Goal: Task Accomplishment & Management: Manage account settings

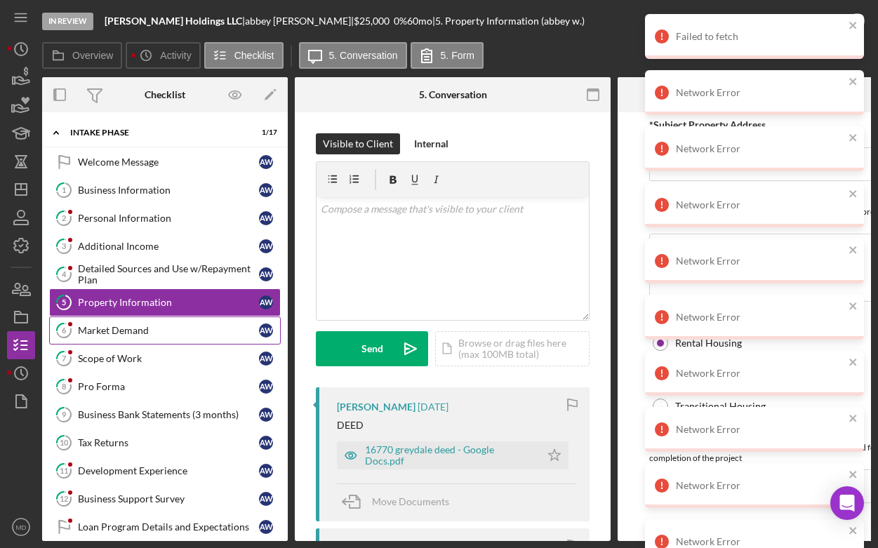
scroll to position [52, 0]
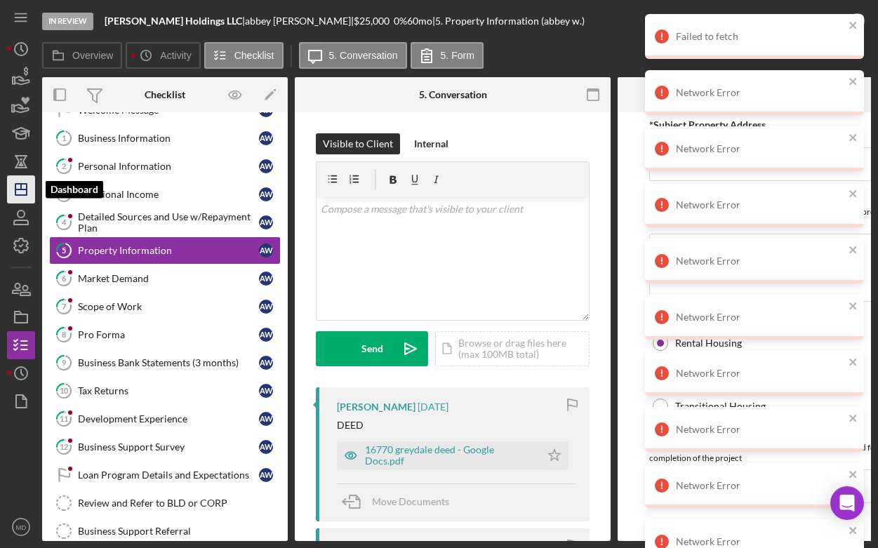
click at [24, 193] on icon "Icon/Dashboard" at bounding box center [21, 189] width 35 height 35
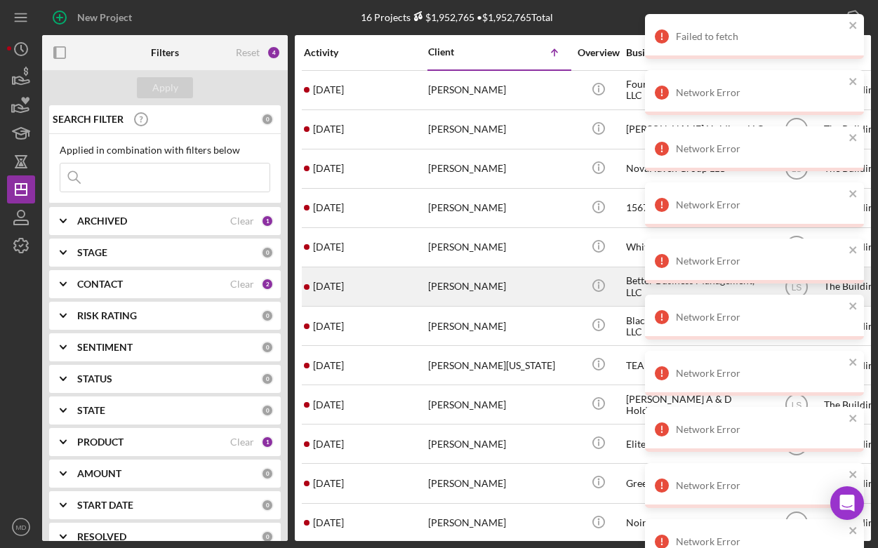
click at [441, 286] on div "Brianna Jackson" at bounding box center [498, 286] width 140 height 37
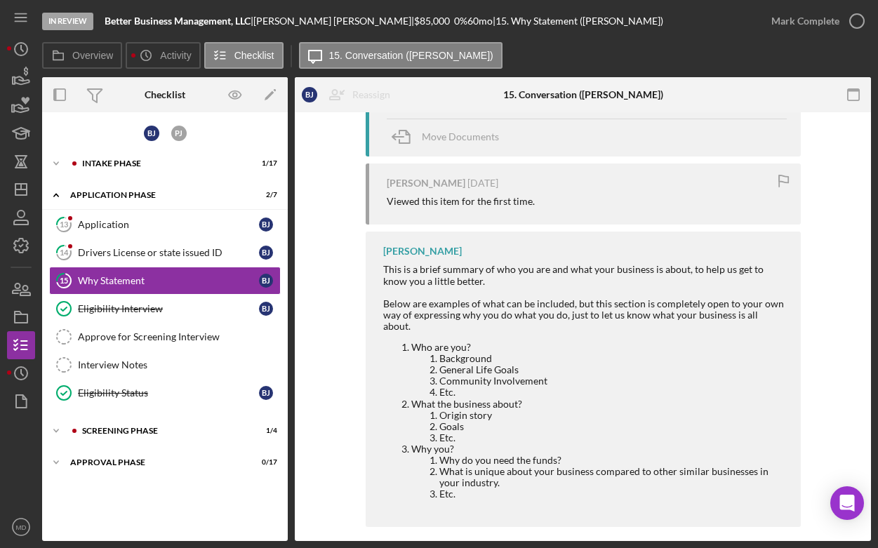
scroll to position [356, 0]
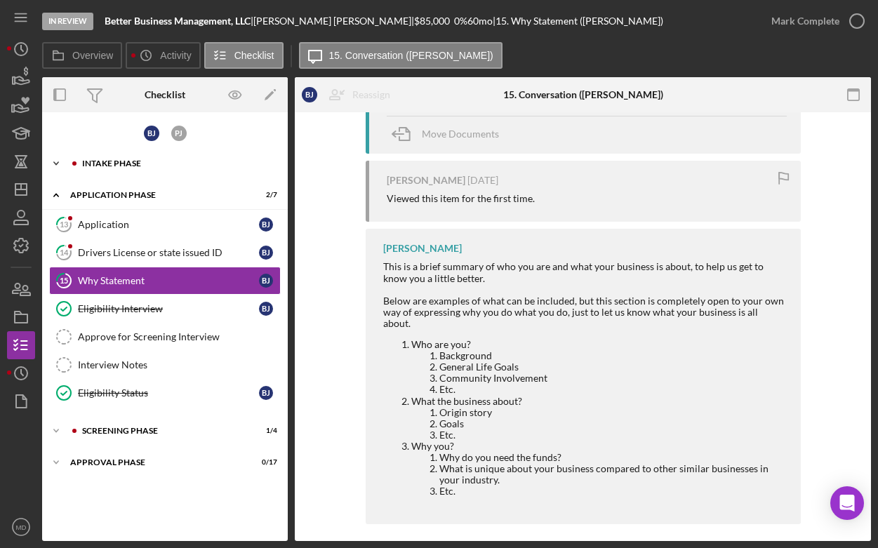
click at [160, 174] on div "Icon/Expander Intake Phase 1 / 17" at bounding box center [165, 163] width 246 height 28
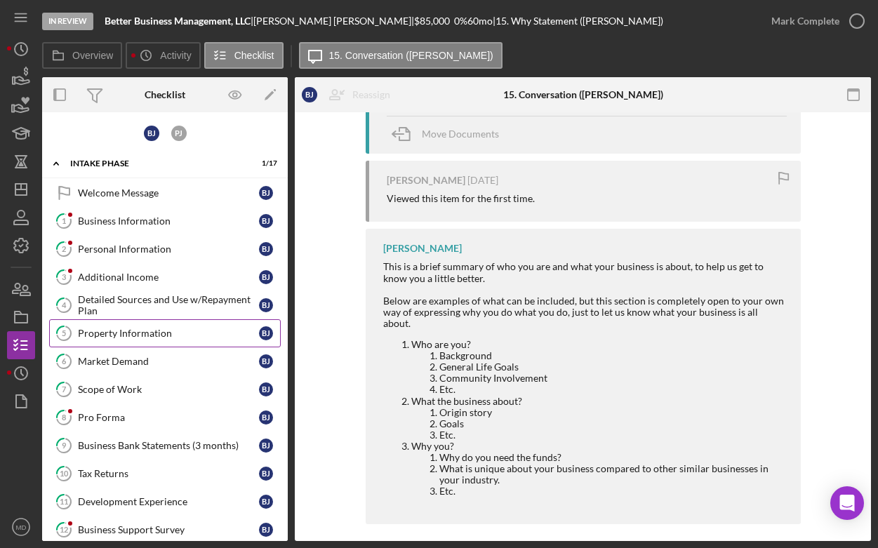
click at [140, 334] on div "Property Information" at bounding box center [168, 333] width 181 height 11
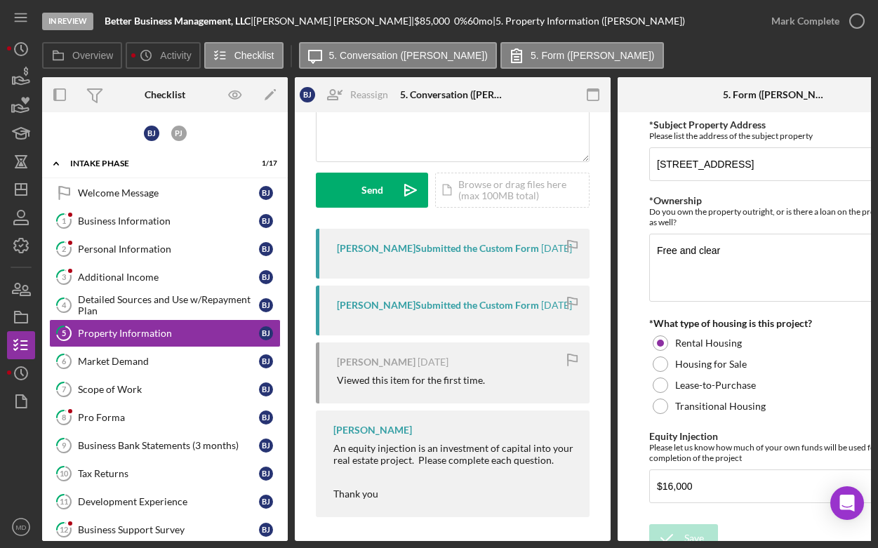
scroll to position [189, 0]
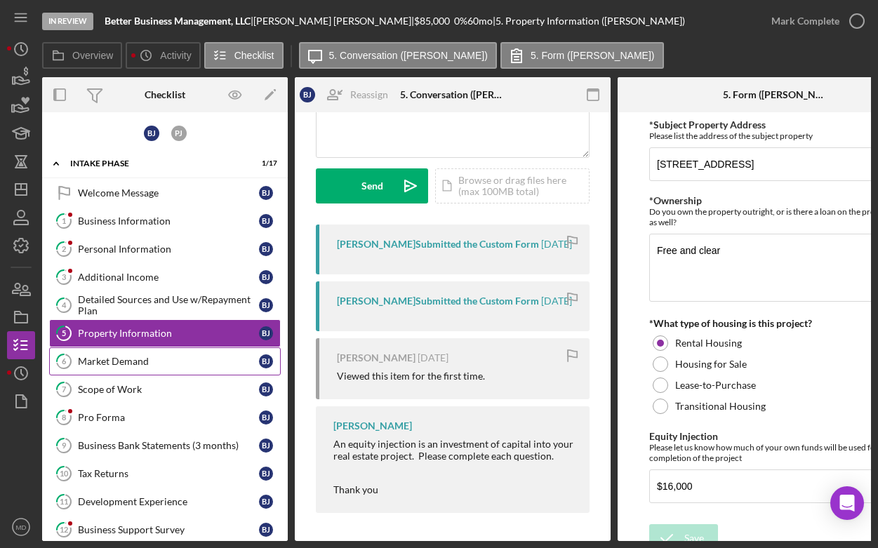
click at [144, 358] on div "Market Demand" at bounding box center [168, 361] width 181 height 11
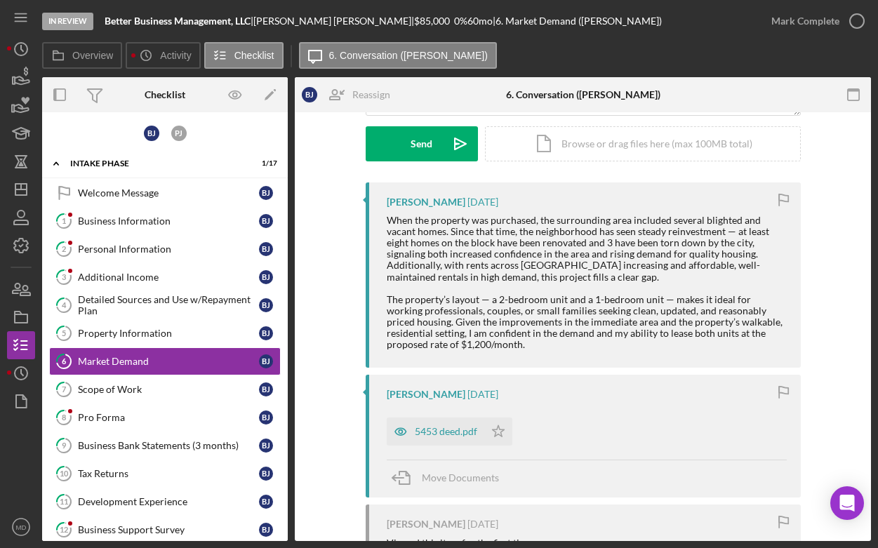
scroll to position [206, 0]
click at [448, 431] on div "5453 deed.pdf" at bounding box center [446, 430] width 62 height 11
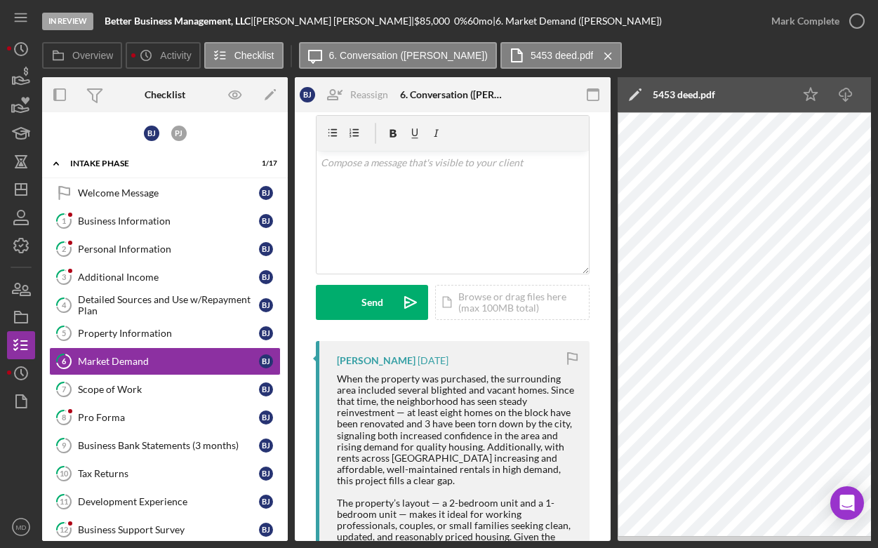
scroll to position [39, 0]
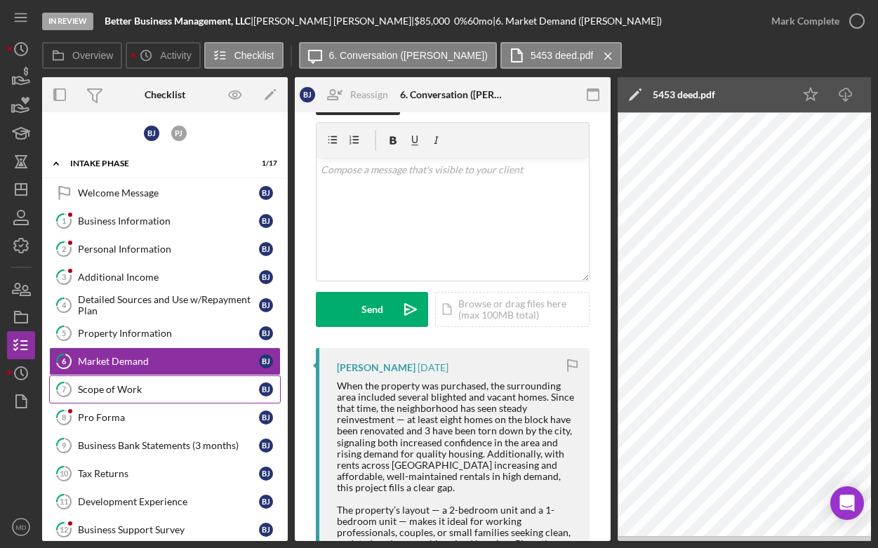
click at [99, 387] on div "Scope of Work" at bounding box center [168, 389] width 181 height 11
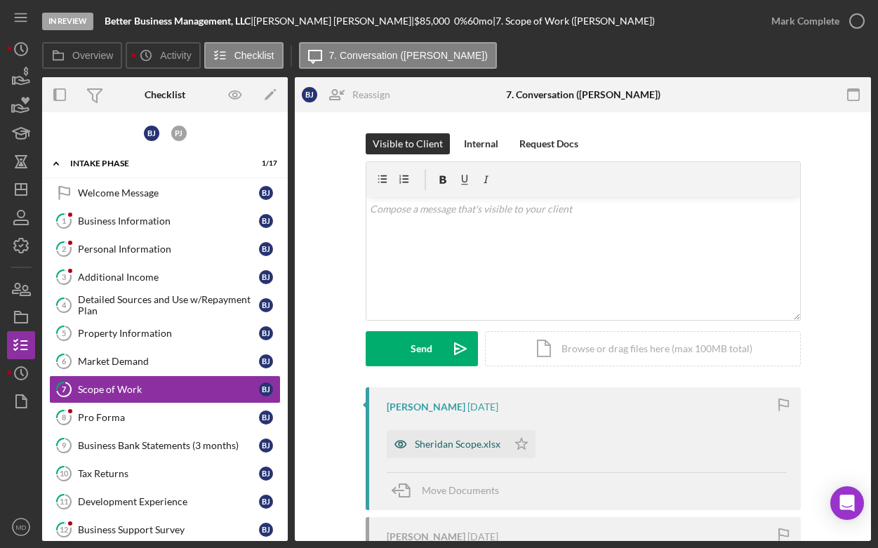
click at [431, 450] on div "Sheridan Scope.xlsx" at bounding box center [447, 444] width 121 height 28
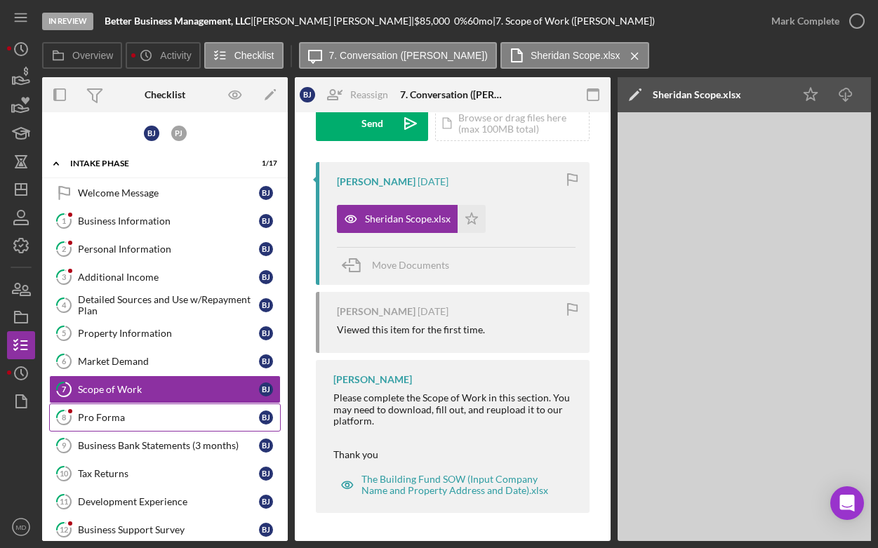
click at [119, 412] on div "Pro Forma" at bounding box center [168, 417] width 181 height 11
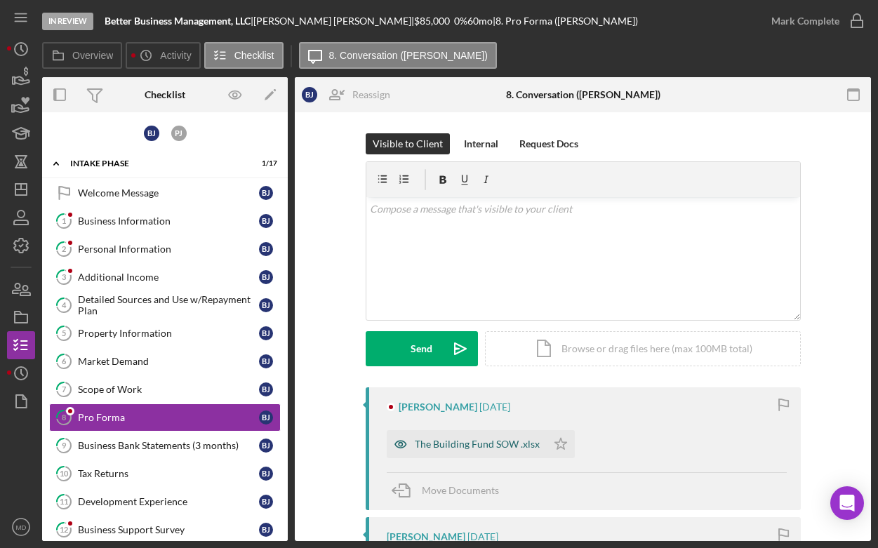
click at [446, 443] on div "The Building Fund SOW .xlsx" at bounding box center [477, 443] width 125 height 11
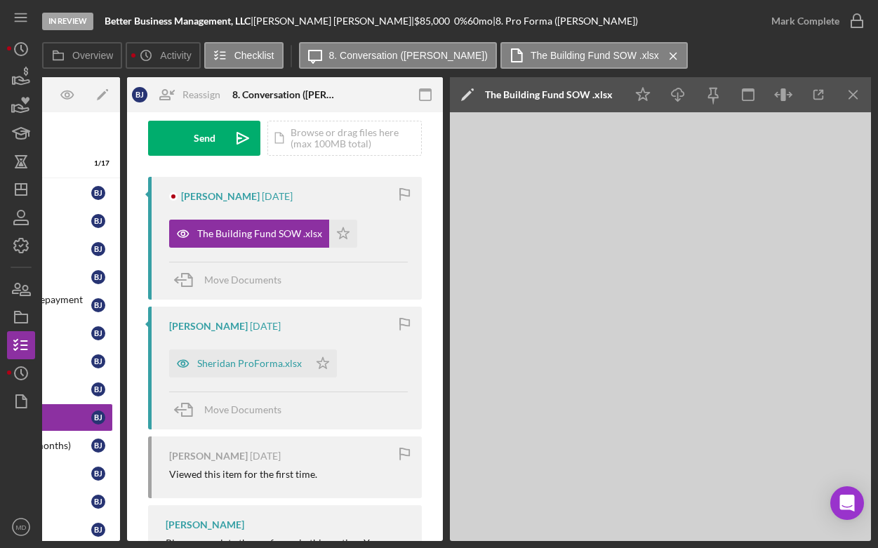
scroll to position [210, 0]
click at [279, 367] on div "Sheridan ProForma.xlsx" at bounding box center [249, 363] width 105 height 11
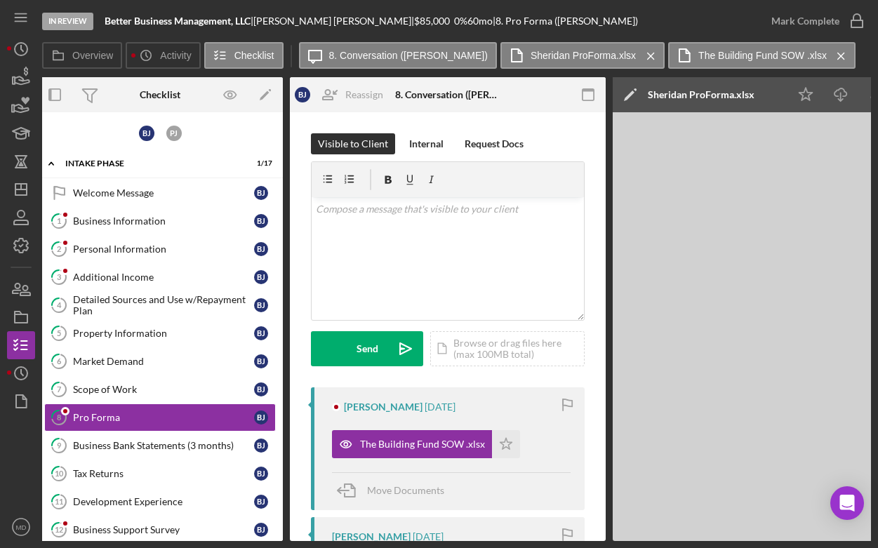
scroll to position [0, 0]
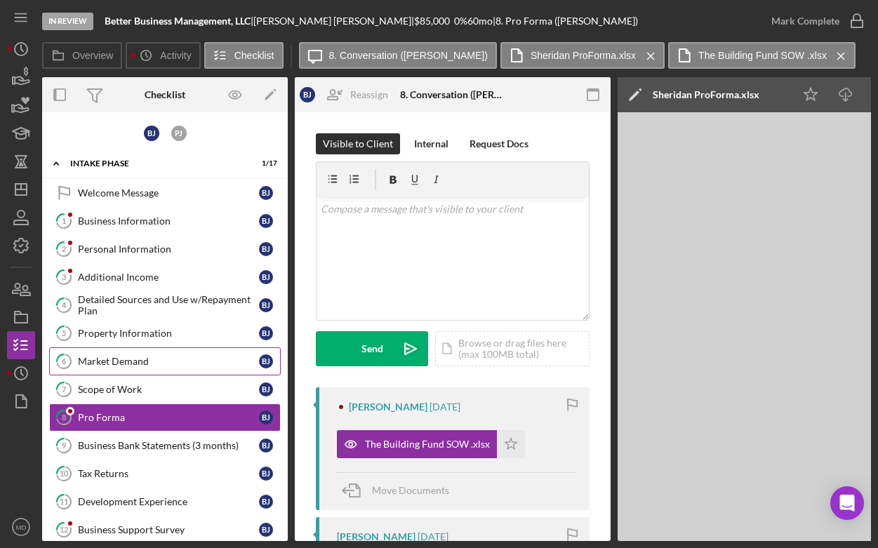
click at [167, 367] on link "6 Market Demand B J" at bounding box center [165, 361] width 232 height 28
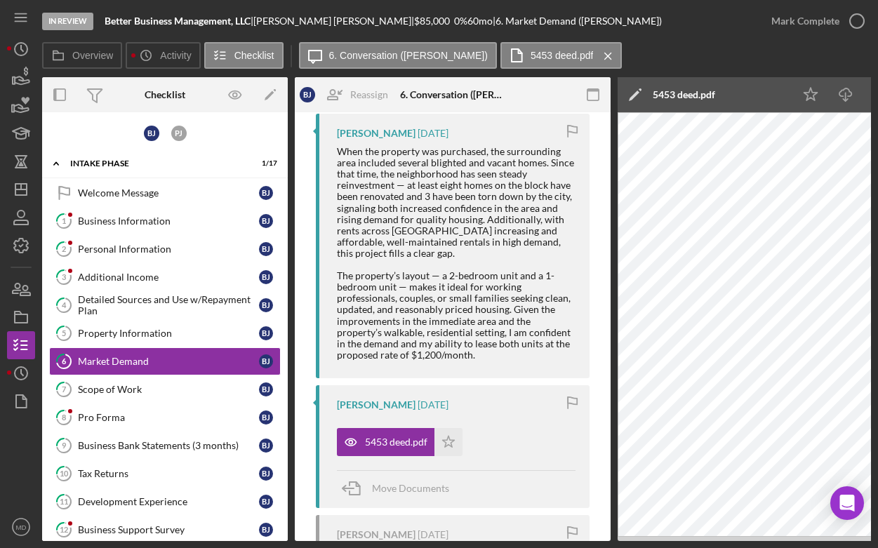
scroll to position [261, 0]
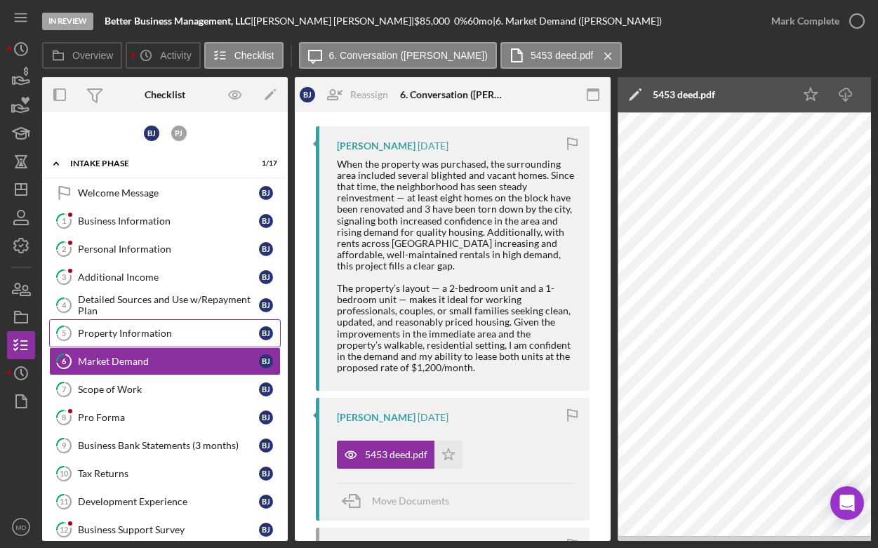
click at [156, 331] on div "Property Information" at bounding box center [168, 333] width 181 height 11
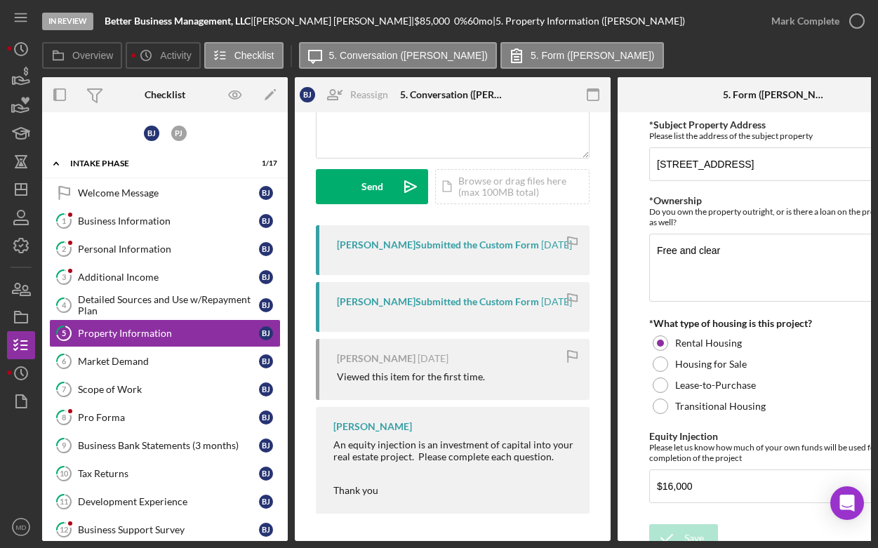
scroll to position [166, 0]
click at [27, 192] on polygon "button" at bounding box center [20, 189] width 11 height 11
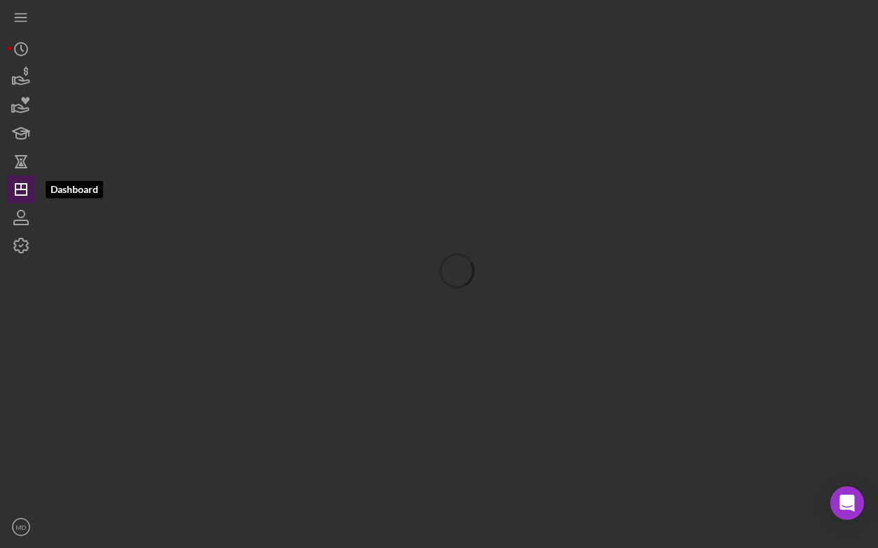
click at [19, 195] on polygon "button" at bounding box center [20, 189] width 11 height 11
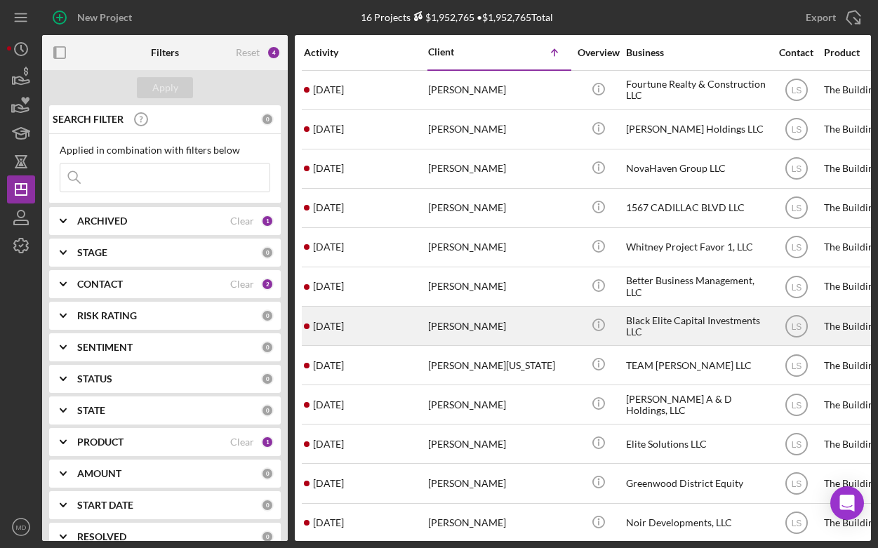
click at [460, 330] on div "[PERSON_NAME]" at bounding box center [498, 325] width 140 height 37
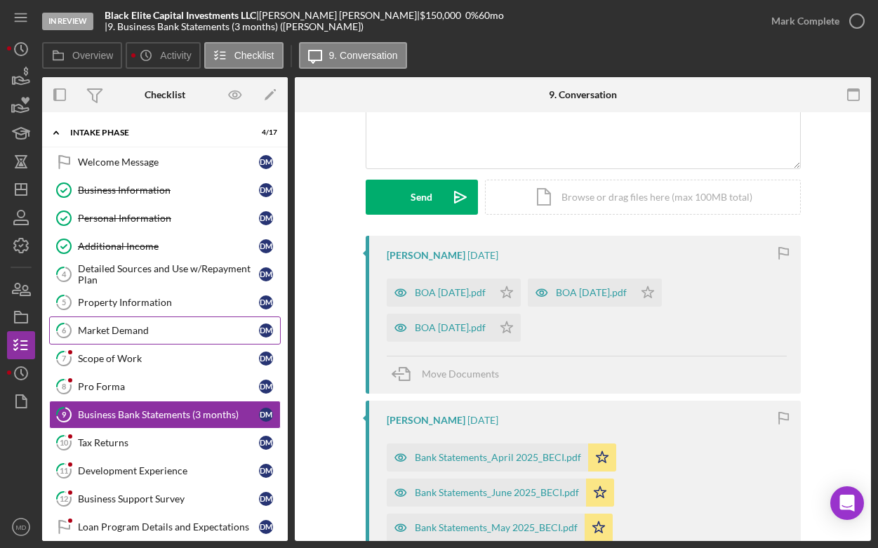
click at [145, 326] on div "Market Demand" at bounding box center [168, 330] width 181 height 11
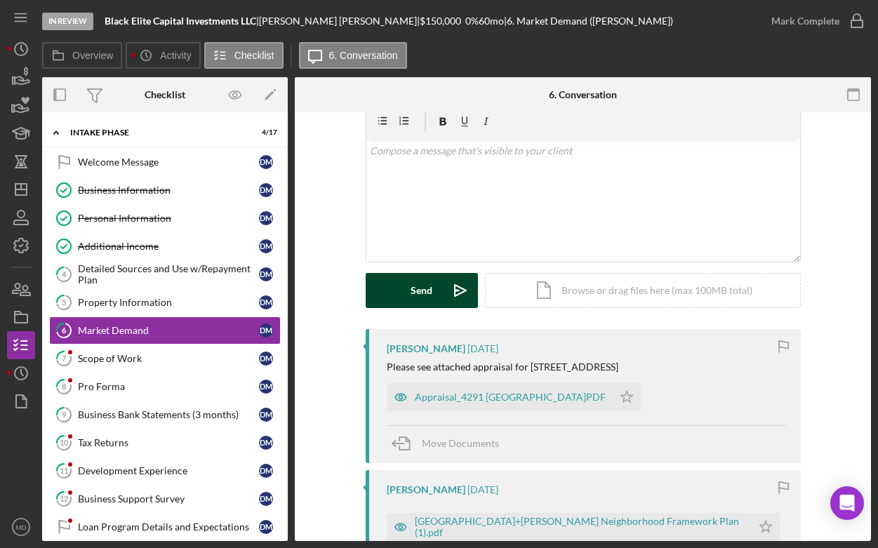
scroll to position [61, 0]
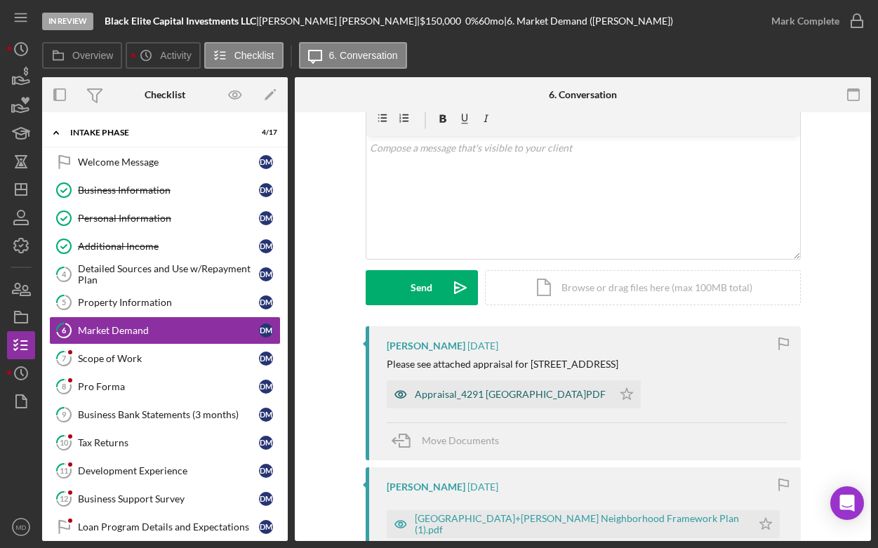
click at [448, 395] on div "Appraisal_4291 [GEOGRAPHIC_DATA]PDF" at bounding box center [510, 394] width 191 height 11
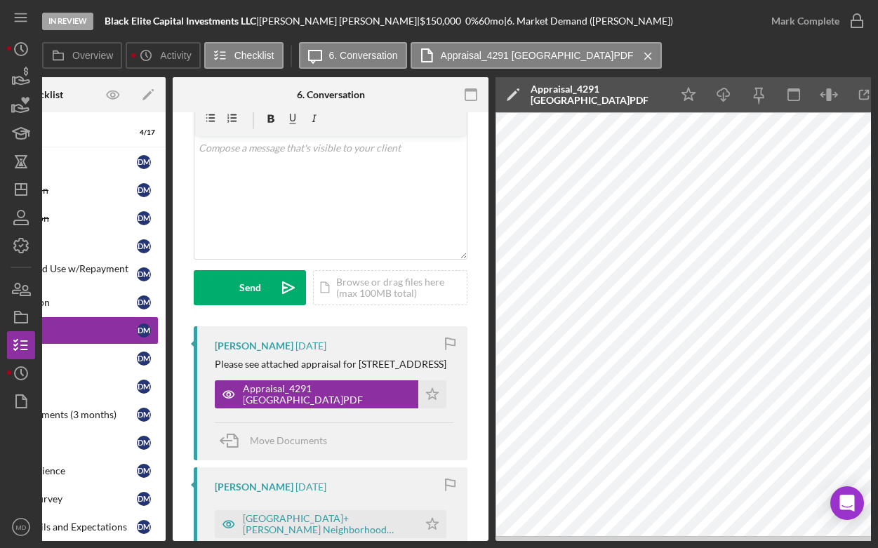
scroll to position [0, 168]
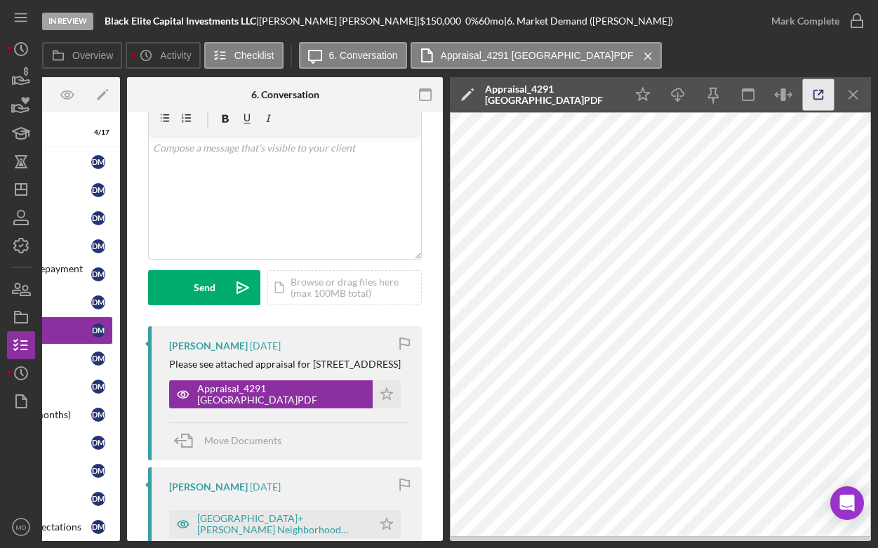
click at [818, 98] on icon "button" at bounding box center [819, 95] width 32 height 32
click at [16, 187] on icon "Icon/Dashboard" at bounding box center [21, 189] width 35 height 35
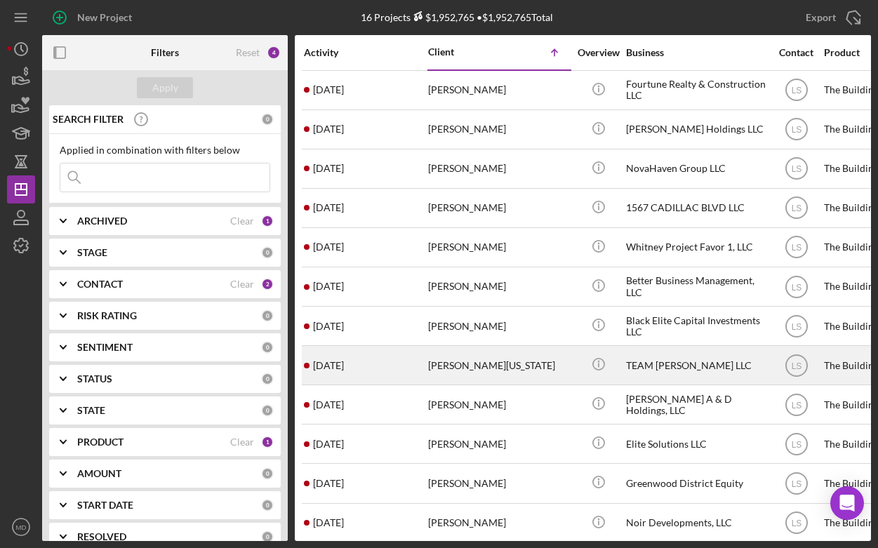
click at [370, 373] on div "2 weeks ago Daniel Washington" at bounding box center [365, 365] width 123 height 37
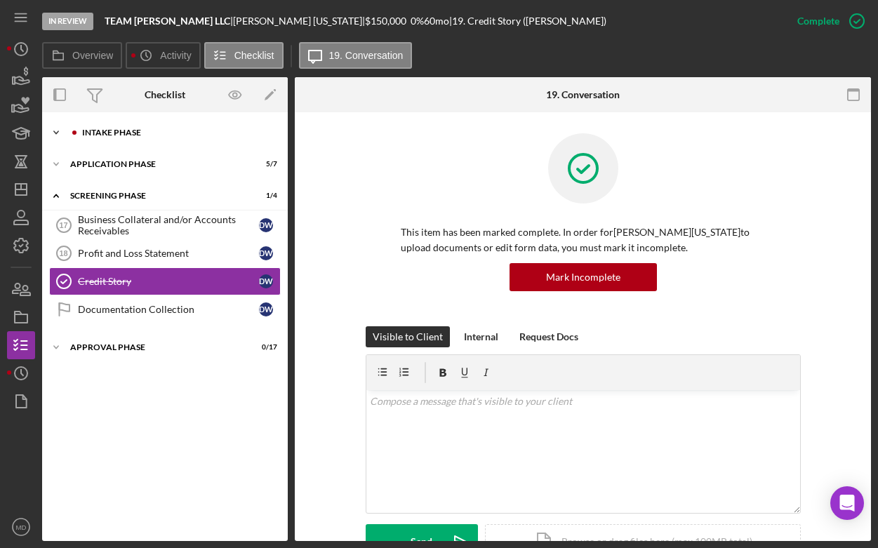
click at [128, 137] on div "Icon/Expander Intake Phase 4 / 17" at bounding box center [165, 133] width 246 height 28
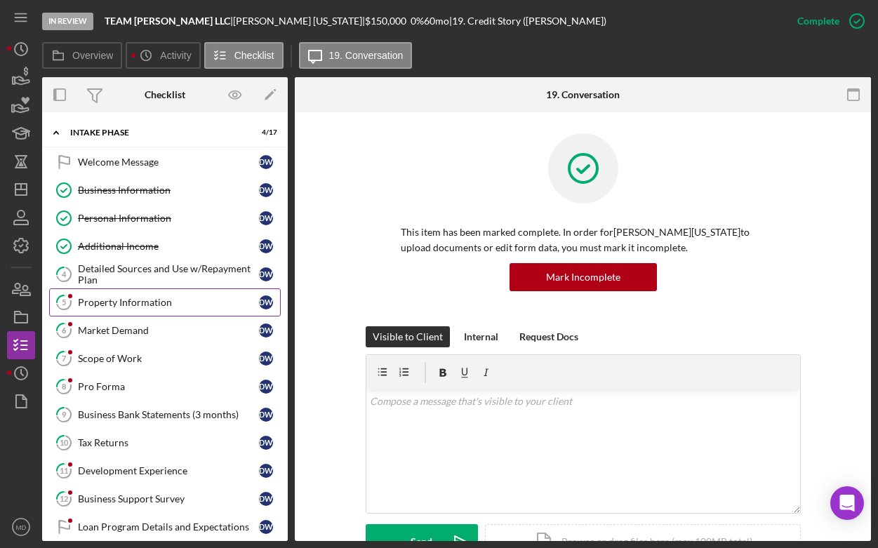
click at [137, 305] on div "Property Information" at bounding box center [168, 302] width 181 height 11
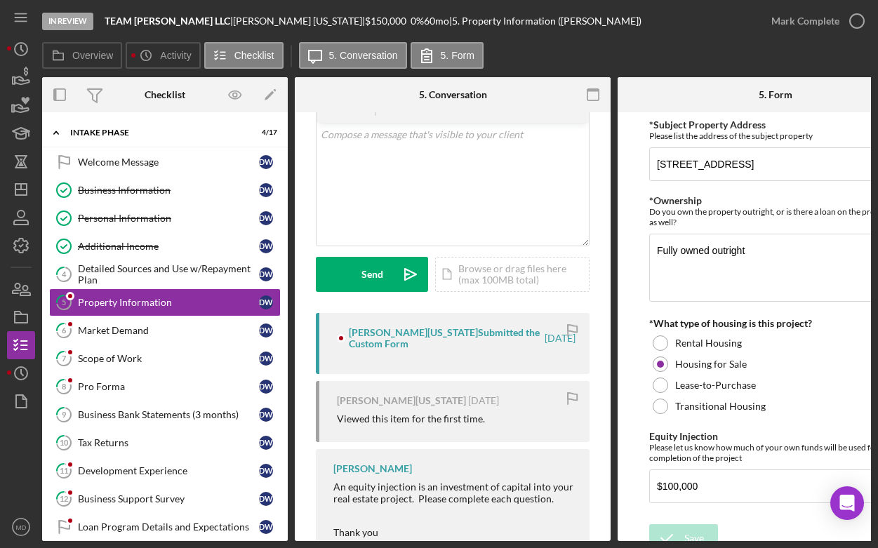
scroll to position [121, 0]
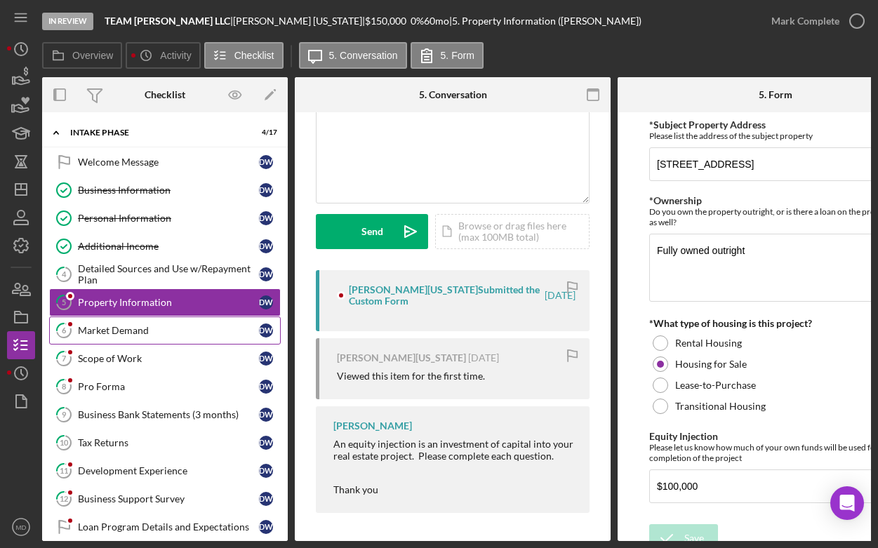
click at [131, 326] on div "Market Demand" at bounding box center [168, 330] width 181 height 11
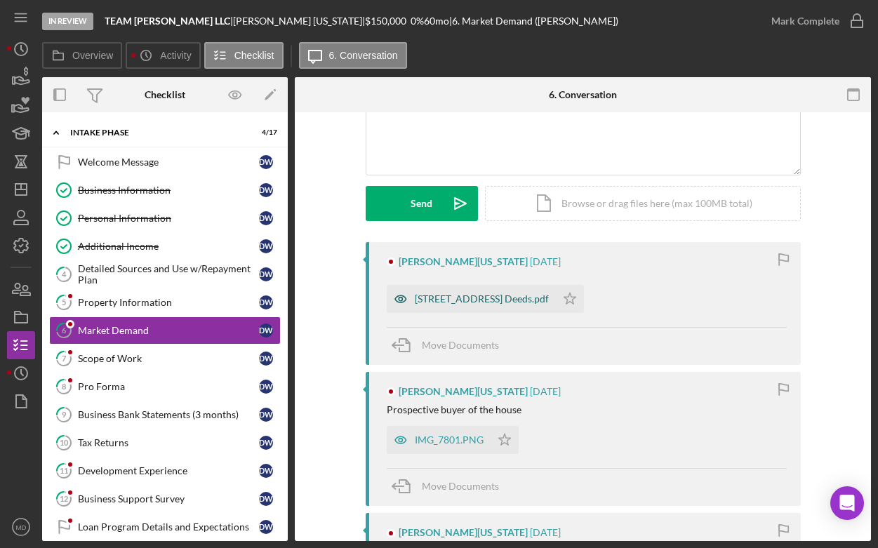
scroll to position [155, 0]
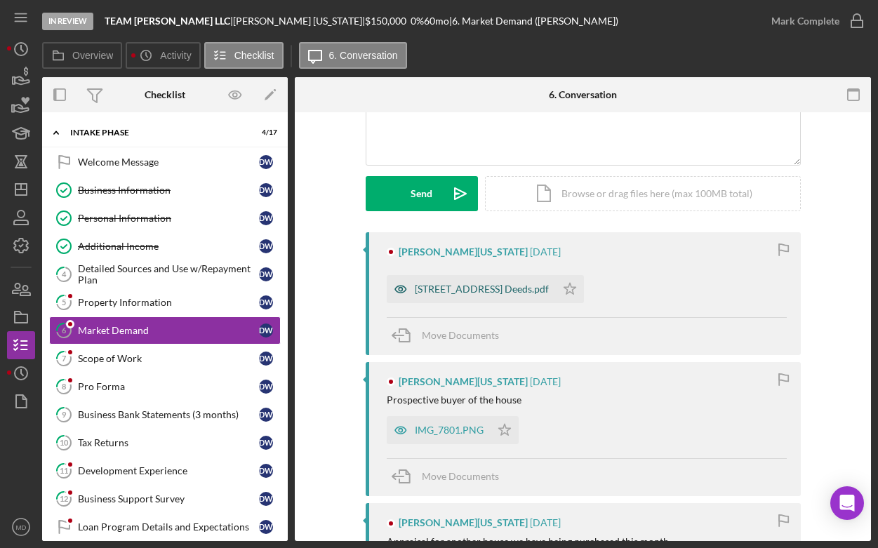
click at [428, 292] on div "6154 16th St Detroit MI 48208 Deeds.pdf" at bounding box center [482, 288] width 134 height 11
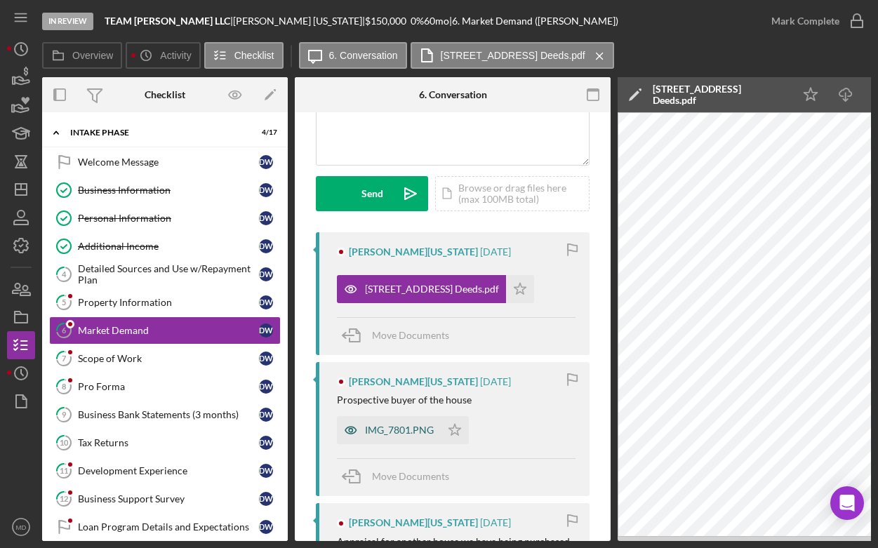
click at [411, 430] on div "IMG_7801.PNG" at bounding box center [399, 429] width 69 height 11
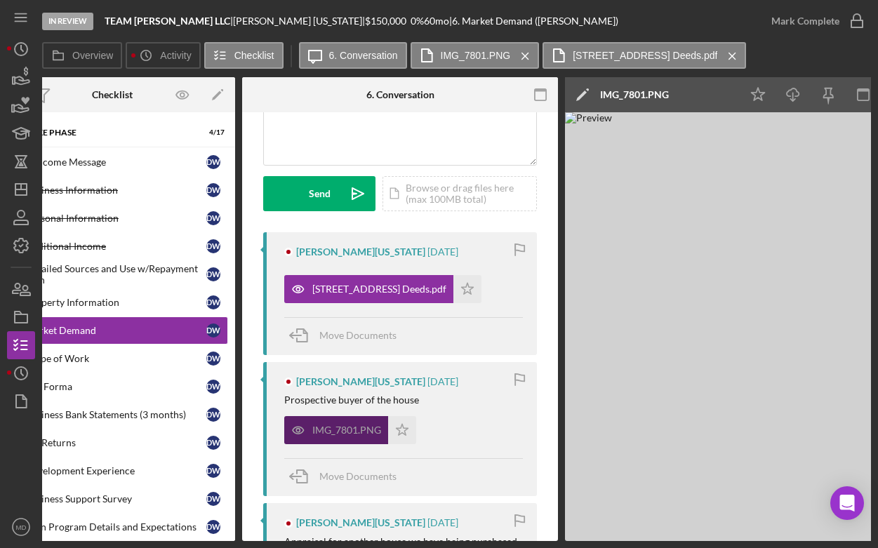
scroll to position [0, 50]
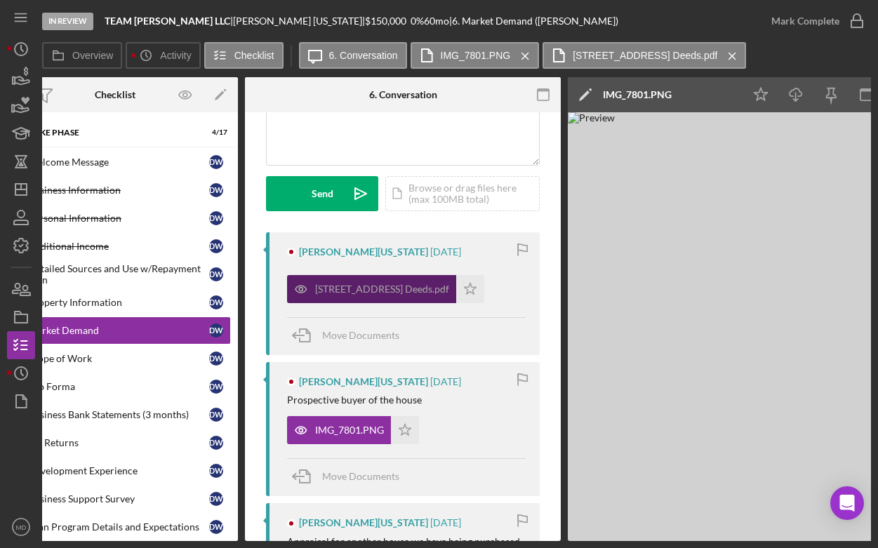
click at [422, 293] on div "6154 16th St Detroit MI 48208 Deeds.pdf" at bounding box center [382, 288] width 134 height 11
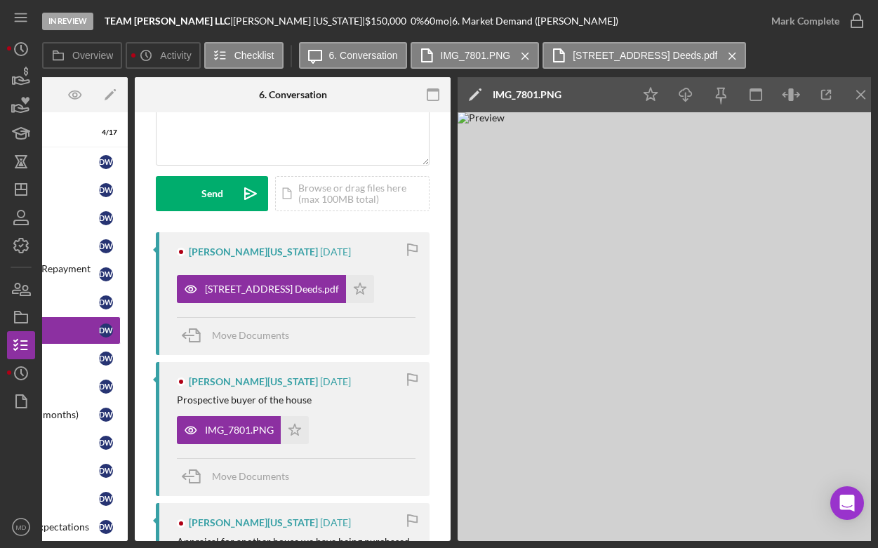
scroll to position [0, 0]
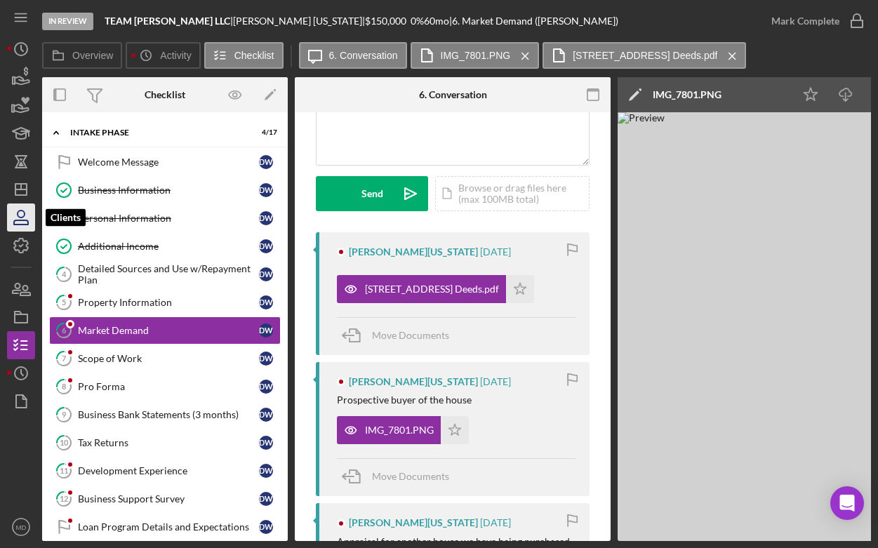
click at [29, 218] on icon "button" at bounding box center [21, 217] width 35 height 35
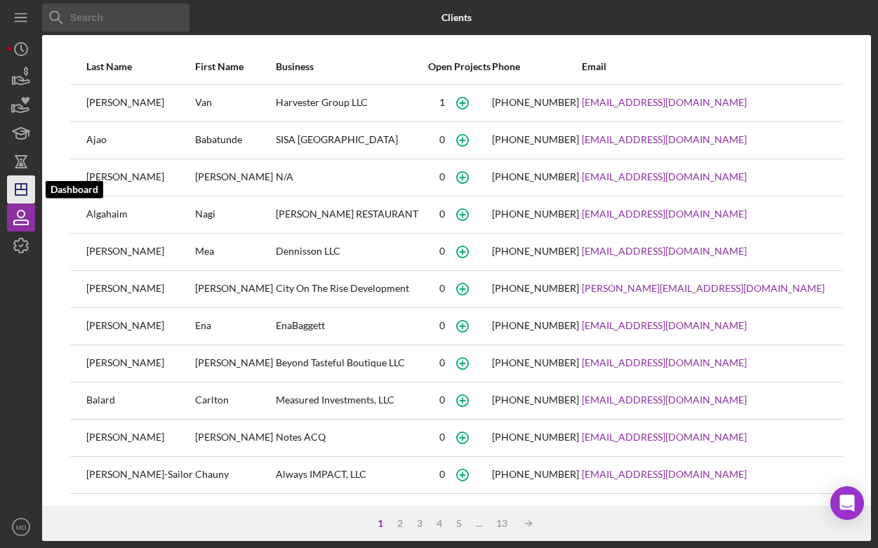
click at [21, 188] on line "button" at bounding box center [21, 187] width 0 height 6
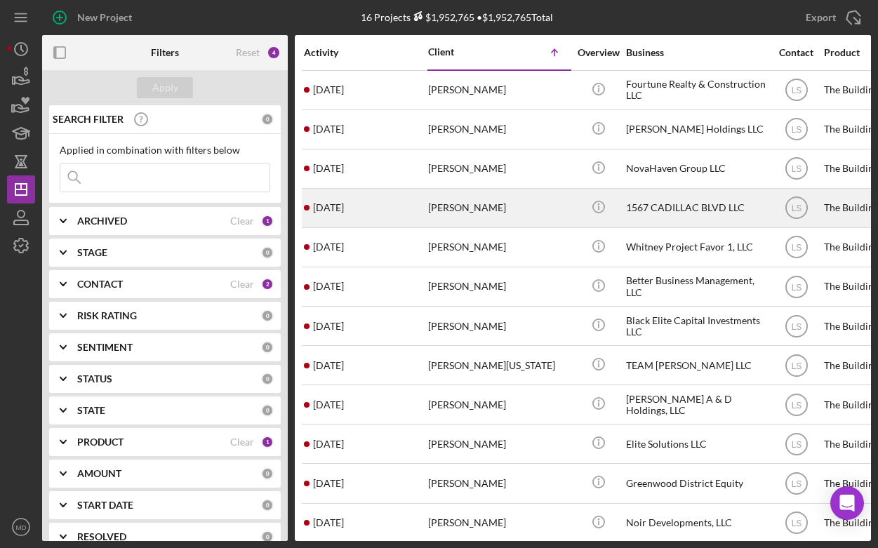
click at [463, 207] on div "Antoine Hayes" at bounding box center [498, 207] width 140 height 37
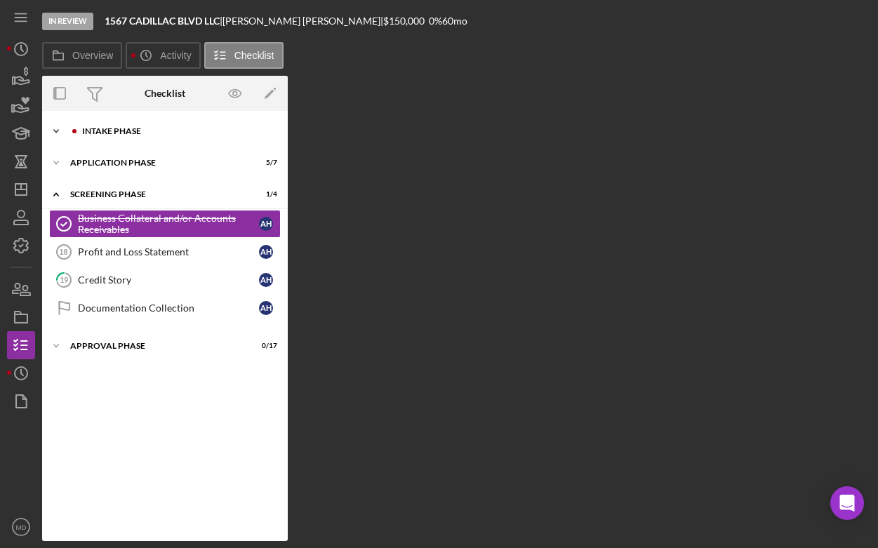
click at [123, 135] on div "Icon/Expander Intake Phase 8 / 17" at bounding box center [165, 131] width 246 height 28
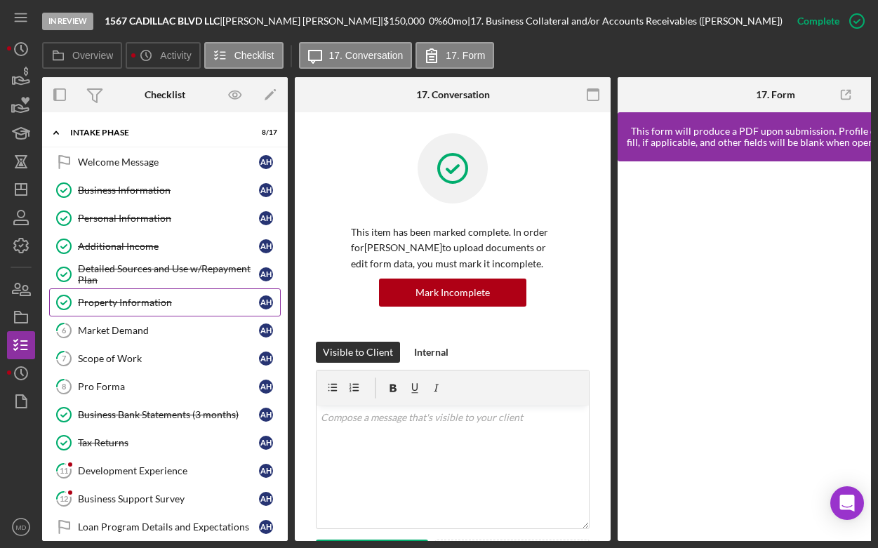
click at [149, 300] on div "Property Information" at bounding box center [168, 302] width 181 height 11
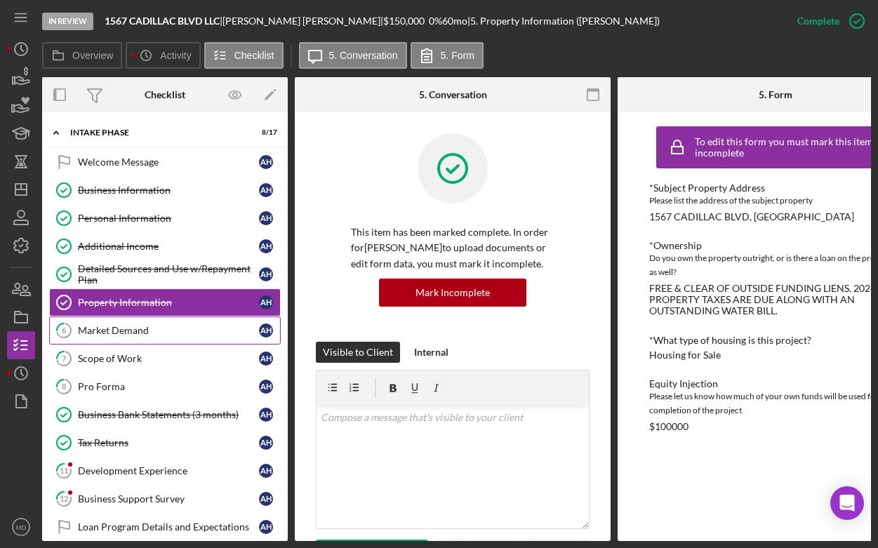
click at [158, 328] on div "Market Demand" at bounding box center [168, 330] width 181 height 11
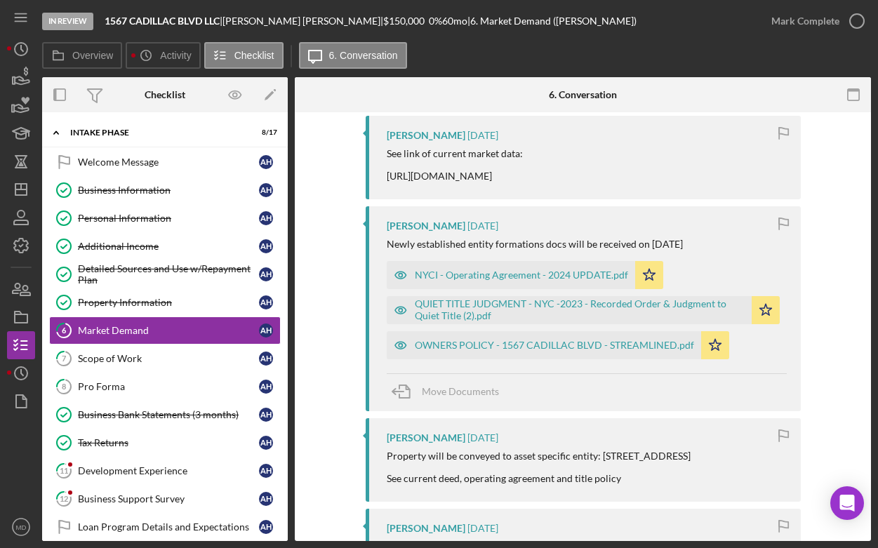
scroll to position [279, 0]
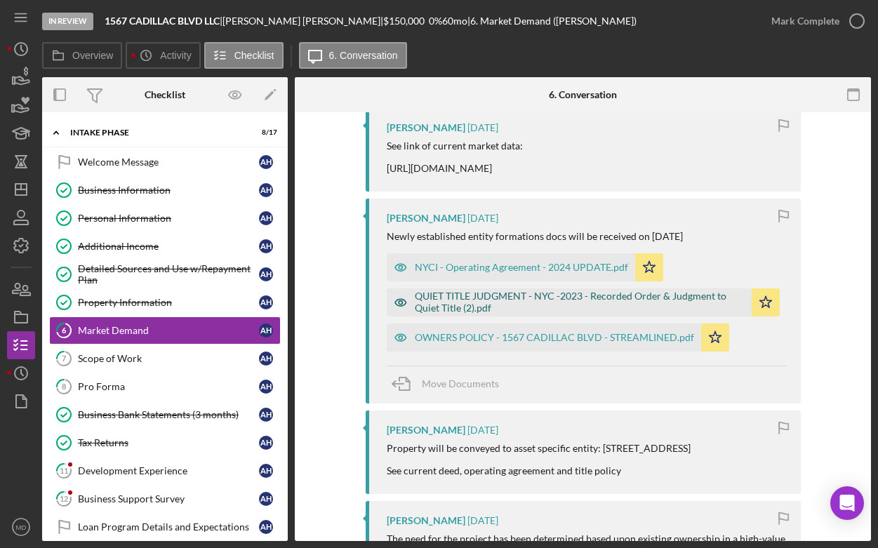
click at [500, 313] on div "QUIET TITLE JUDGMENT - NYC -2023 - Recorded Order & Judgment to Quiet Title (2)…" at bounding box center [580, 301] width 330 height 22
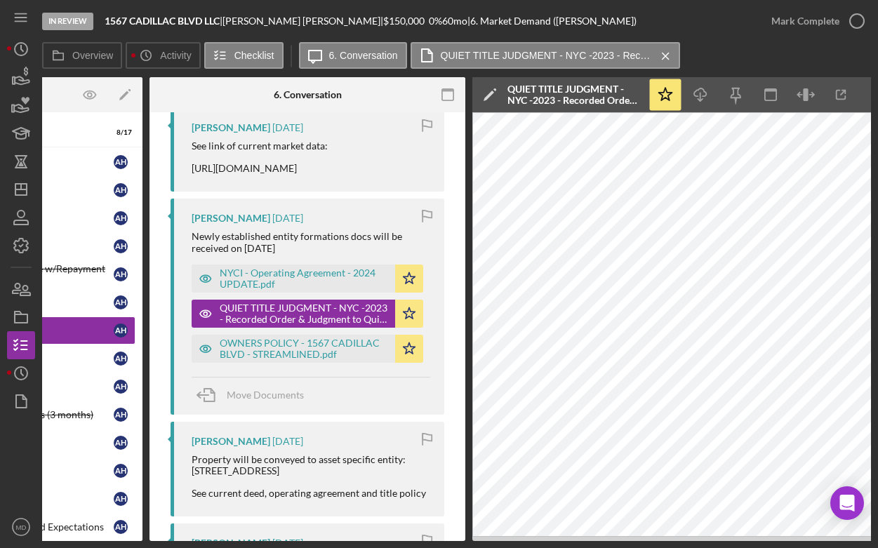
scroll to position [0, 160]
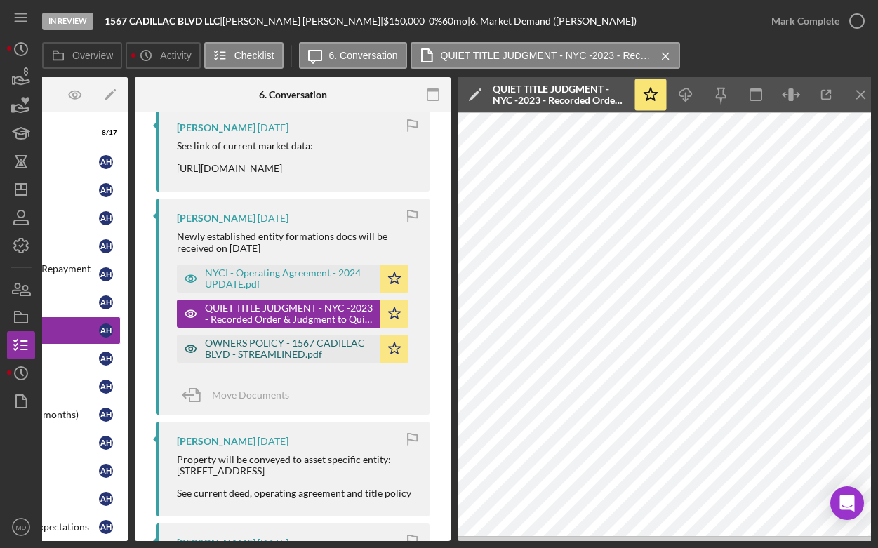
click at [321, 360] on div "OWNERS POLICY - 1567 CADILLAC BLVD - STREAMLINED.pdf" at bounding box center [289, 348] width 168 height 22
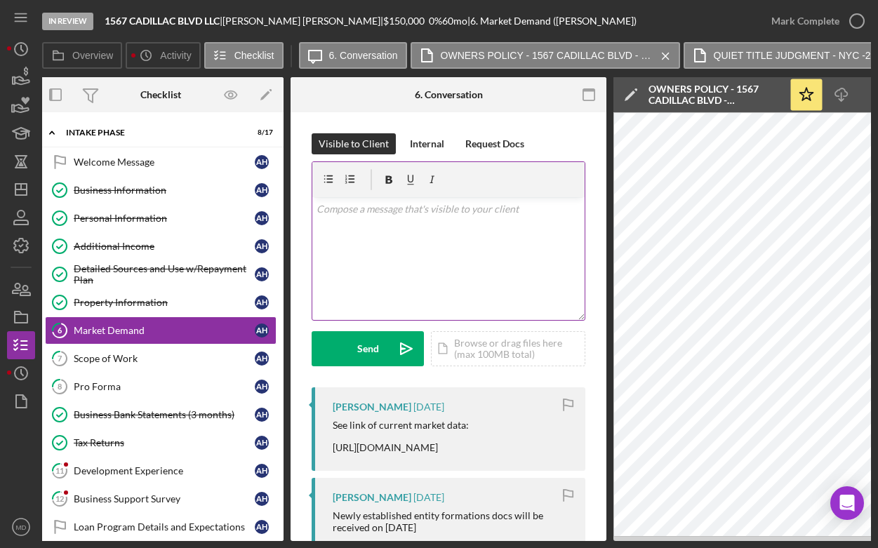
scroll to position [0, 0]
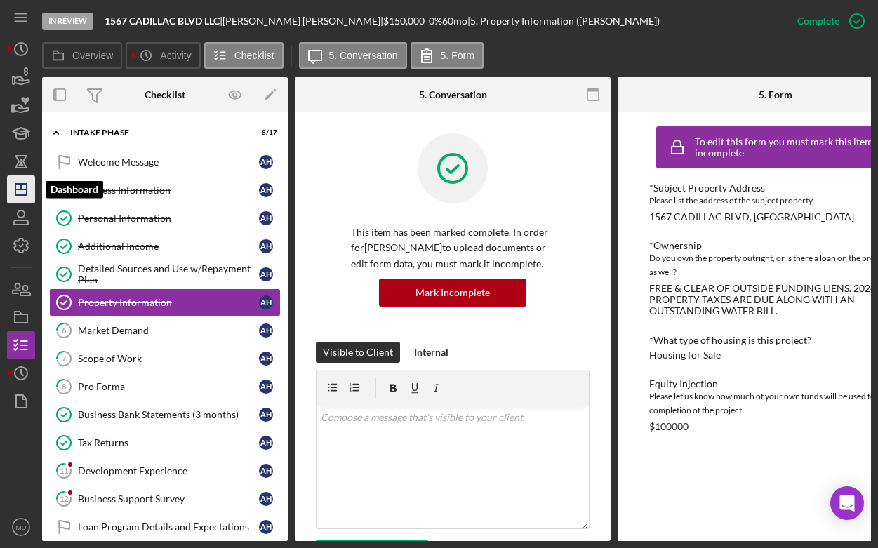
click at [25, 189] on line "button" at bounding box center [20, 189] width 11 height 0
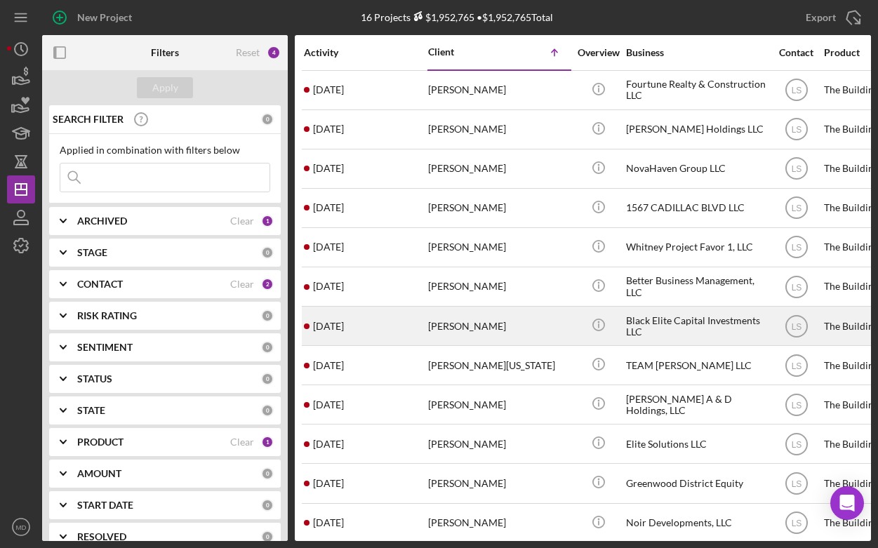
click at [448, 324] on div "[PERSON_NAME]" at bounding box center [498, 325] width 140 height 37
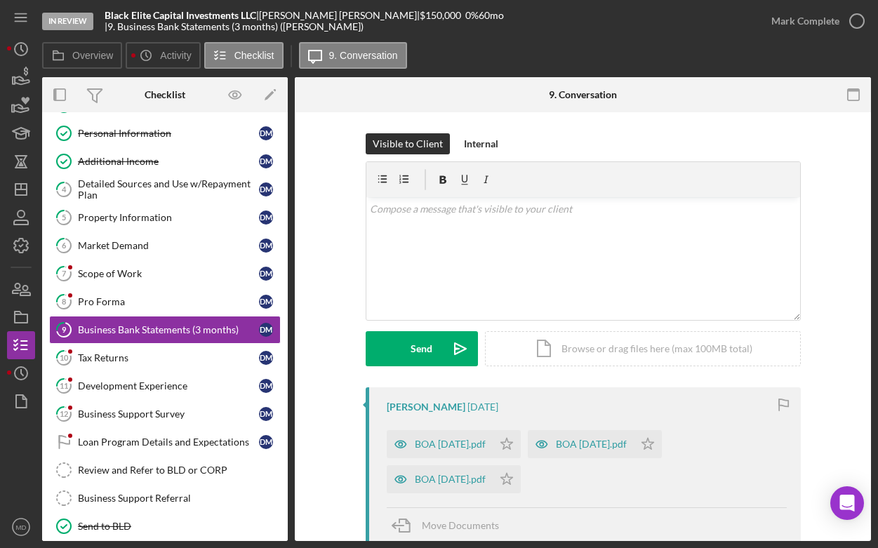
scroll to position [87, 0]
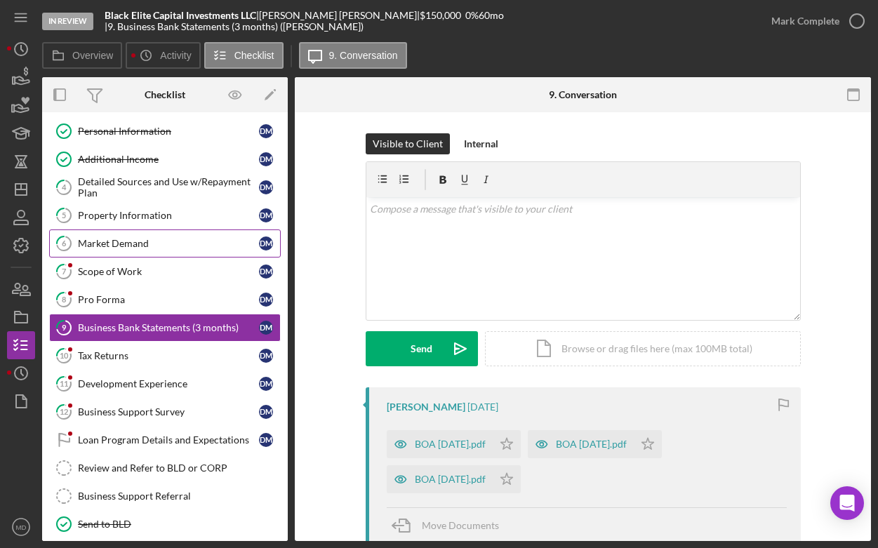
click at [152, 253] on link "6 Market Demand D M" at bounding box center [165, 243] width 232 height 28
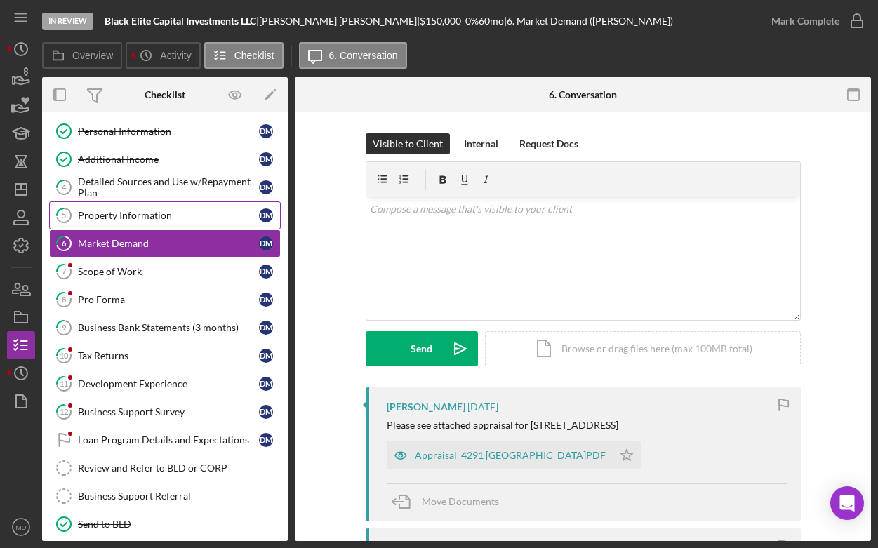
click at [166, 217] on div "Property Information" at bounding box center [168, 215] width 181 height 11
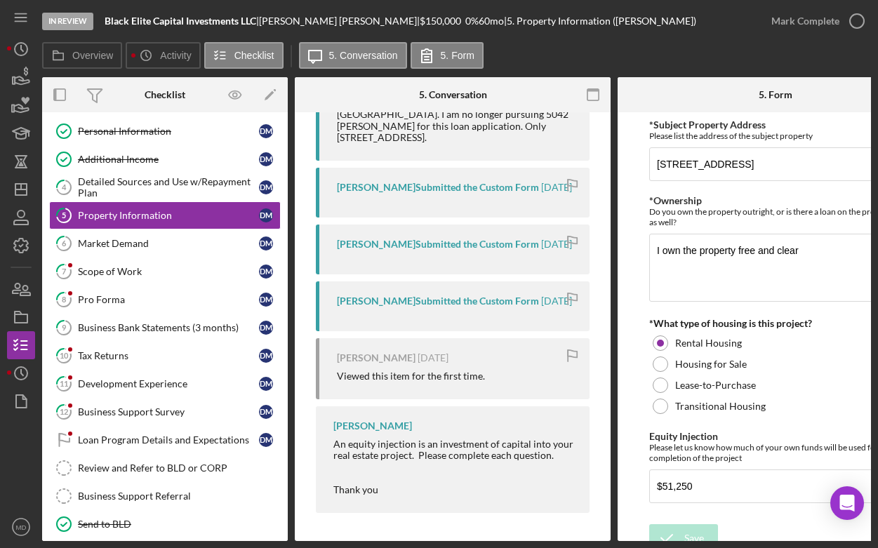
scroll to position [496, 0]
click at [184, 240] on div "Market Demand" at bounding box center [168, 243] width 181 height 11
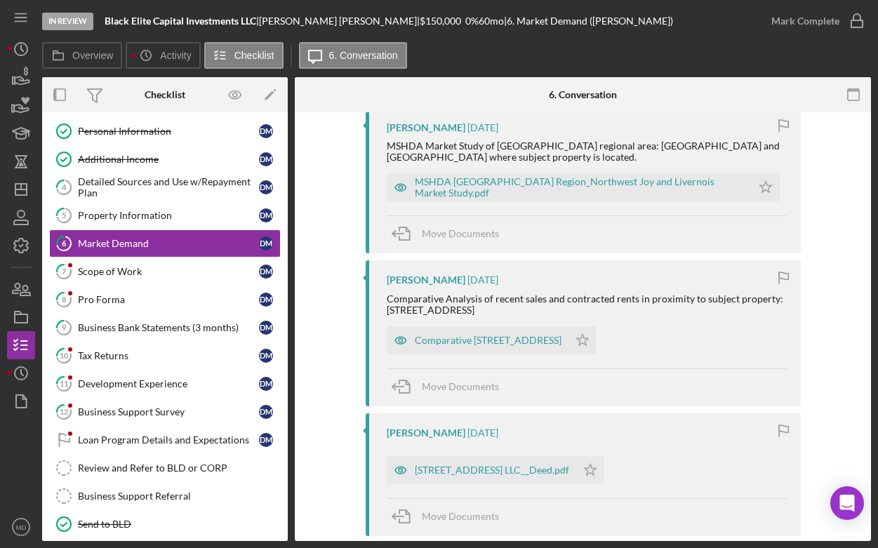
scroll to position [786, 0]
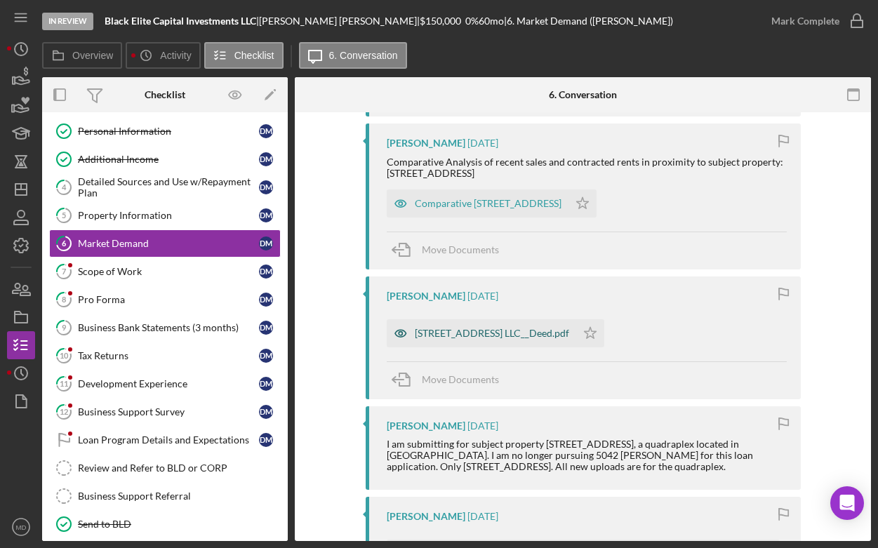
click at [475, 335] on div "[STREET_ADDRESS] LLC__Deed.pdf" at bounding box center [492, 333] width 154 height 11
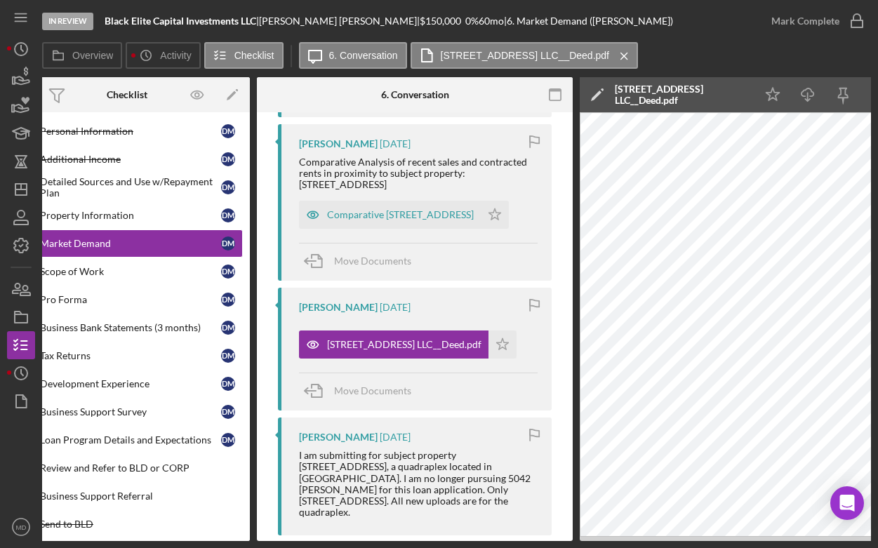
scroll to position [0, 0]
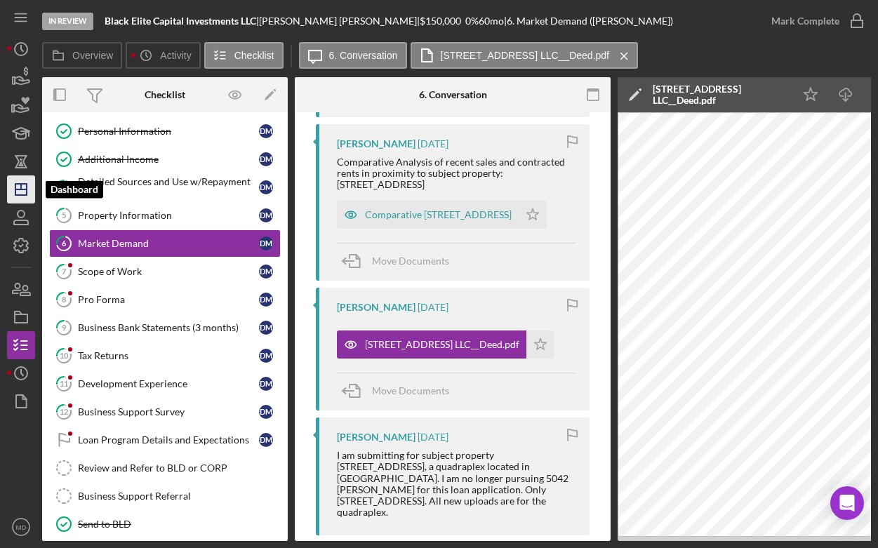
click at [11, 196] on icon "Icon/Dashboard" at bounding box center [21, 189] width 35 height 35
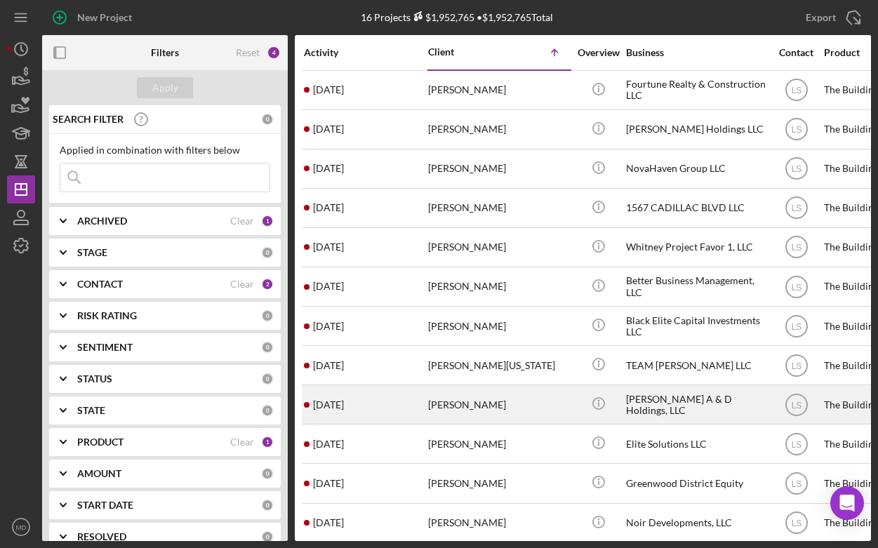
click at [431, 407] on div "Denzel Raines" at bounding box center [498, 404] width 140 height 37
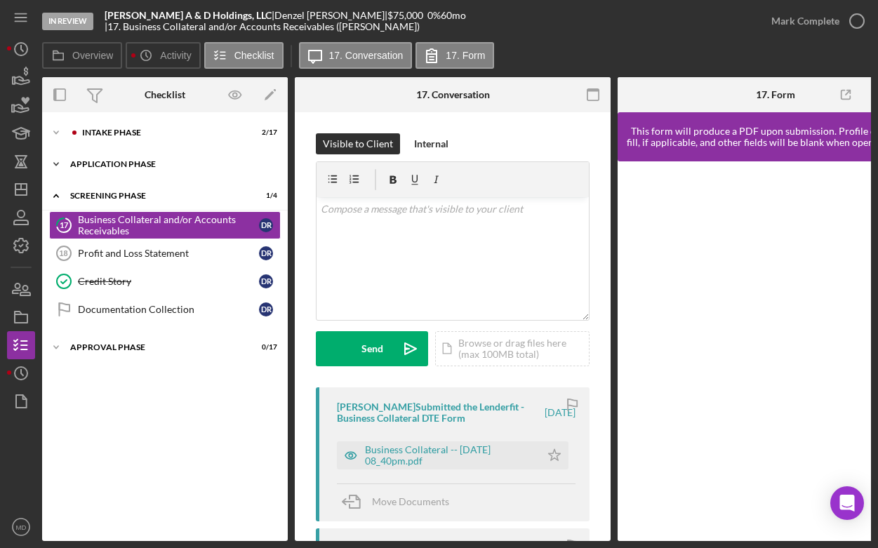
click at [145, 158] on div "Icon/Expander Application Phase 5 / 7" at bounding box center [165, 164] width 246 height 28
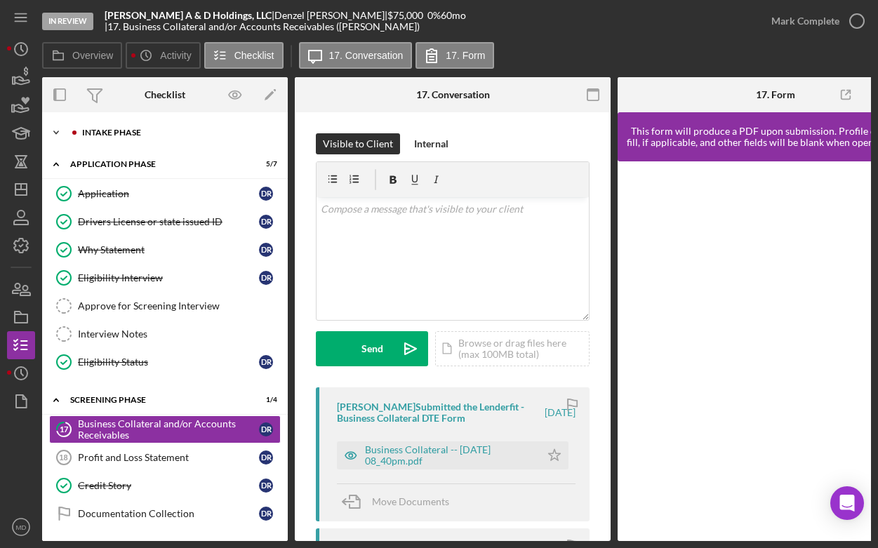
click at [60, 129] on icon "Icon/Expander" at bounding box center [56, 133] width 28 height 28
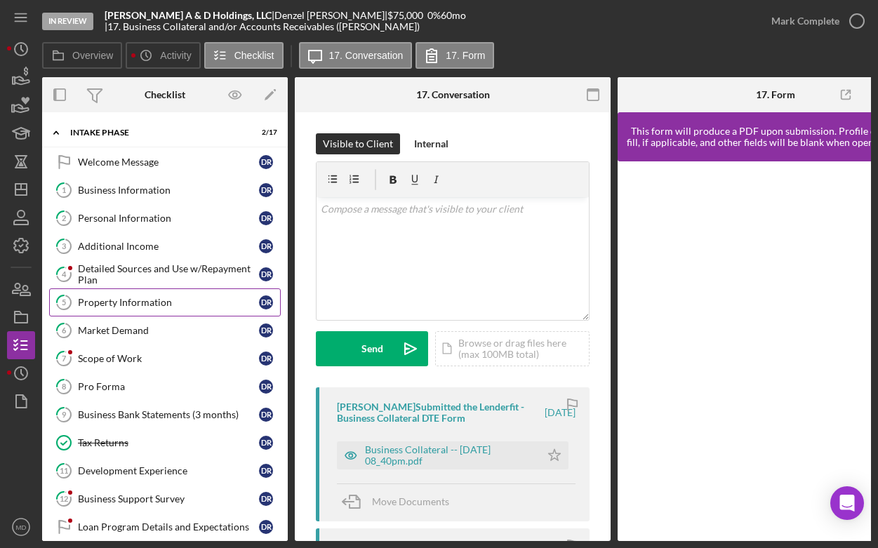
click at [138, 307] on div "Property Information" at bounding box center [168, 302] width 181 height 11
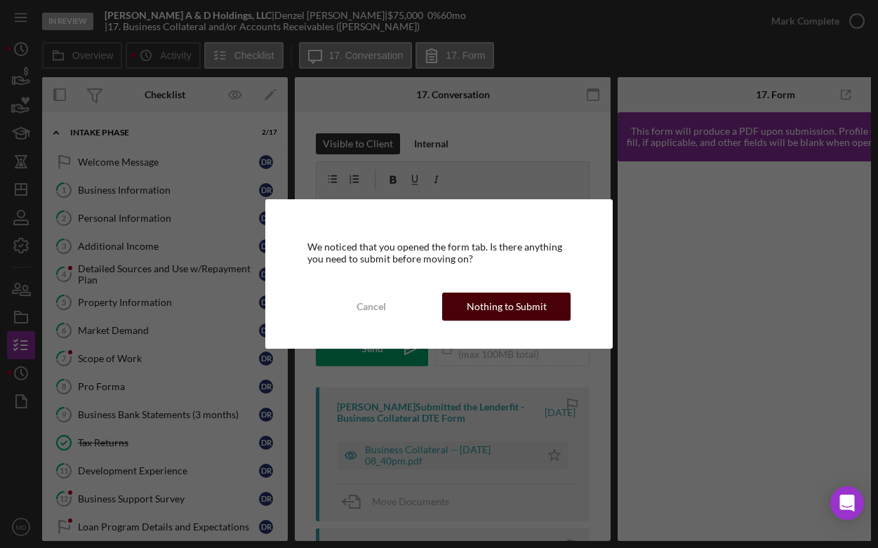
click at [457, 290] on div "We noticed that you opened the form tab. Is there anything you need to submit b…" at bounding box center [438, 273] width 347 height 149
click at [464, 303] on button "Nothing to Submit" at bounding box center [506, 307] width 128 height 28
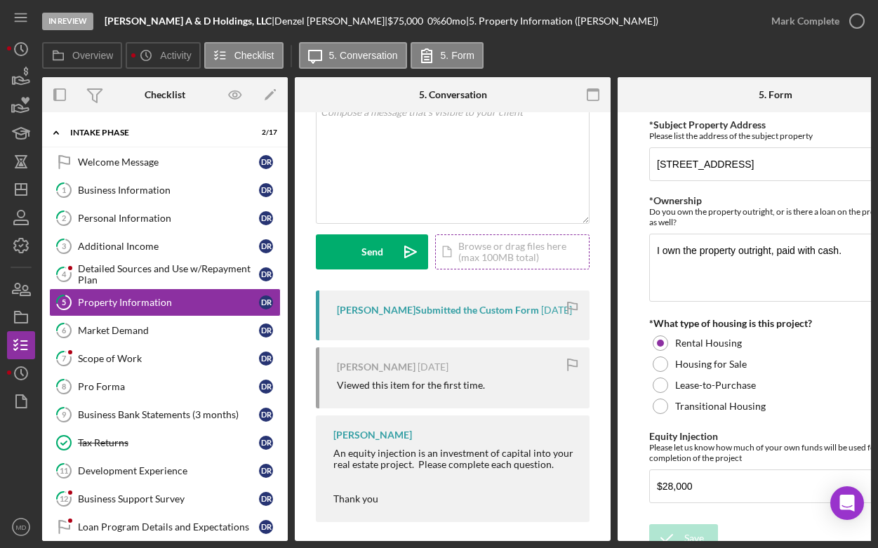
scroll to position [121, 0]
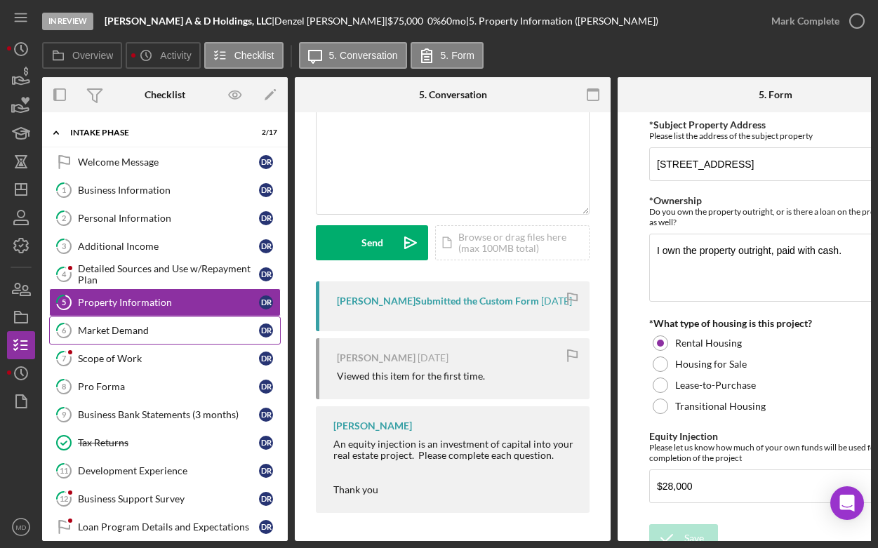
click at [149, 329] on div "Market Demand" at bounding box center [168, 330] width 181 height 11
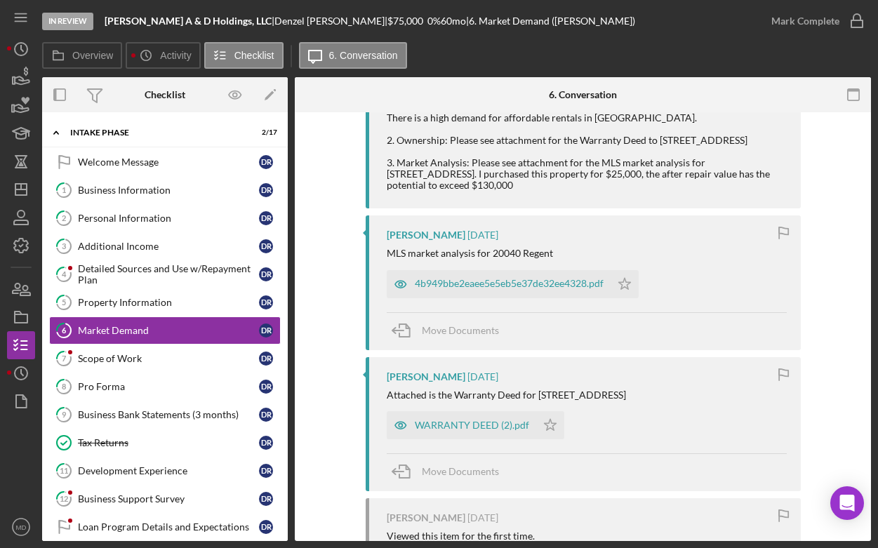
scroll to position [537, 0]
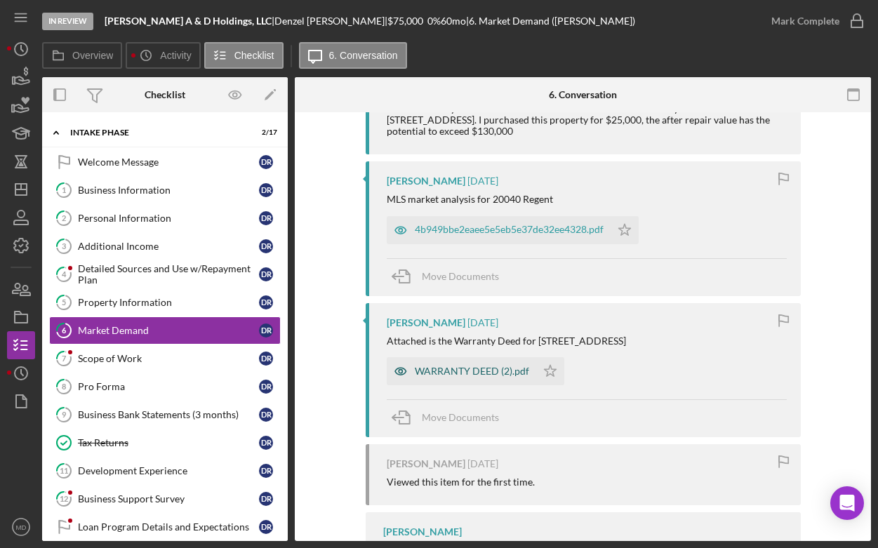
click at [455, 377] on div "WARRANTY DEED (2).pdf" at bounding box center [472, 371] width 114 height 11
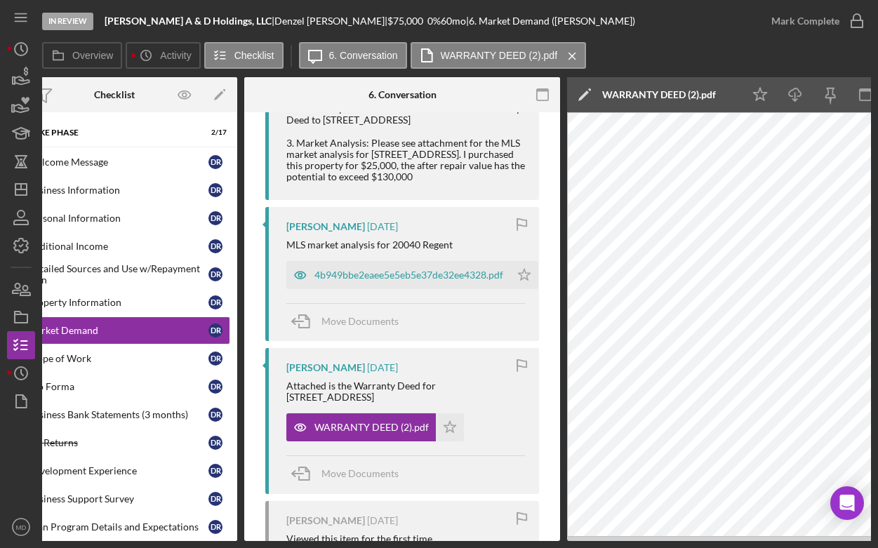
scroll to position [0, 53]
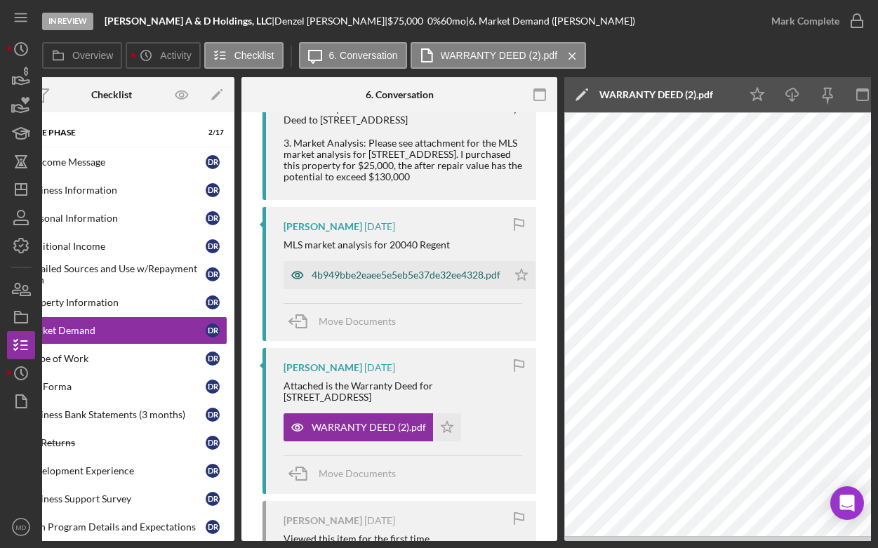
click at [348, 269] on div "4b949bbe2eaee5e5eb5e37de32ee4328.pdf" at bounding box center [405, 274] width 189 height 11
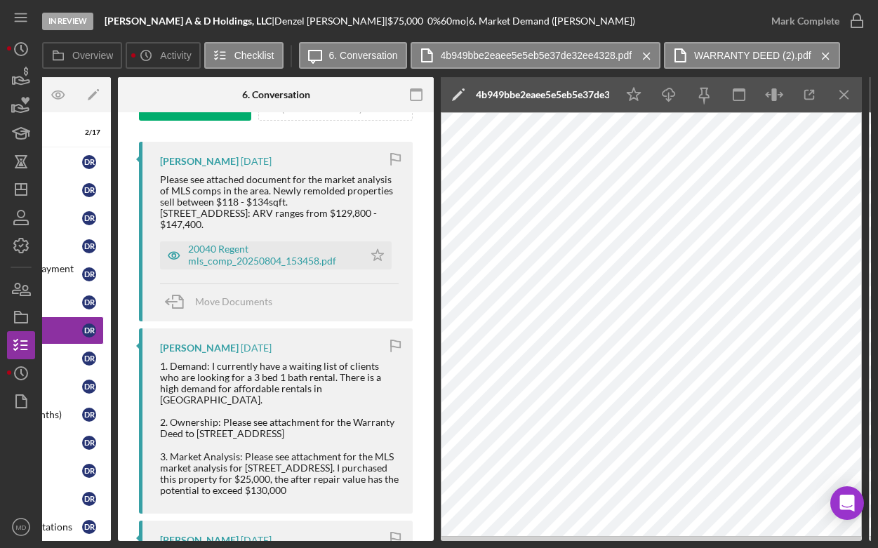
scroll to position [249, 0]
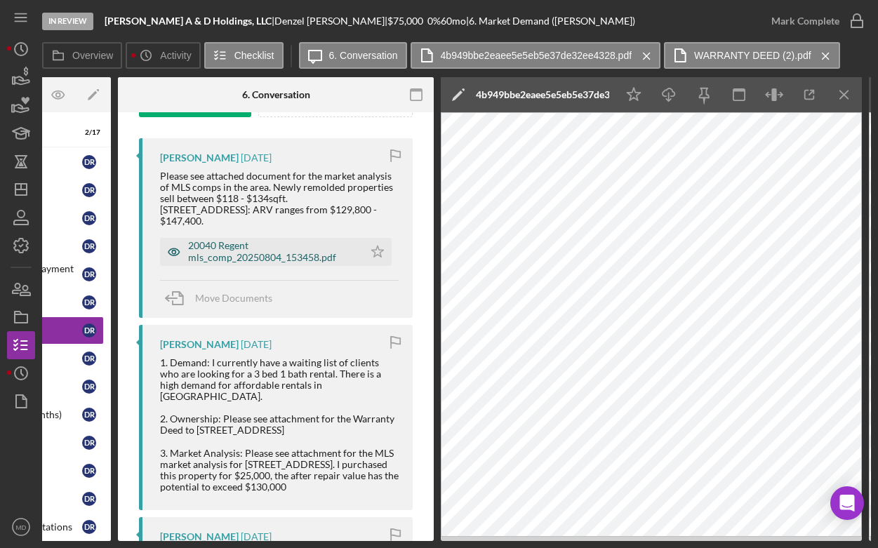
click at [274, 250] on div "20040 Regent mls_comp_20250804_153458.pdf" at bounding box center [272, 251] width 168 height 22
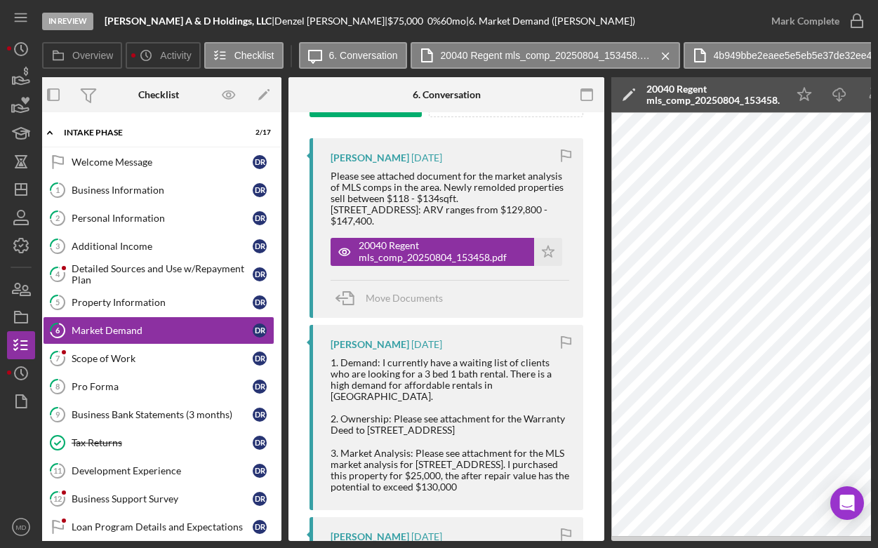
scroll to position [0, 0]
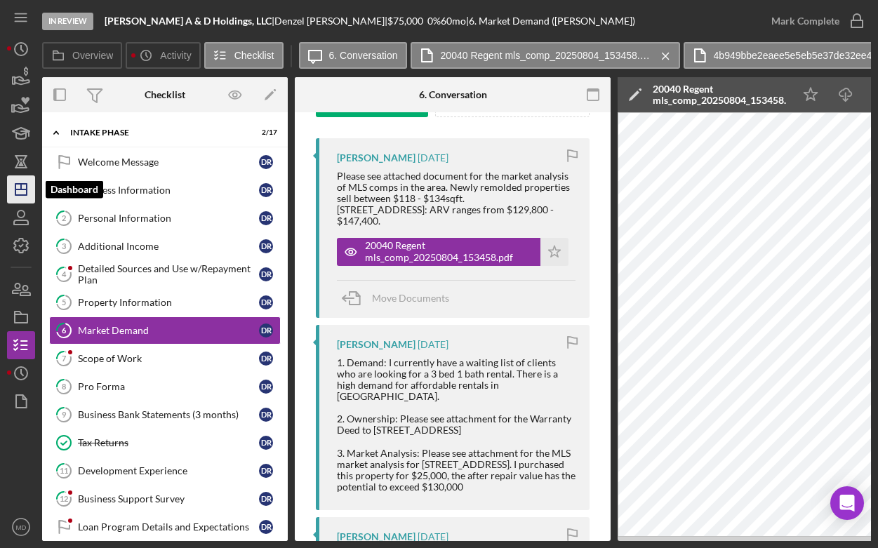
click at [29, 196] on icon "Icon/Dashboard" at bounding box center [21, 189] width 35 height 35
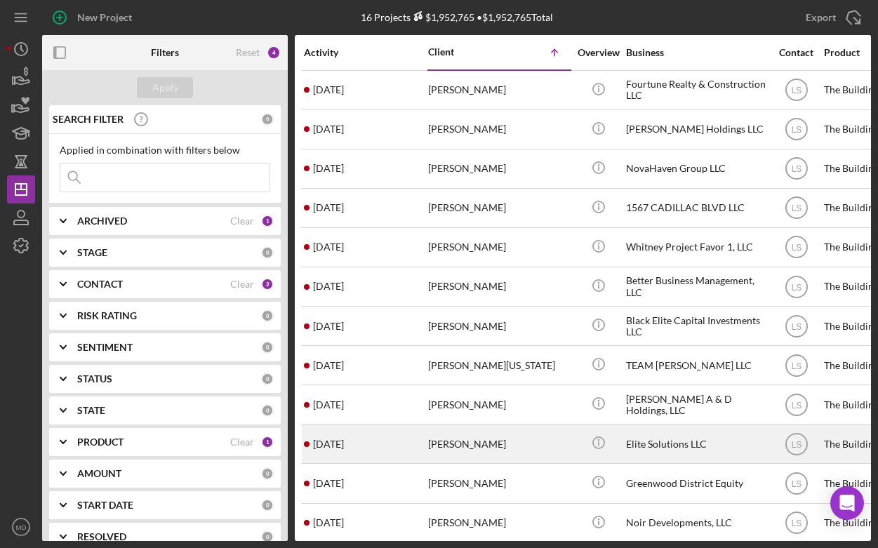
click at [451, 437] on div "Jason Headen" at bounding box center [498, 443] width 140 height 37
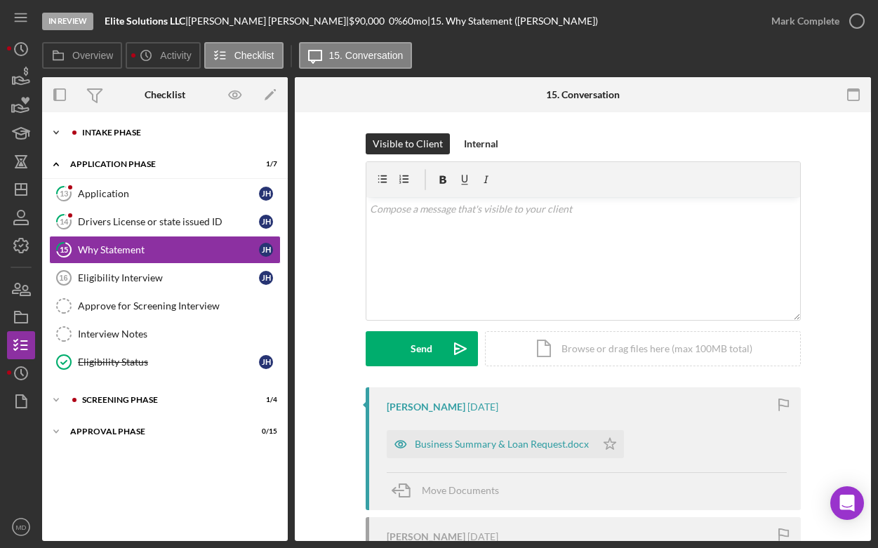
click at [54, 137] on icon "Icon/Expander" at bounding box center [56, 133] width 28 height 28
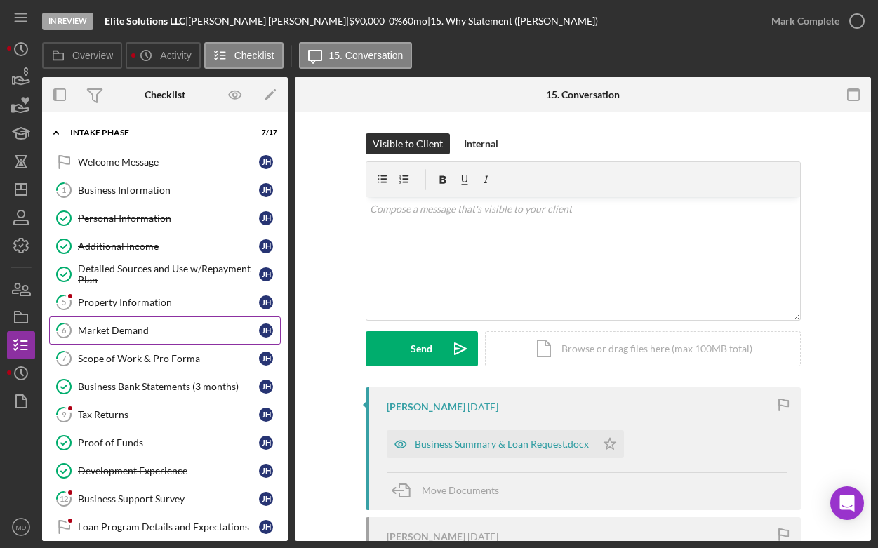
click at [129, 335] on div "Market Demand" at bounding box center [168, 330] width 181 height 11
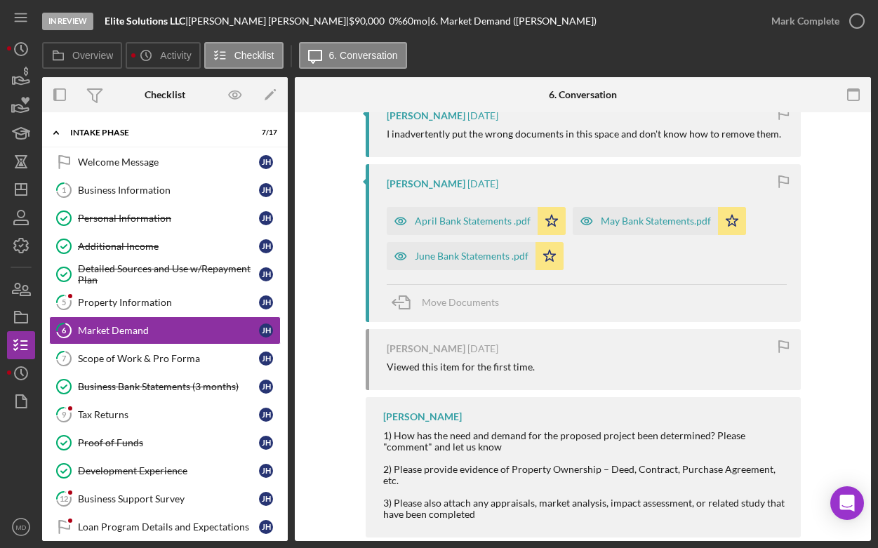
scroll to position [463, 0]
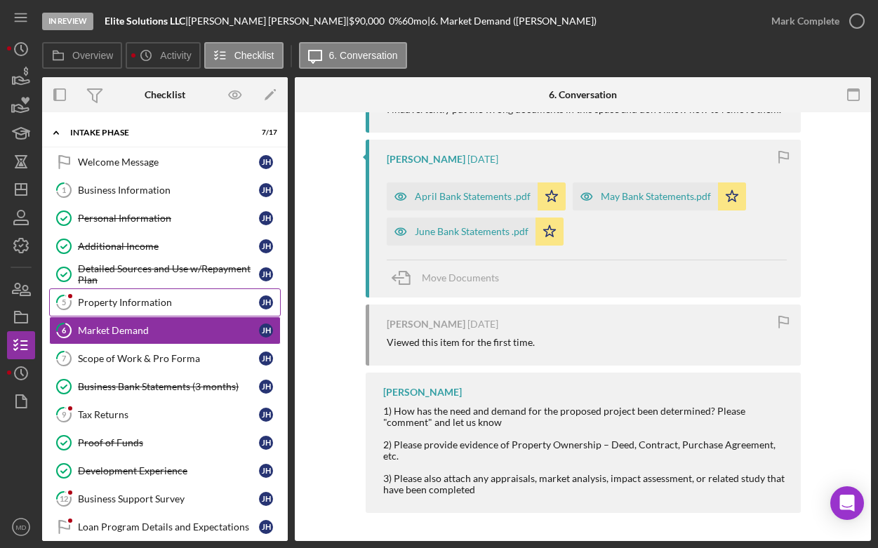
click at [128, 307] on div "Property Information" at bounding box center [168, 302] width 181 height 11
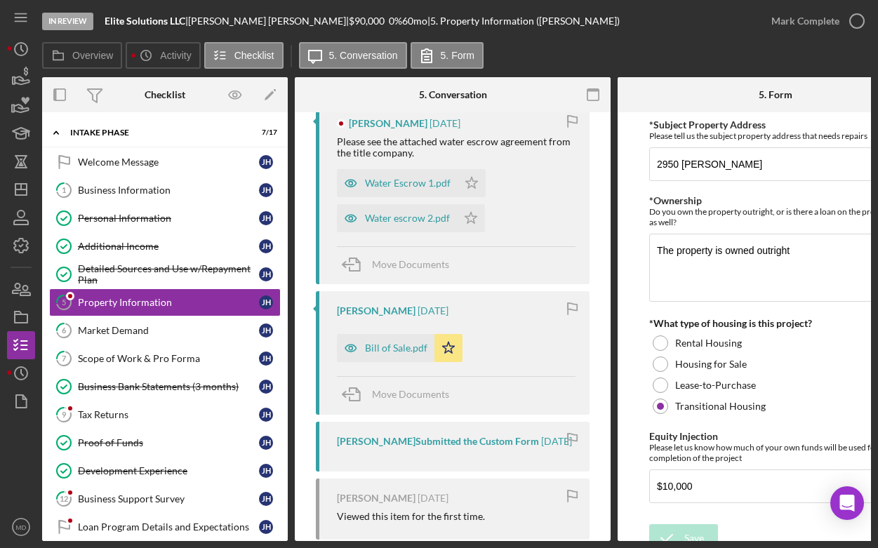
scroll to position [288, 0]
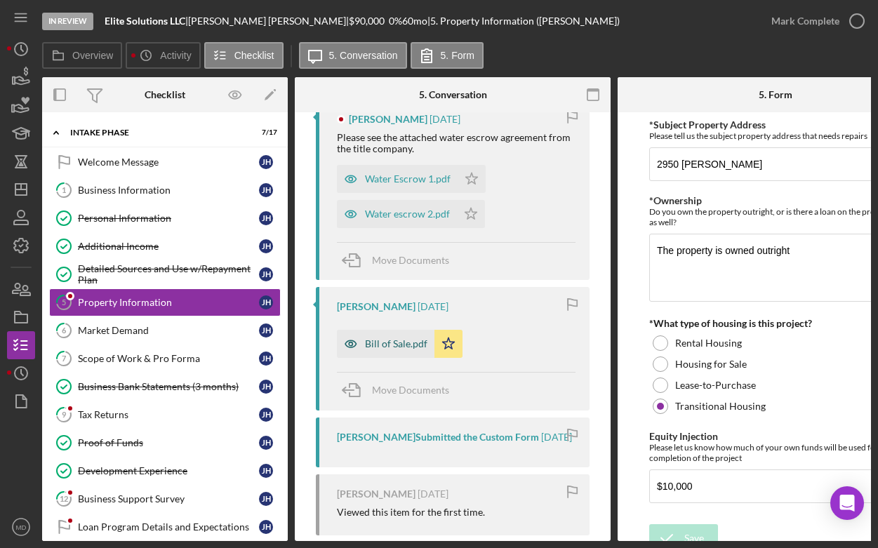
click at [399, 347] on div "Bill of Sale.pdf" at bounding box center [396, 343] width 62 height 11
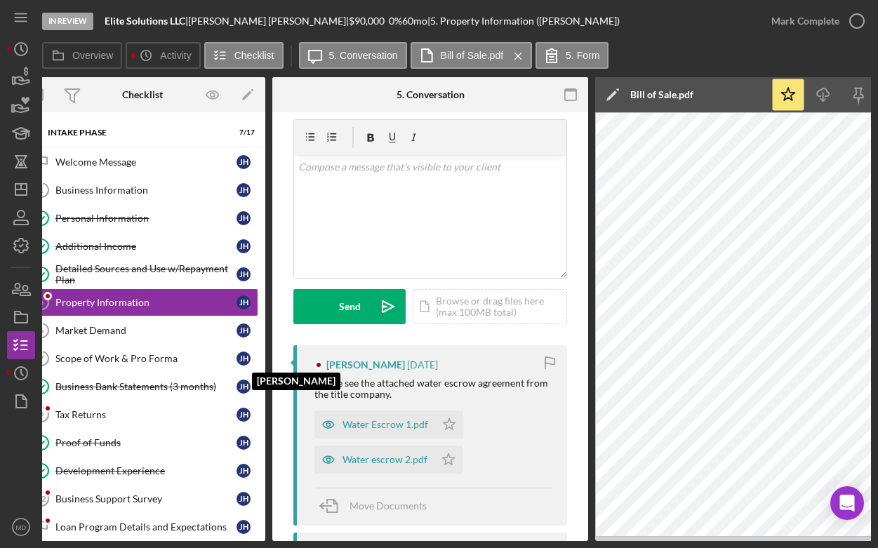
scroll to position [0, 0]
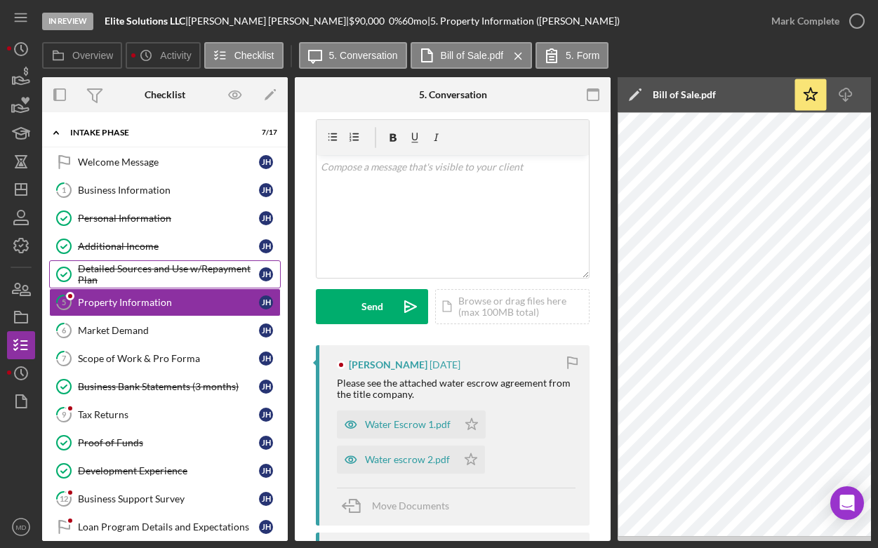
click at [185, 274] on div "Detailed Sources and Use w/Repayment Plan" at bounding box center [168, 274] width 181 height 22
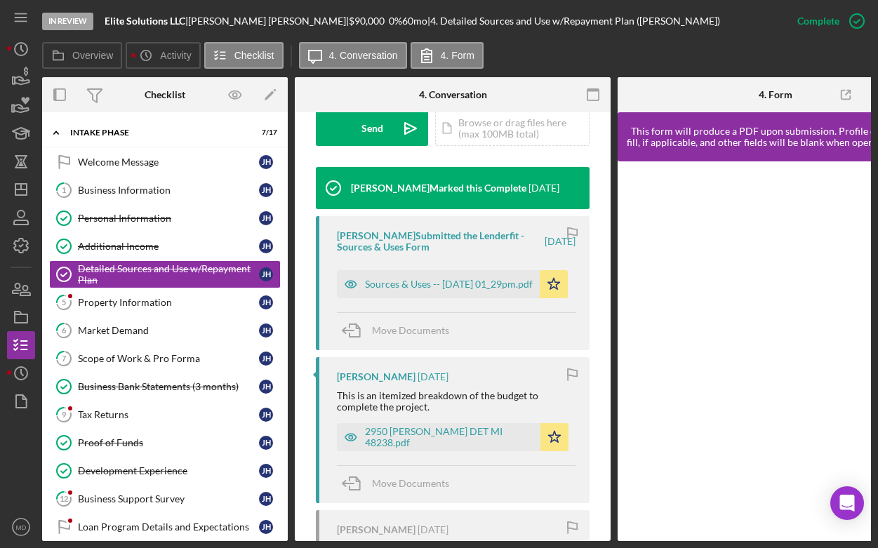
scroll to position [434, 0]
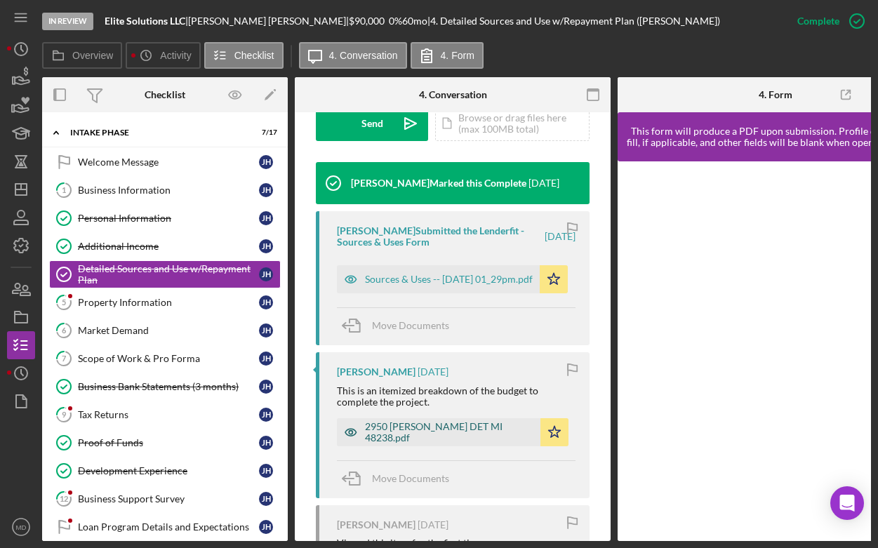
click at [387, 434] on div "2950 Clements DET MI 48238.pdf" at bounding box center [449, 432] width 168 height 22
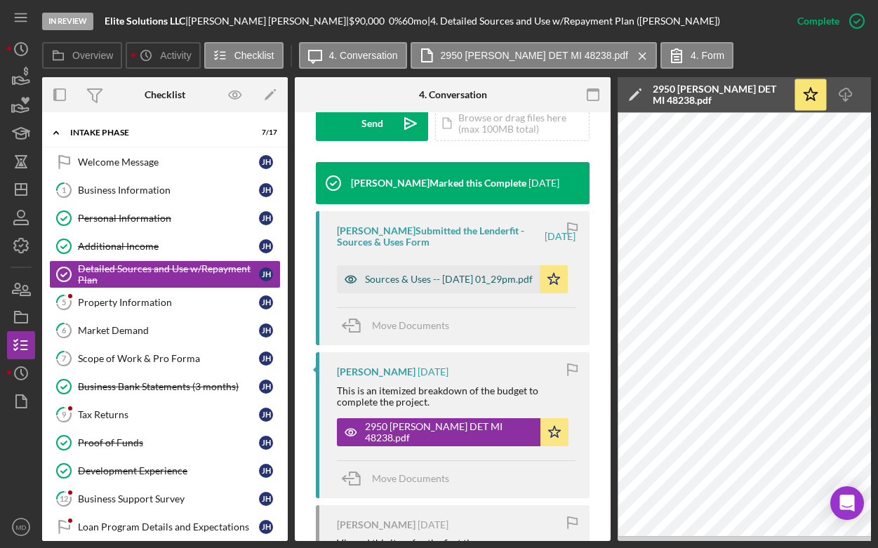
click at [479, 267] on div "Sources & Uses -- 2025-07-30 01_29pm.pdf" at bounding box center [438, 279] width 203 height 28
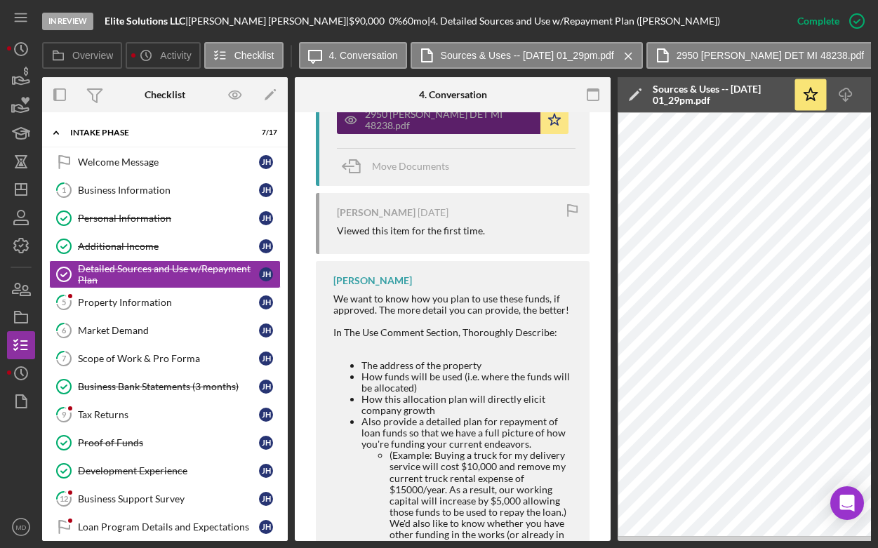
scroll to position [826, 0]
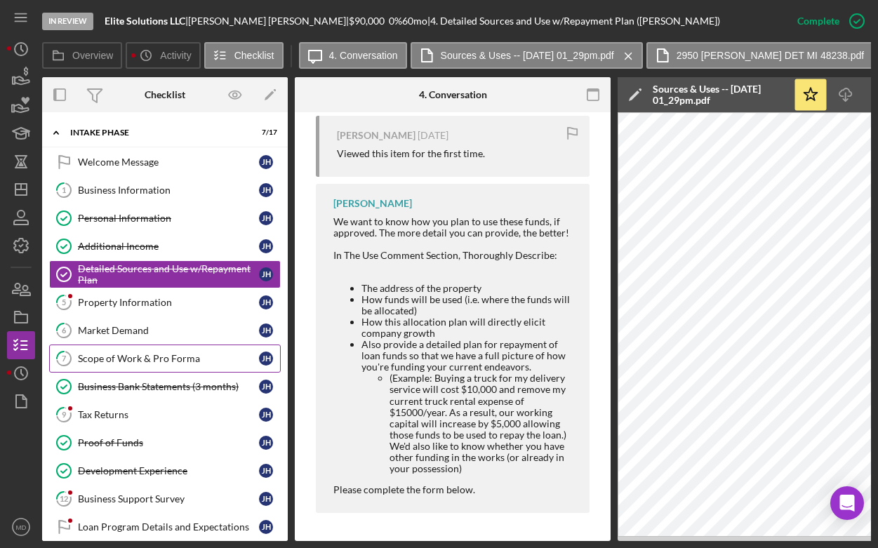
click at [149, 362] on div "Scope of Work & Pro Forma" at bounding box center [168, 358] width 181 height 11
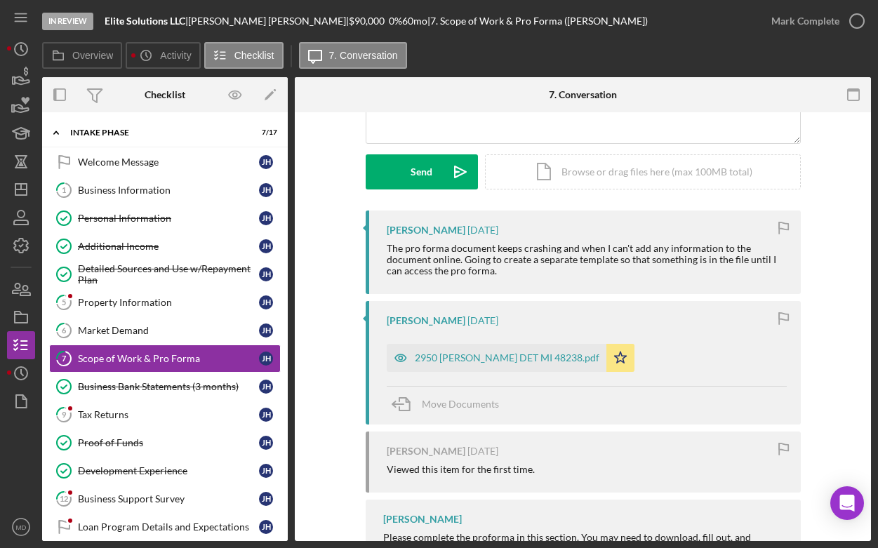
scroll to position [177, 0]
click at [447, 357] on div "2950 Clements DET MI 48238.pdf" at bounding box center [507, 356] width 185 height 11
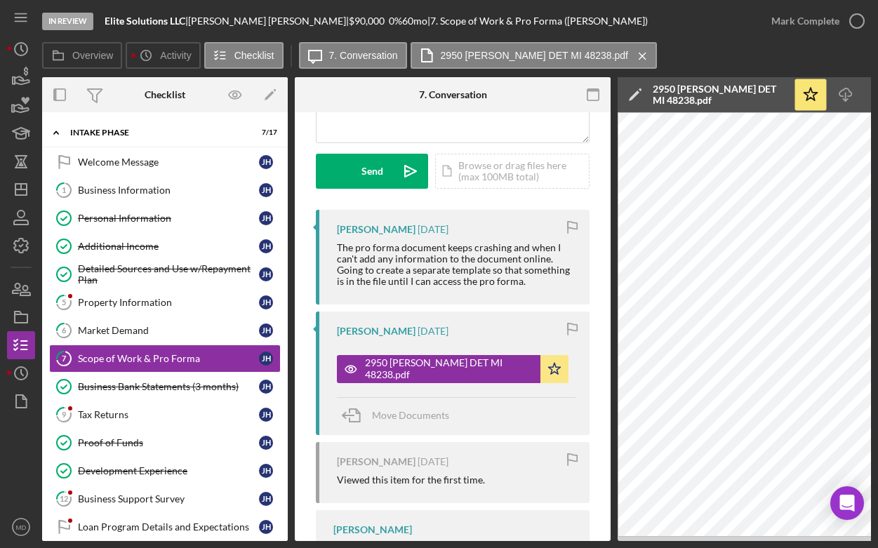
scroll to position [331, 0]
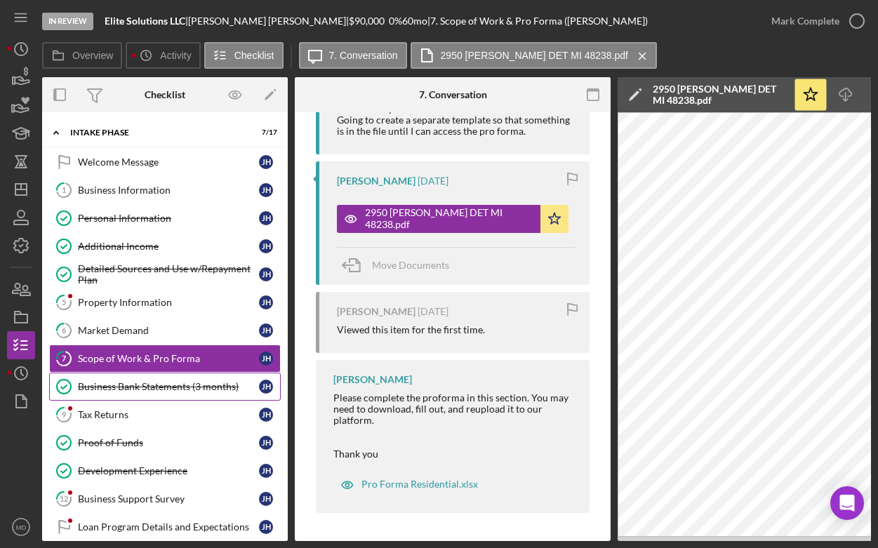
click at [152, 391] on div "Business Bank Statements (3 months)" at bounding box center [168, 386] width 181 height 11
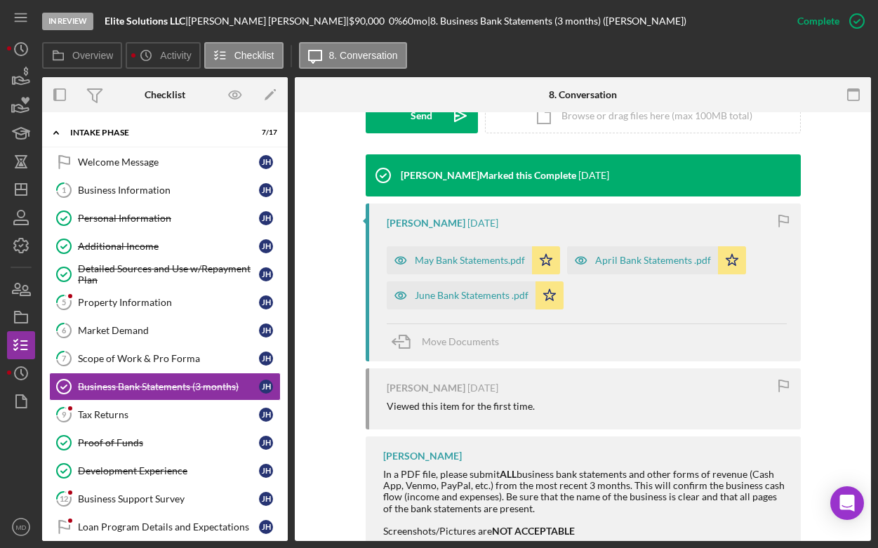
scroll to position [467, 0]
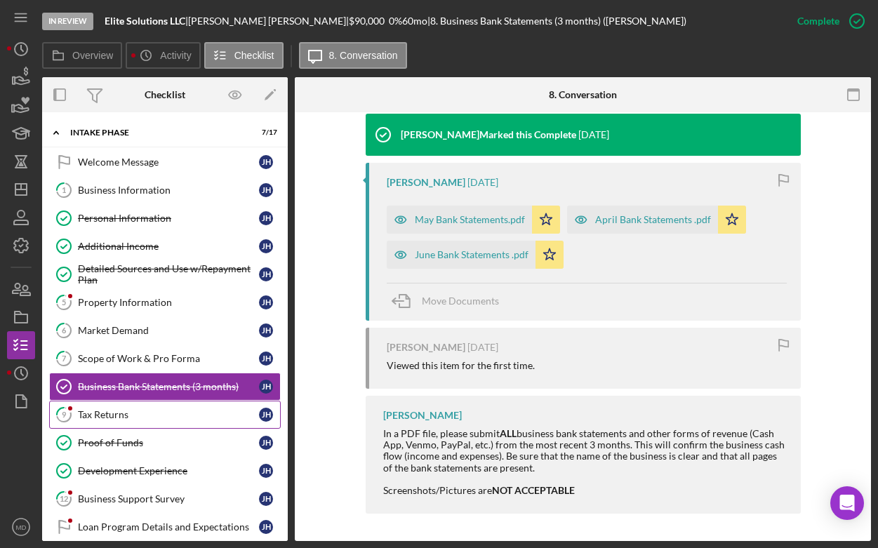
click at [153, 409] on div "Tax Returns" at bounding box center [168, 414] width 181 height 11
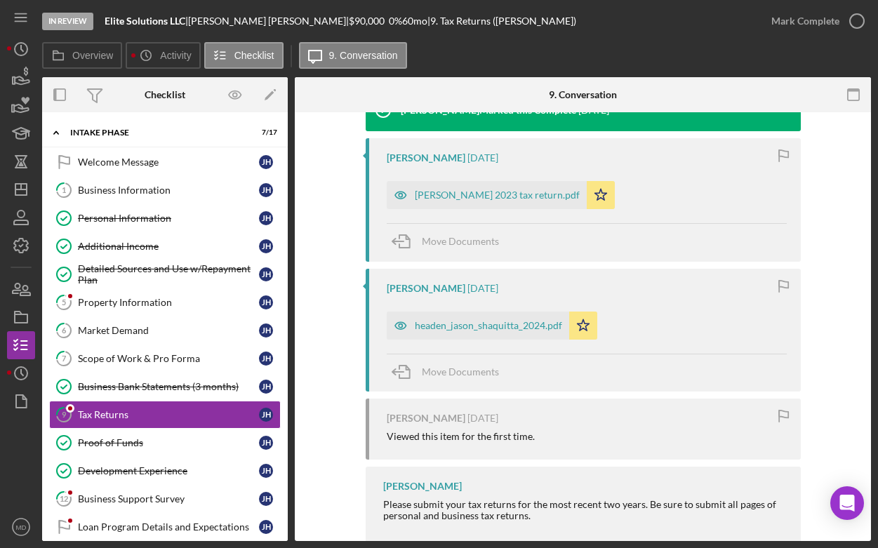
scroll to position [571, 0]
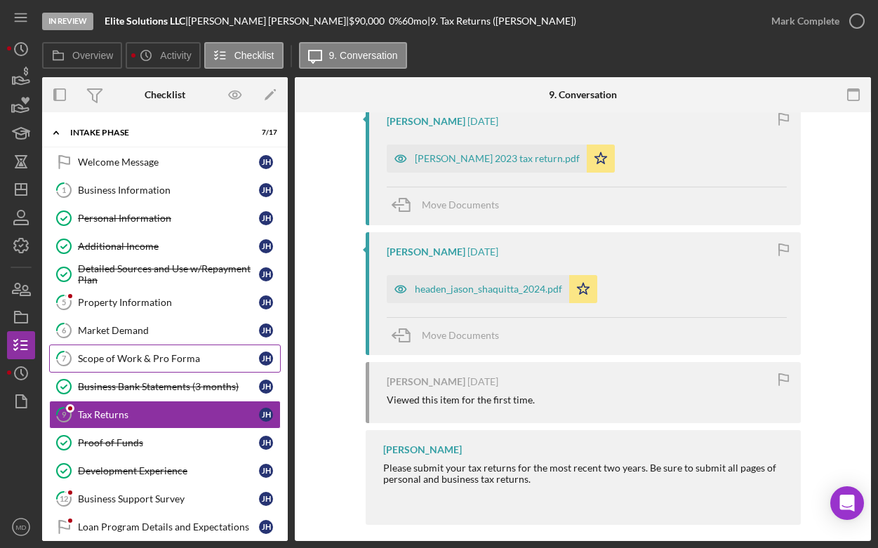
click at [145, 352] on link "7 Scope of Work & Pro Forma J H" at bounding box center [165, 358] width 232 height 28
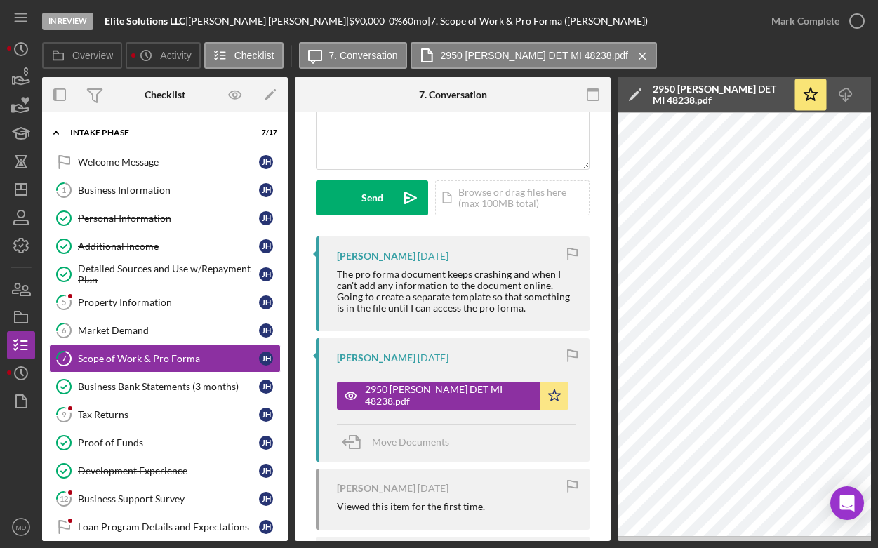
scroll to position [155, 0]
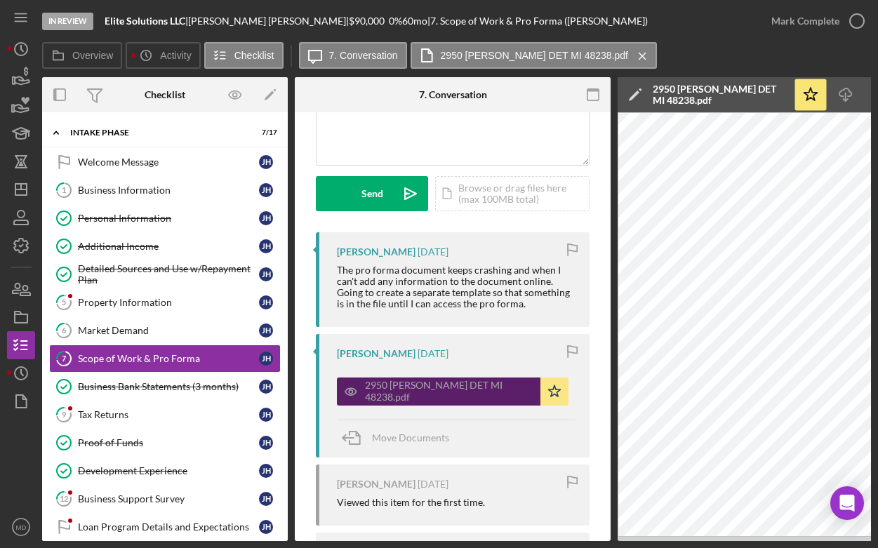
click at [414, 397] on div "2950 Clements DET MI 48238.pdf" at bounding box center [438, 391] width 203 height 28
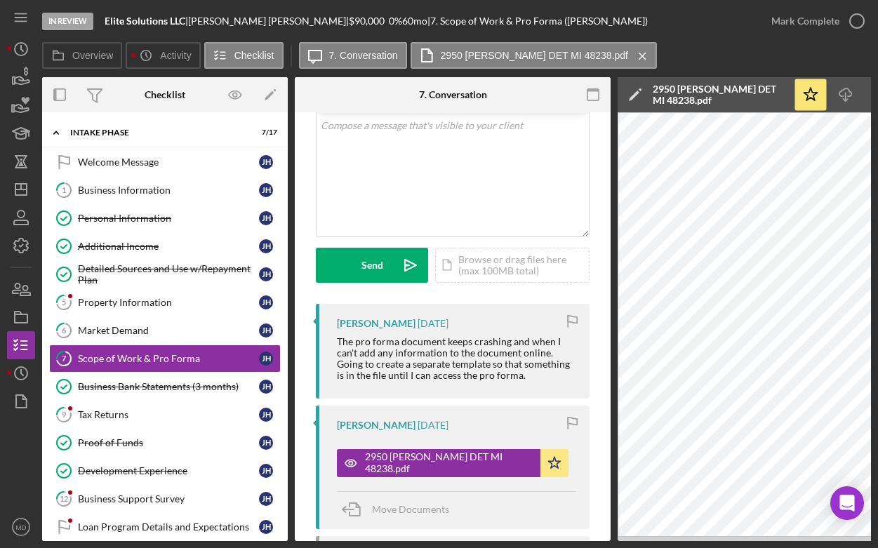
scroll to position [0, 0]
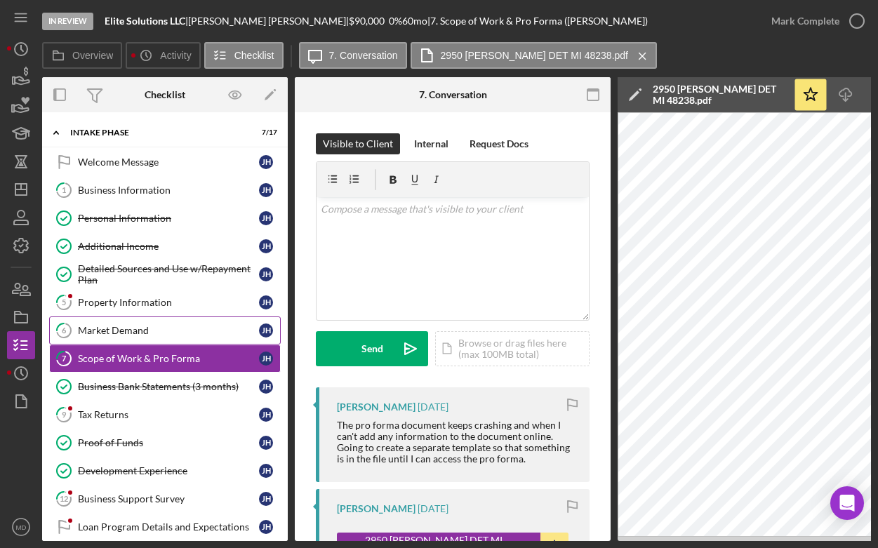
click at [157, 328] on div "Market Demand" at bounding box center [168, 330] width 181 height 11
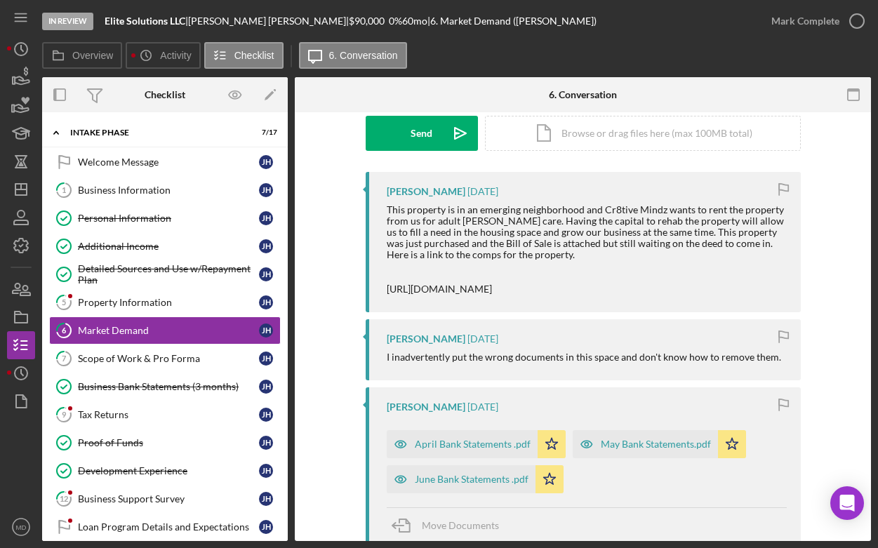
scroll to position [217, 0]
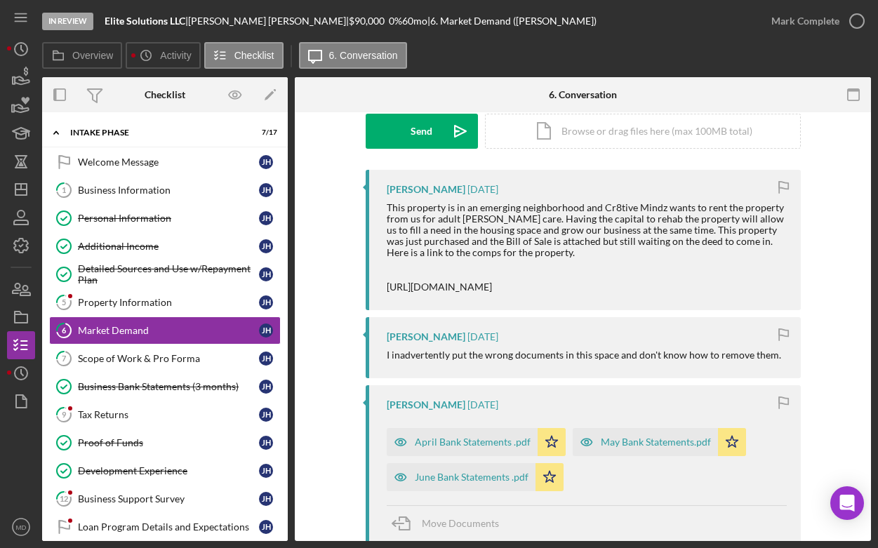
drag, startPoint x: 382, startPoint y: 253, endPoint x: 527, endPoint y: 280, distance: 147.1
click at [527, 280] on div "Jason Headen 1 month ago This property is in an emerging neighborhood and Cr8ti…" at bounding box center [583, 240] width 435 height 140
copy div "https://portal.onehome.com/en-US/properties/list?token=eyJPU04iOiJSRUFMQ09NUCIs…"
click at [32, 192] on icon "Icon/Dashboard" at bounding box center [21, 189] width 35 height 35
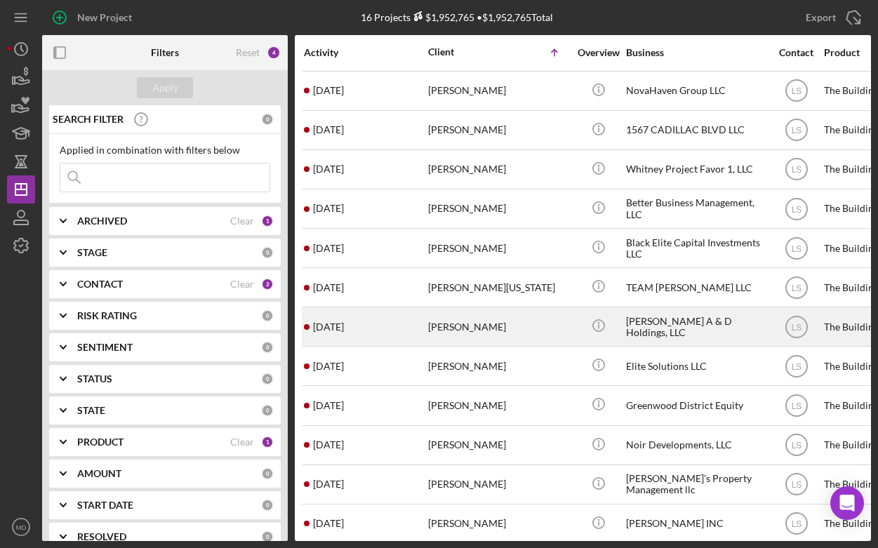
scroll to position [82, 0]
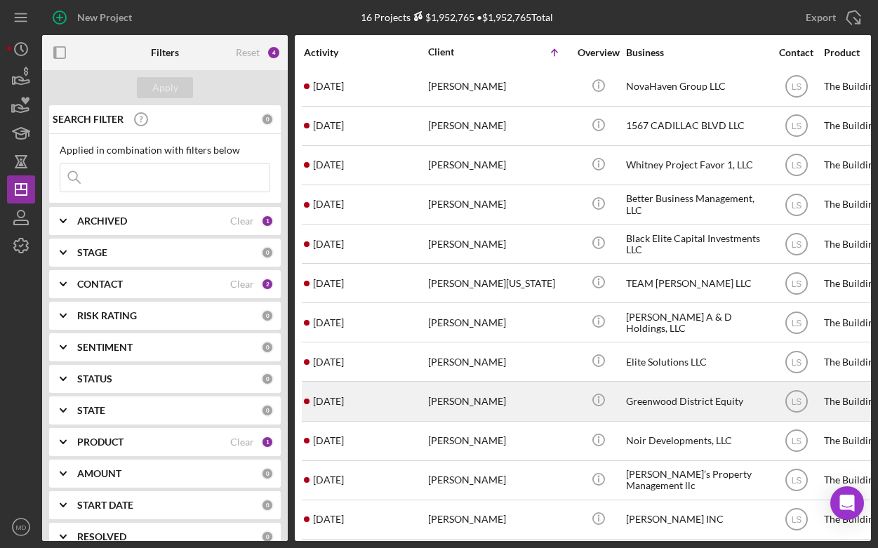
click at [457, 394] on div "Keith Buford" at bounding box center [498, 400] width 140 height 37
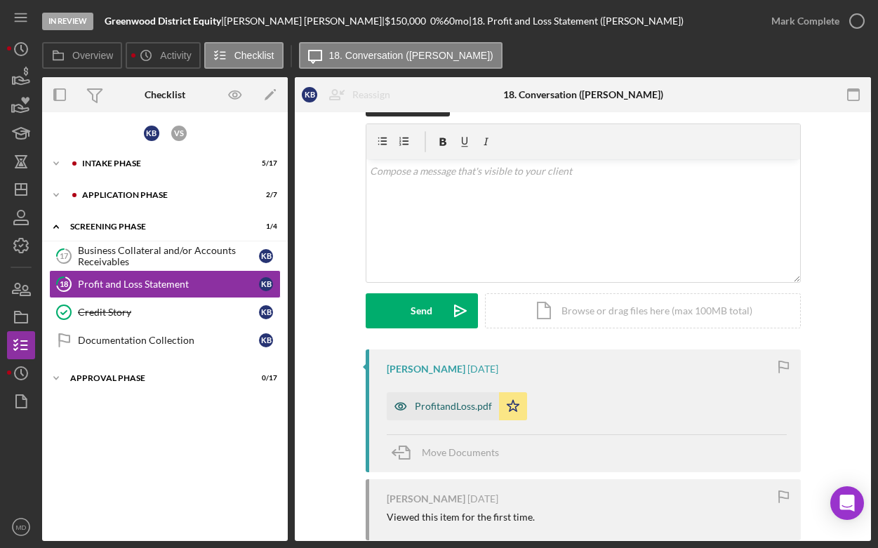
scroll to position [55, 0]
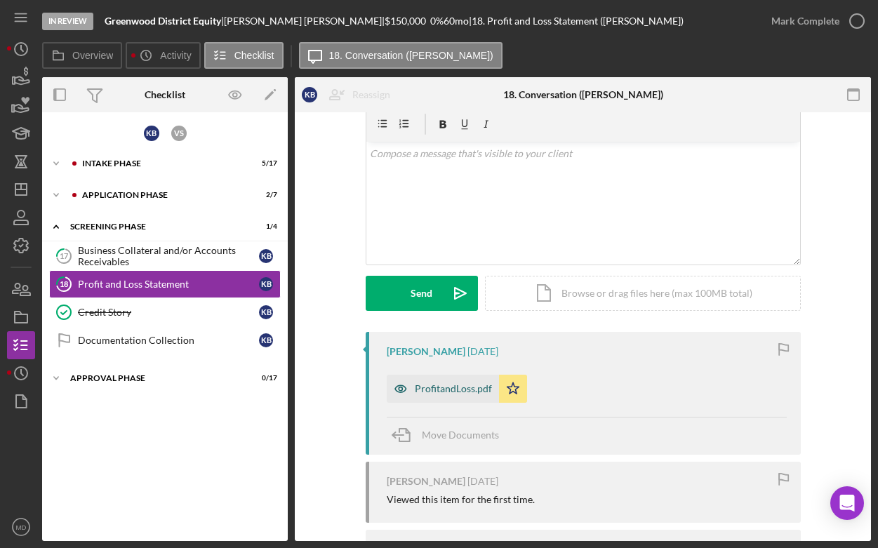
click at [440, 392] on div "ProfitandLoss.pdf" at bounding box center [453, 388] width 77 height 11
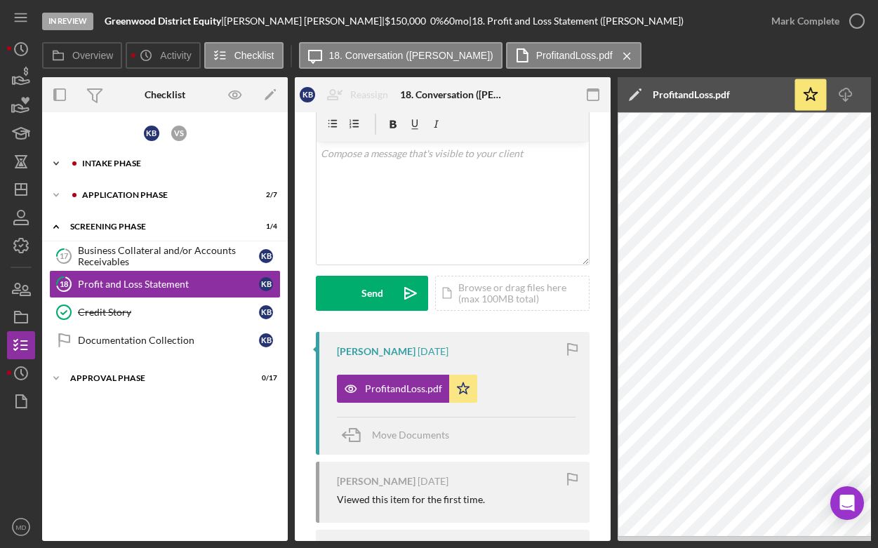
click at [143, 173] on div "Icon/Expander Intake Phase 5 / 17" at bounding box center [165, 163] width 246 height 28
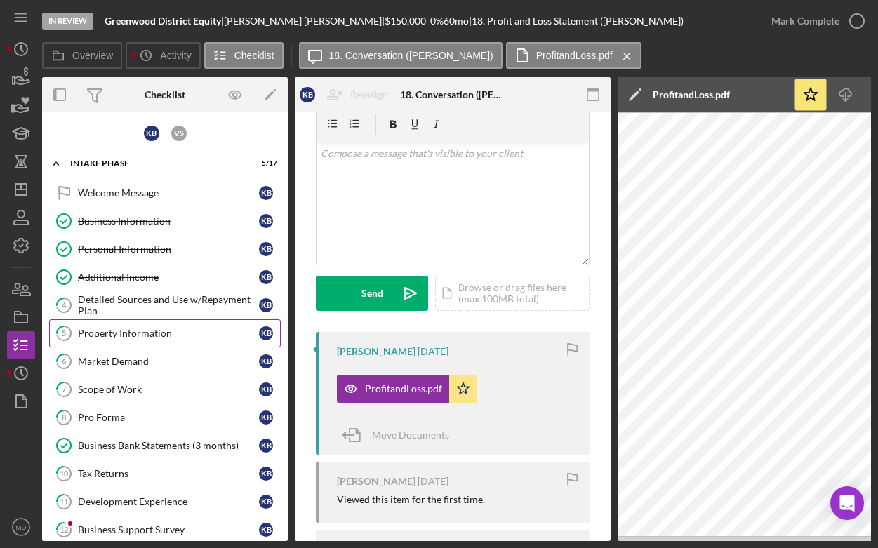
click at [153, 335] on div "Property Information" at bounding box center [168, 333] width 181 height 11
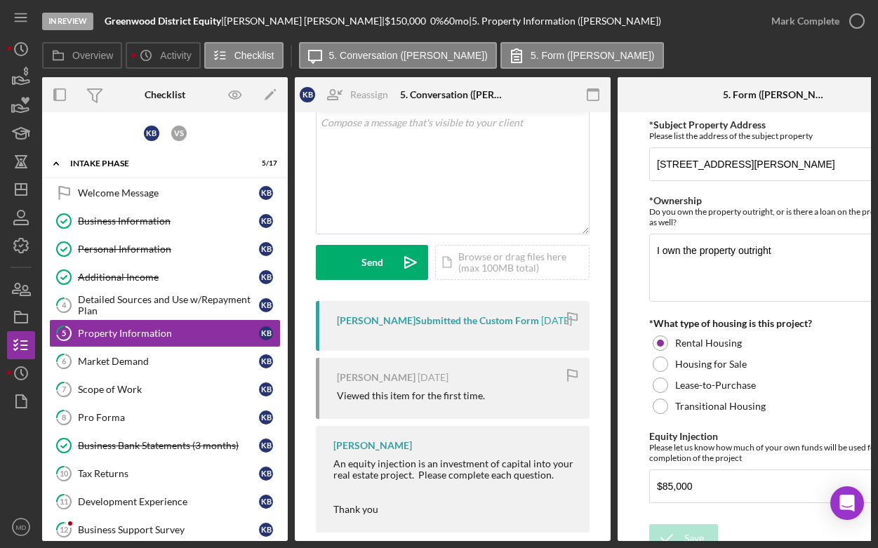
scroll to position [121, 0]
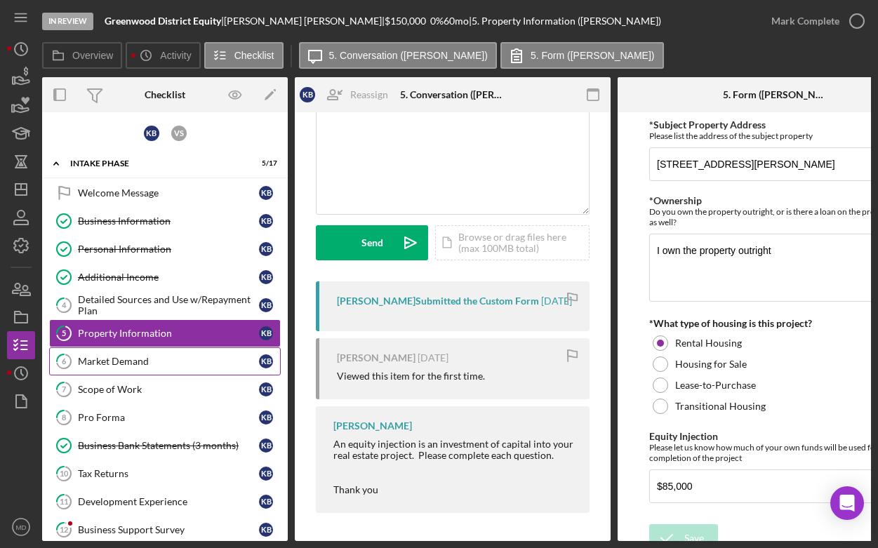
click at [209, 358] on div "Market Demand" at bounding box center [168, 361] width 181 height 11
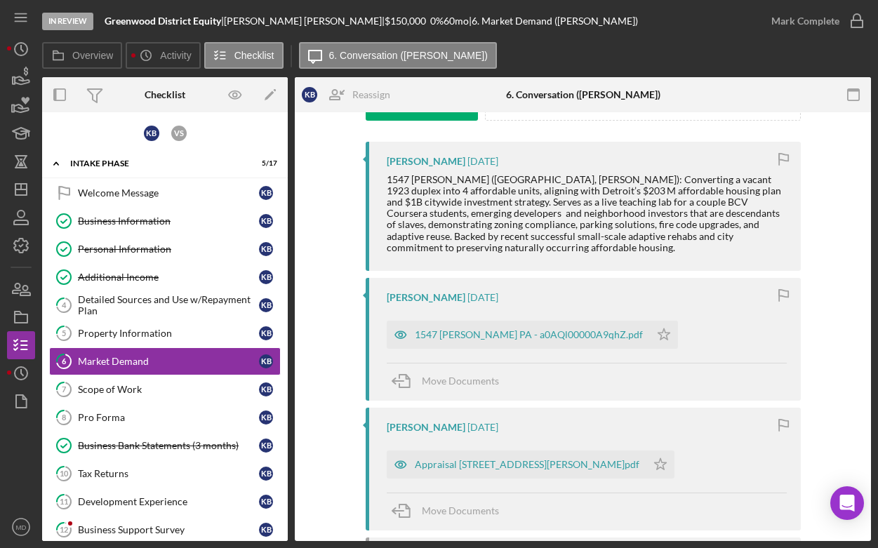
scroll to position [253, 0]
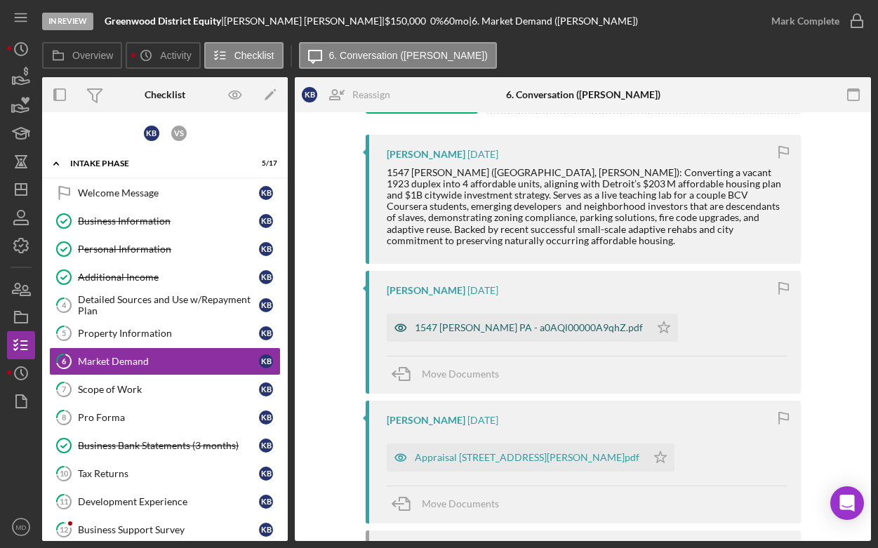
click at [481, 334] on div "1547 Lawrence PA - a0AQl00000A9qhZ.pdf" at bounding box center [518, 328] width 263 height 28
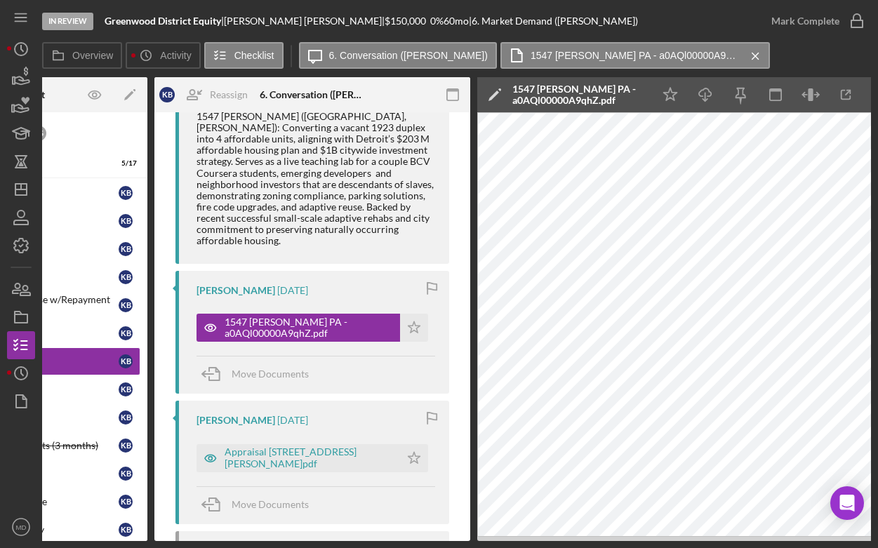
scroll to position [327, 0]
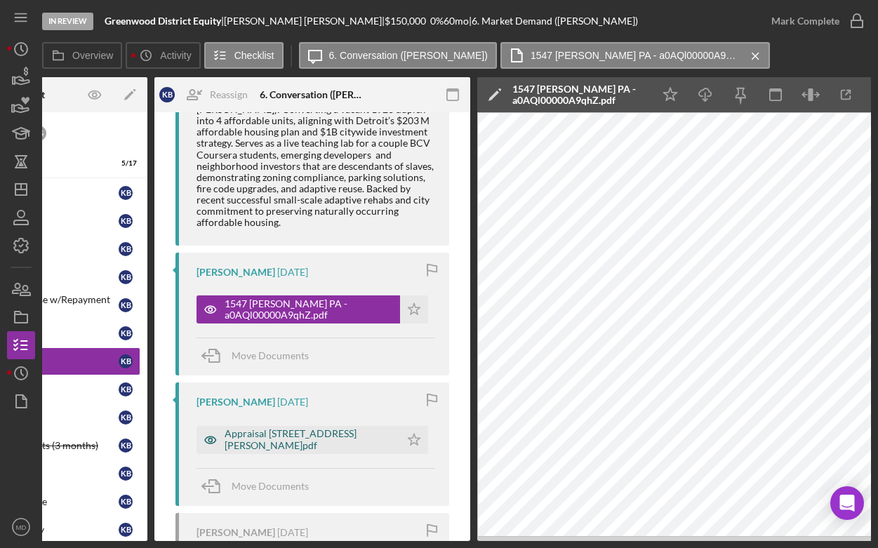
click at [345, 428] on div "Appraisal 1547 Lawrence Street, Detroit, MI 48206.pdf" at bounding box center [308, 439] width 168 height 22
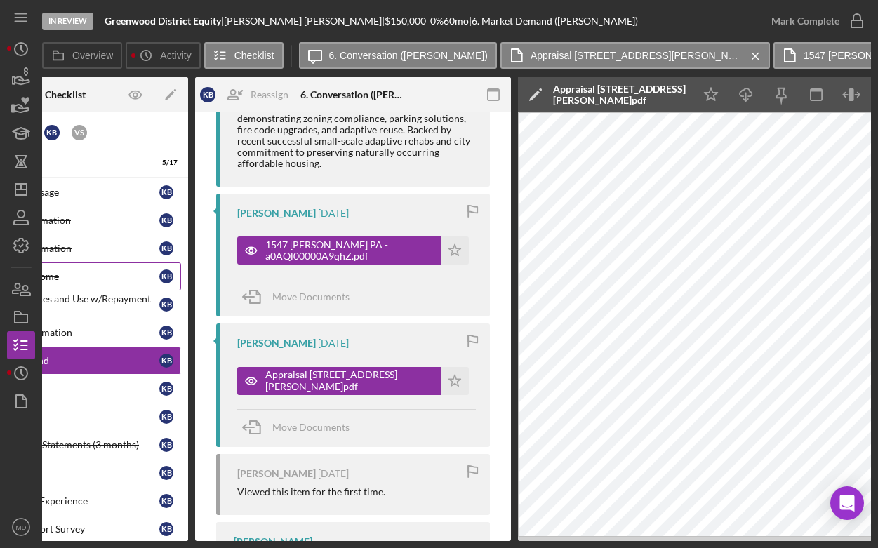
scroll to position [0, 0]
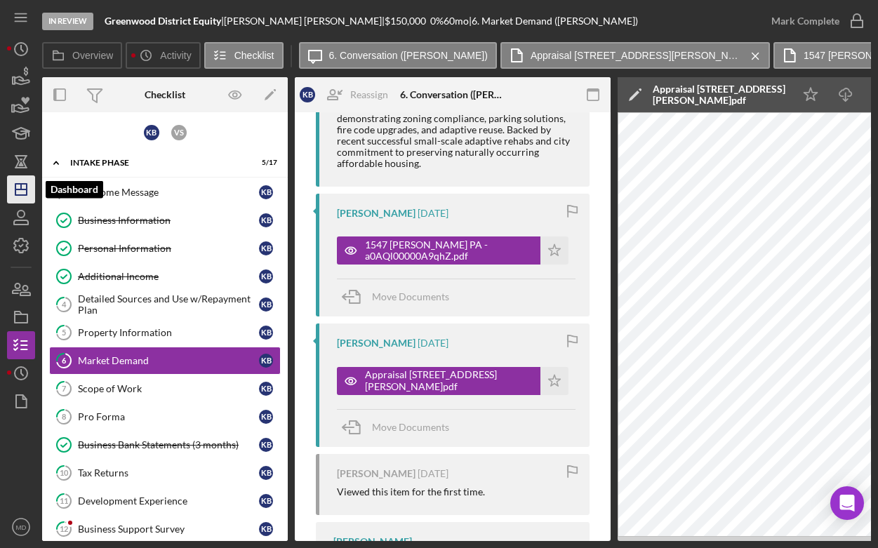
click at [20, 196] on icon "Icon/Dashboard" at bounding box center [21, 189] width 35 height 35
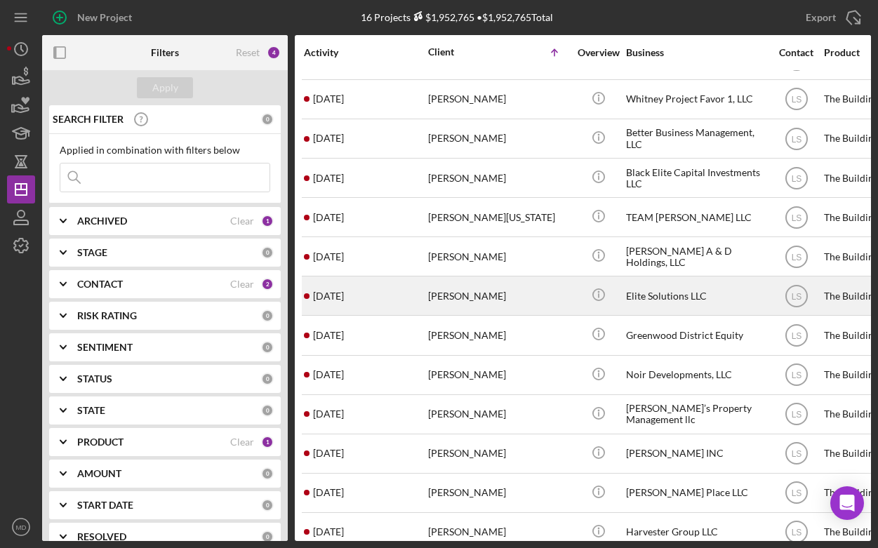
scroll to position [161, 0]
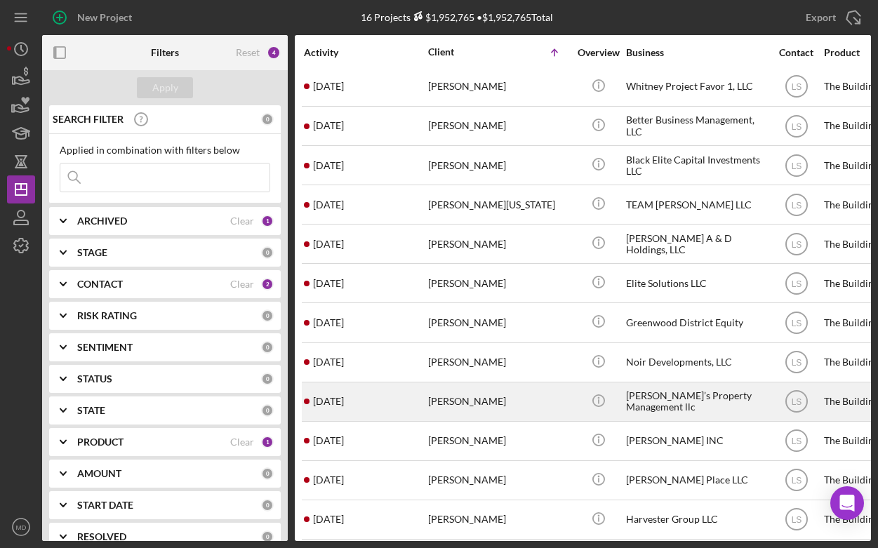
click at [403, 407] on div "2 days ago Lucus Johnson" at bounding box center [365, 401] width 123 height 37
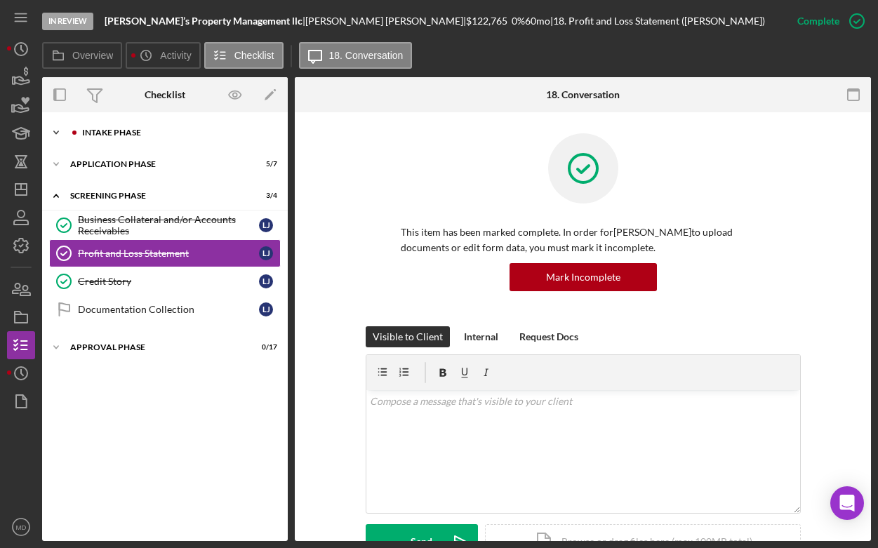
click at [122, 131] on div "Intake Phase" at bounding box center [176, 132] width 188 height 8
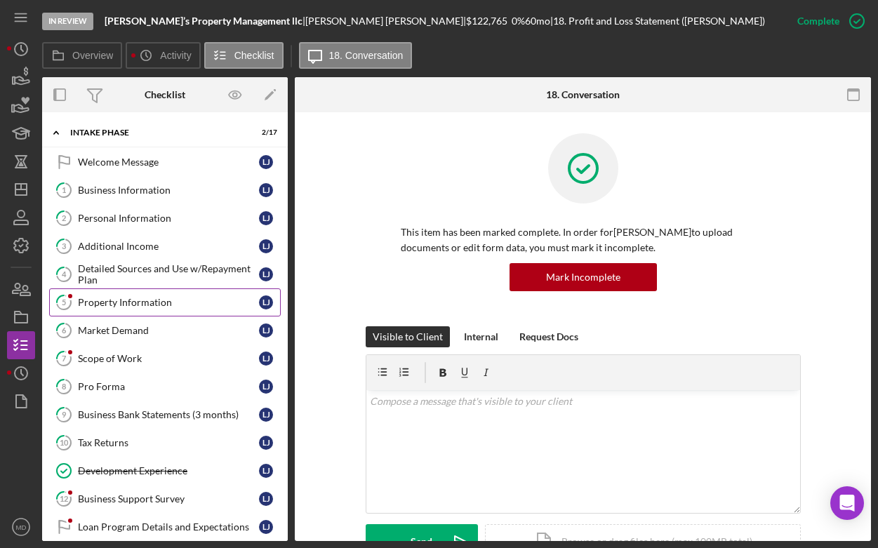
click at [182, 314] on link "5 Property Information L J" at bounding box center [165, 302] width 232 height 28
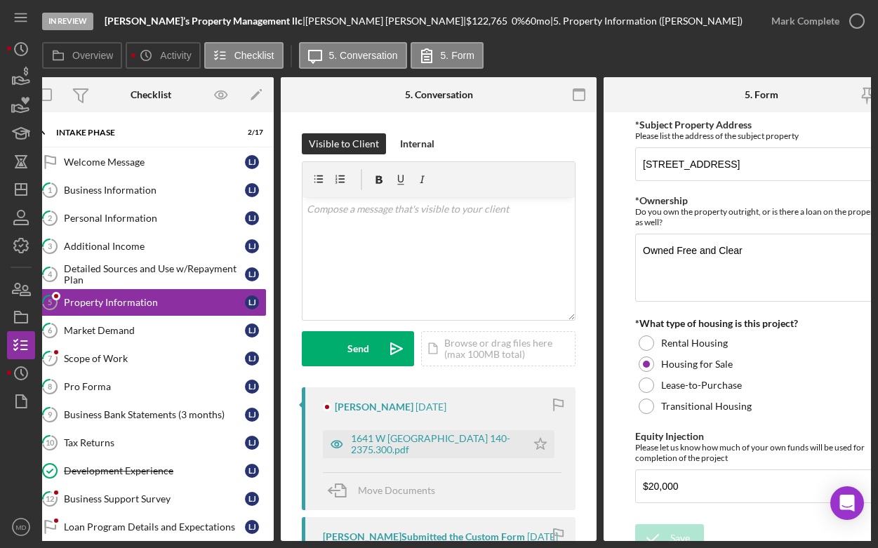
scroll to position [0, 15]
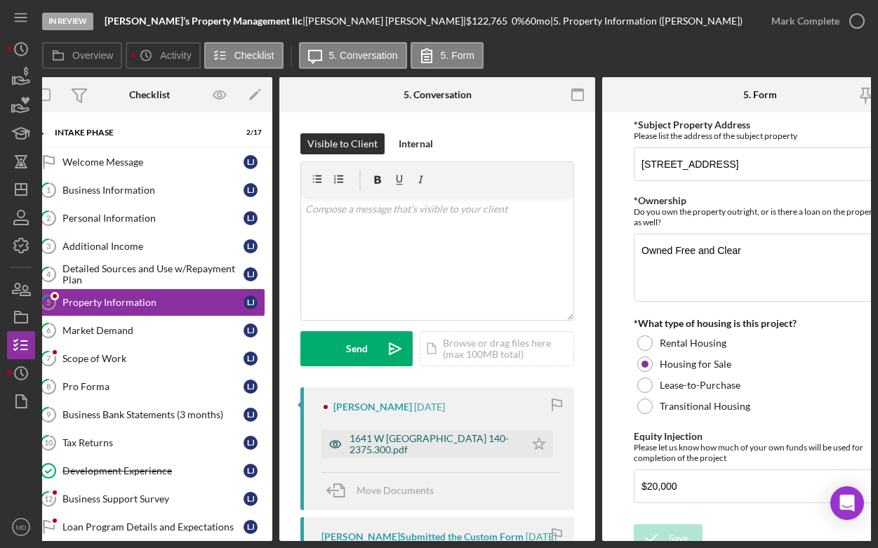
click at [436, 448] on div "1641 W PHILADELPHIA 140-2375.300.pdf" at bounding box center [433, 444] width 168 height 22
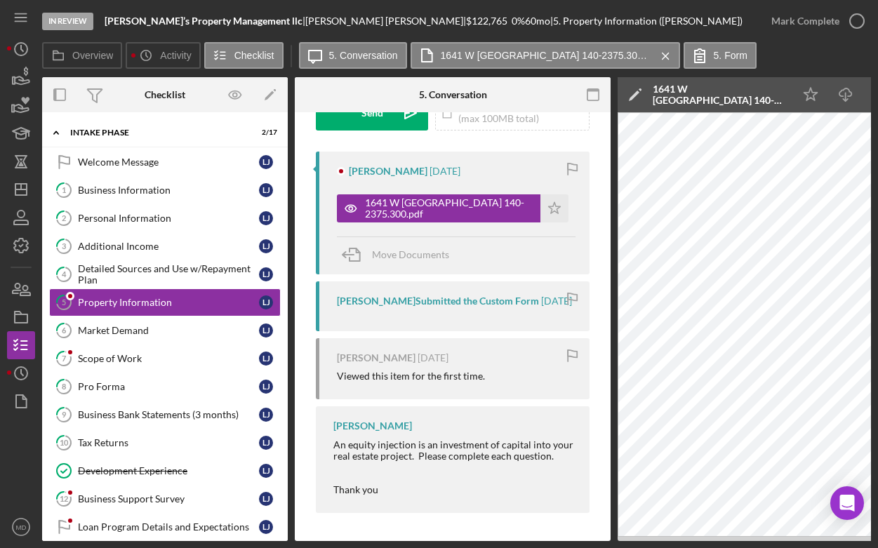
scroll to position [250, 0]
click at [165, 331] on div "Market Demand" at bounding box center [168, 330] width 181 height 11
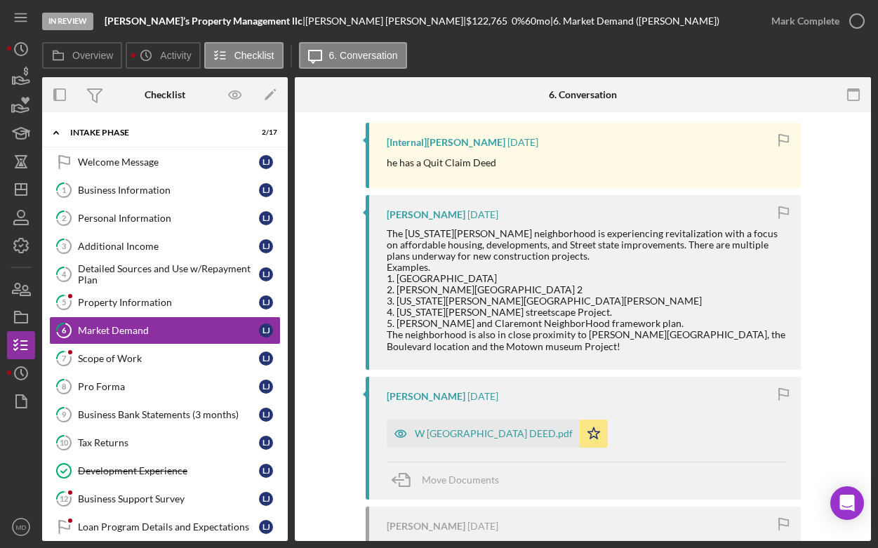
scroll to position [264, 0]
click at [446, 434] on div "W PHILADELPHIA DEED.pdf" at bounding box center [494, 433] width 158 height 11
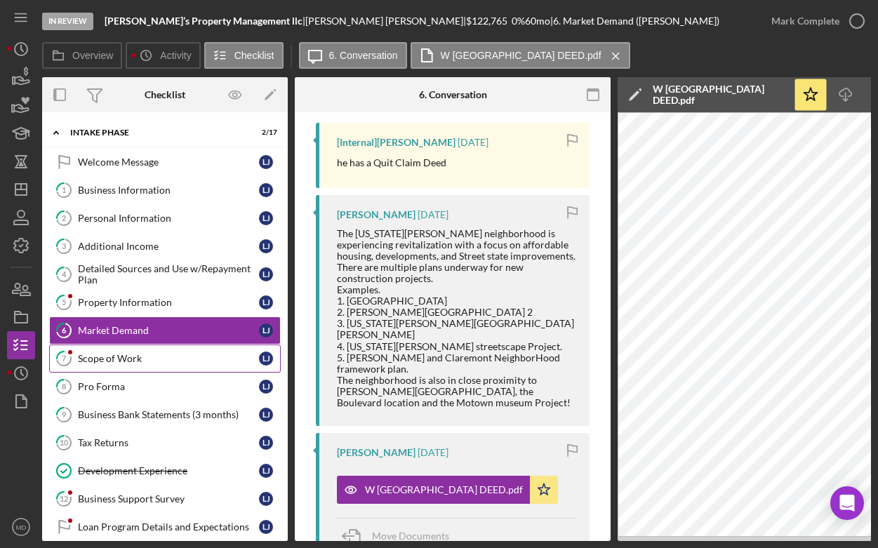
click at [174, 353] on div "Scope of Work" at bounding box center [168, 358] width 181 height 11
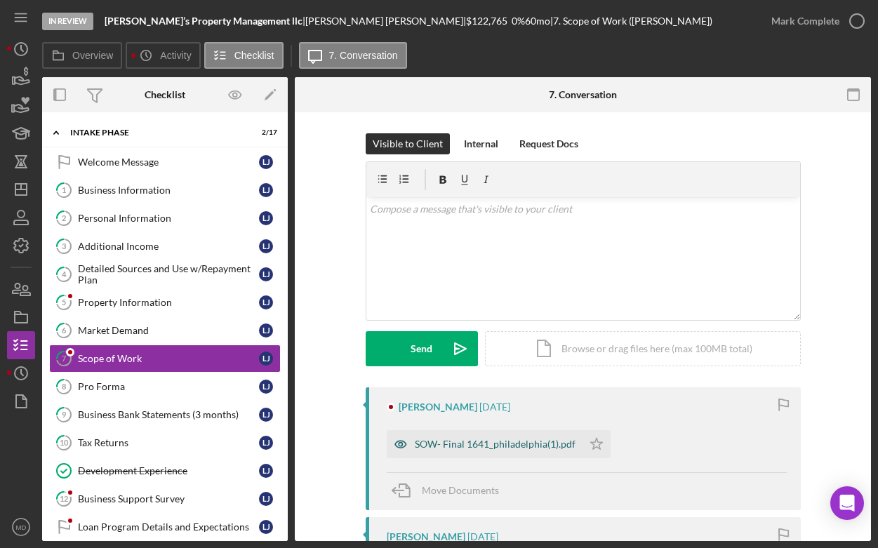
click at [457, 443] on div "SOW- Final 1641_philadelphia(1).pdf" at bounding box center [495, 443] width 161 height 11
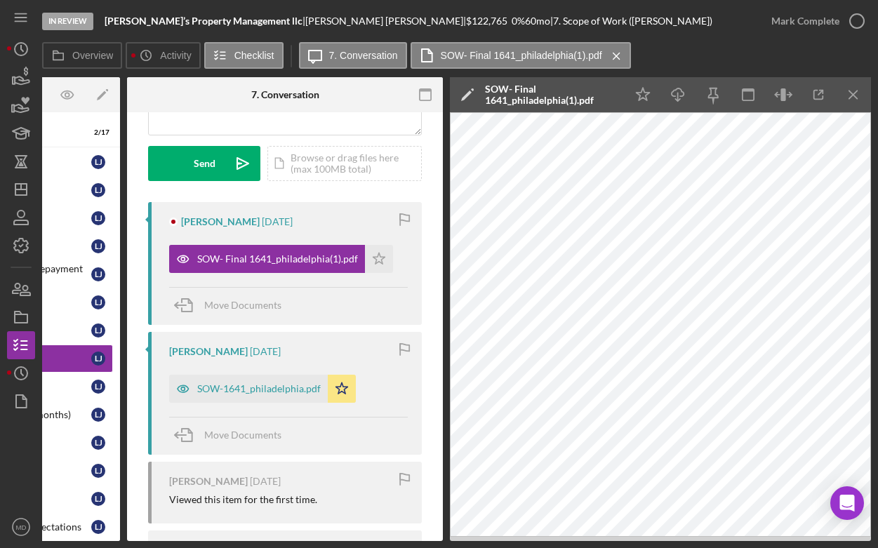
scroll to position [187, 0]
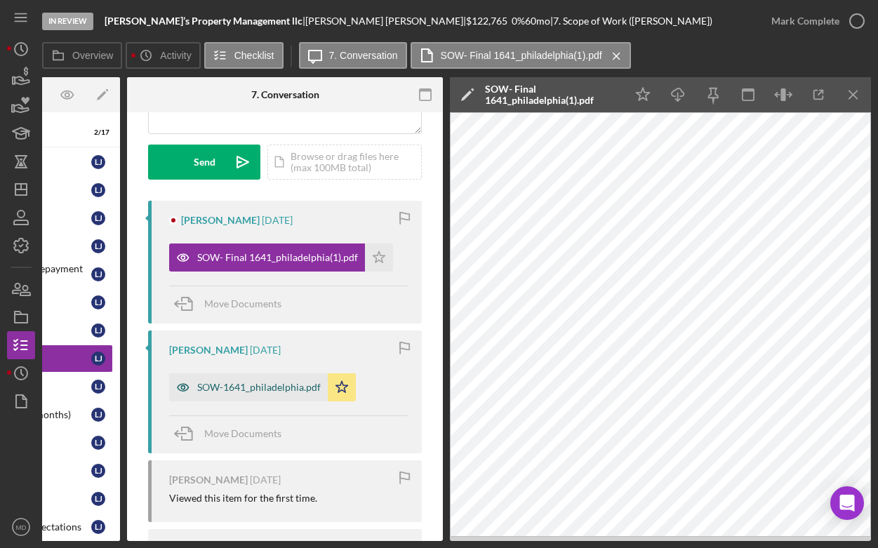
click at [269, 387] on div "SOW-1641_philadelphia.pdf" at bounding box center [258, 387] width 123 height 11
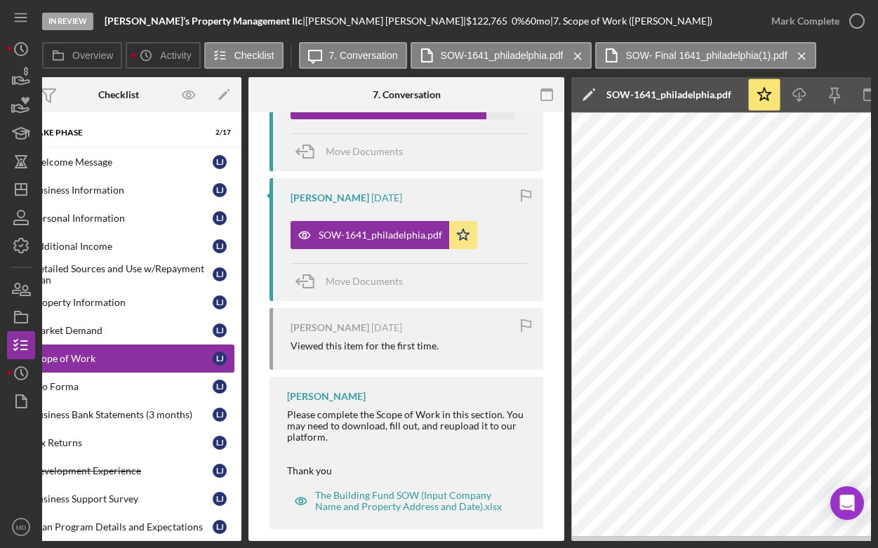
scroll to position [0, 0]
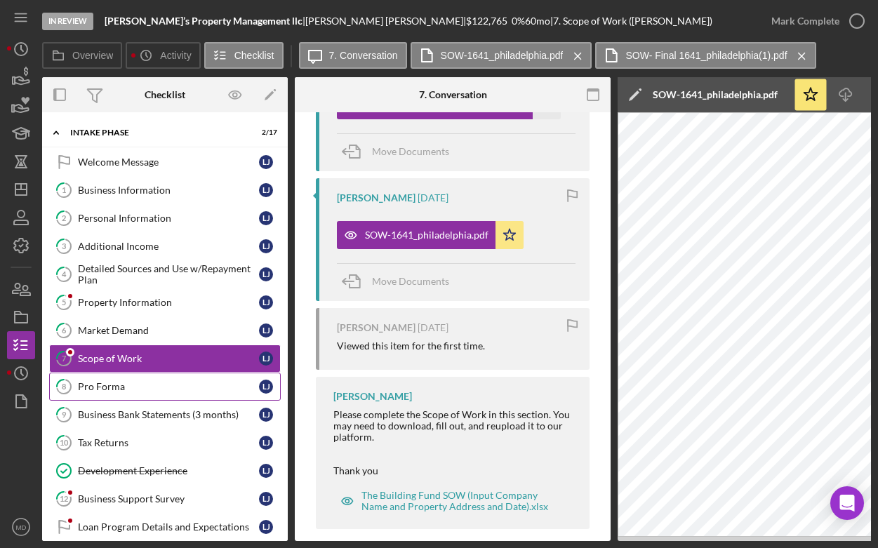
click at [107, 387] on div "Pro Forma" at bounding box center [168, 386] width 181 height 11
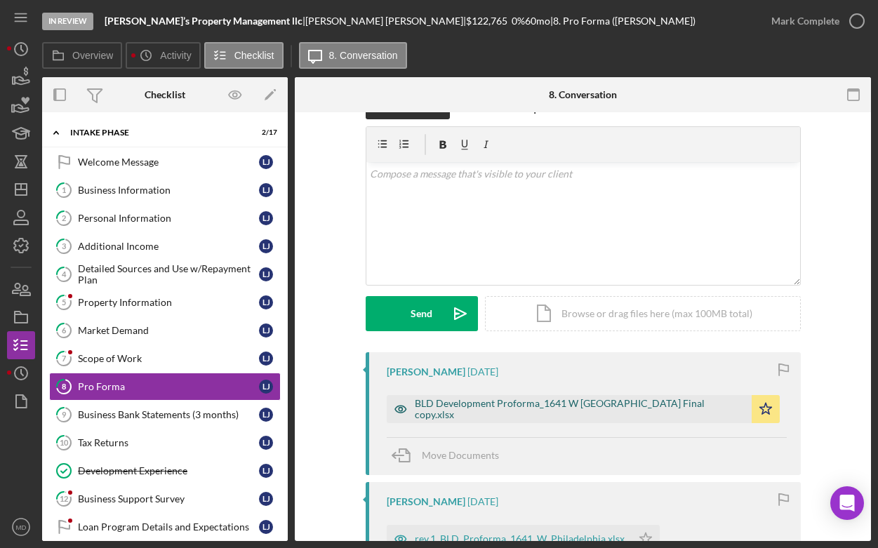
scroll to position [46, 0]
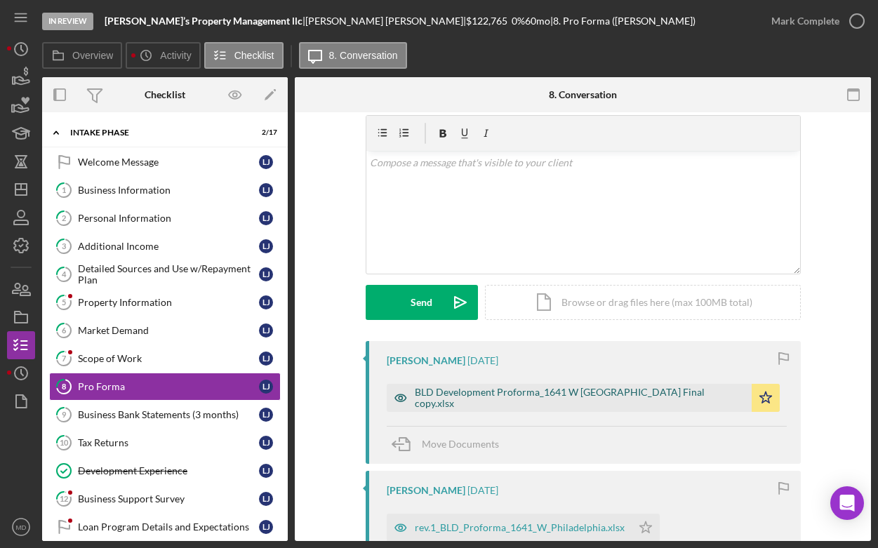
click at [441, 400] on div "BLD Development Proforma_1641 W Philadelphia Final copy.xlsx" at bounding box center [580, 398] width 330 height 22
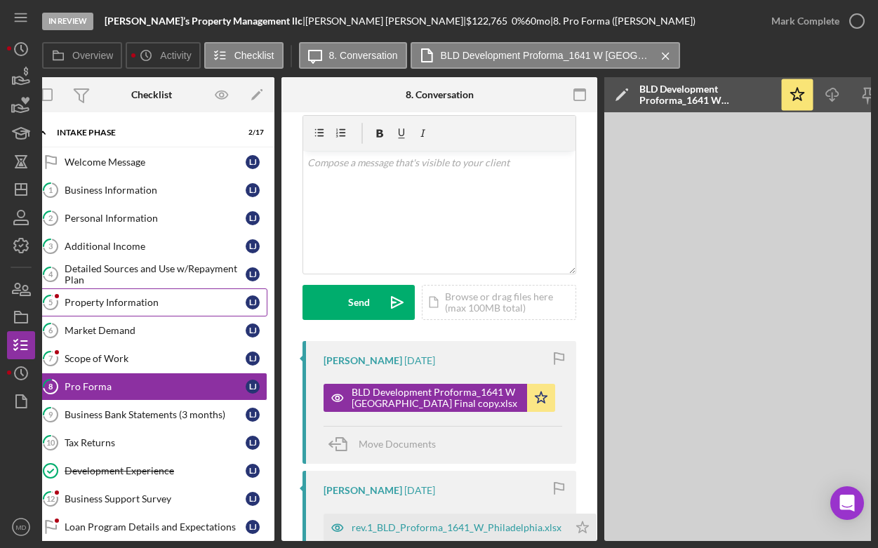
scroll to position [0, 0]
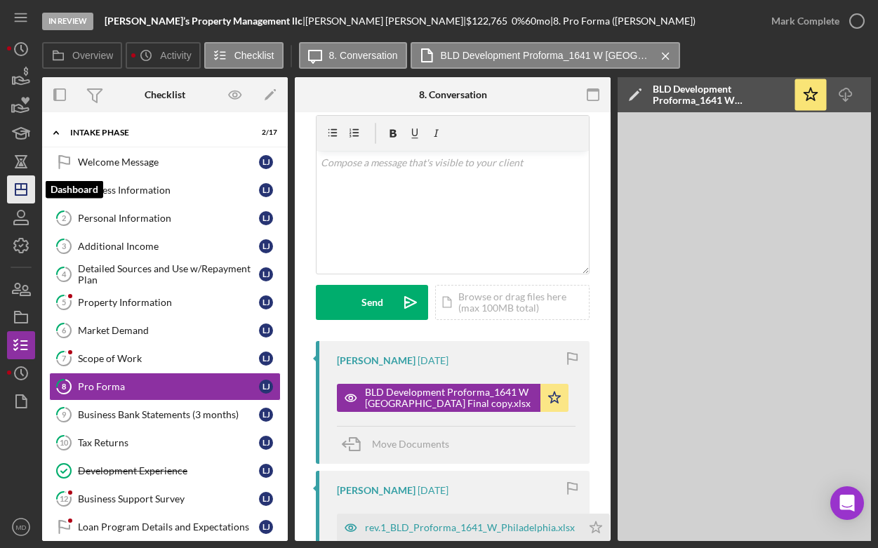
click at [28, 193] on icon "Icon/Dashboard" at bounding box center [21, 189] width 35 height 35
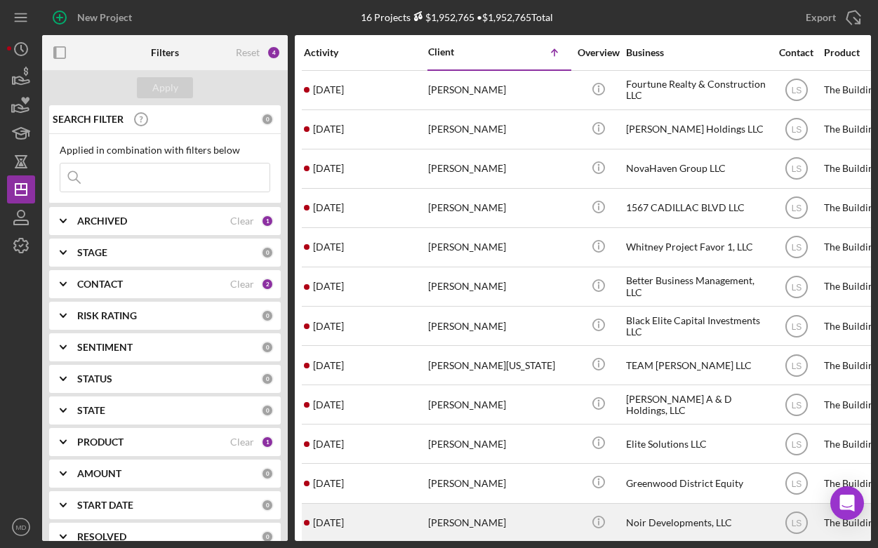
click at [462, 513] on div "Kirk Welsh" at bounding box center [498, 522] width 140 height 37
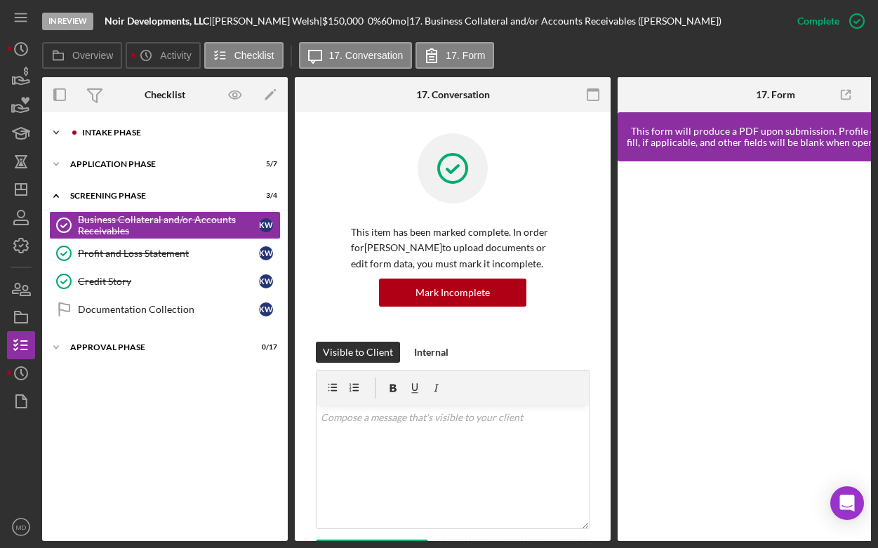
click at [145, 130] on div "Intake Phase" at bounding box center [176, 132] width 188 height 8
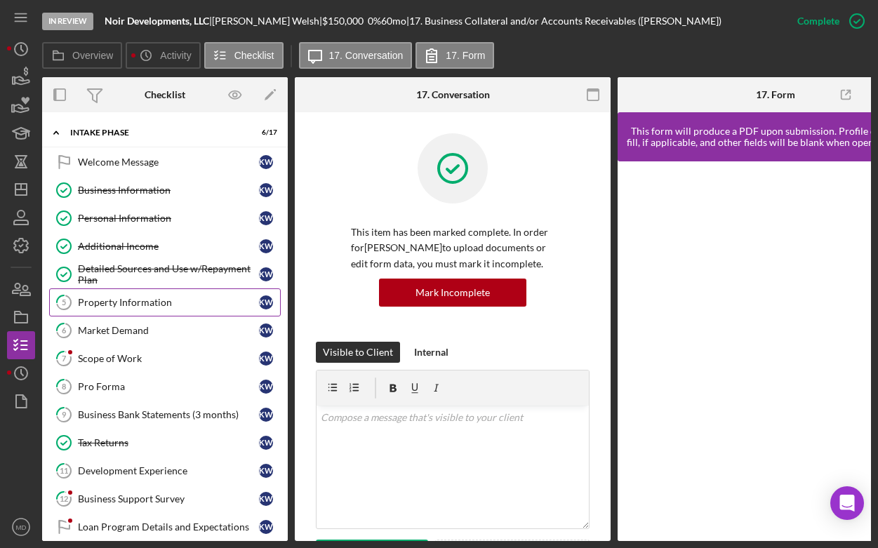
click at [119, 307] on div "Property Information" at bounding box center [168, 302] width 181 height 11
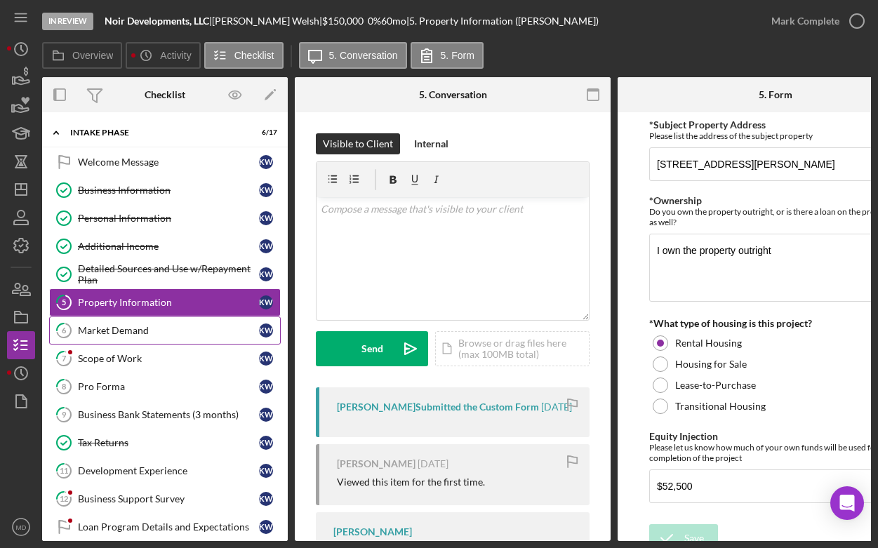
click at [184, 325] on div "Market Demand" at bounding box center [168, 330] width 181 height 11
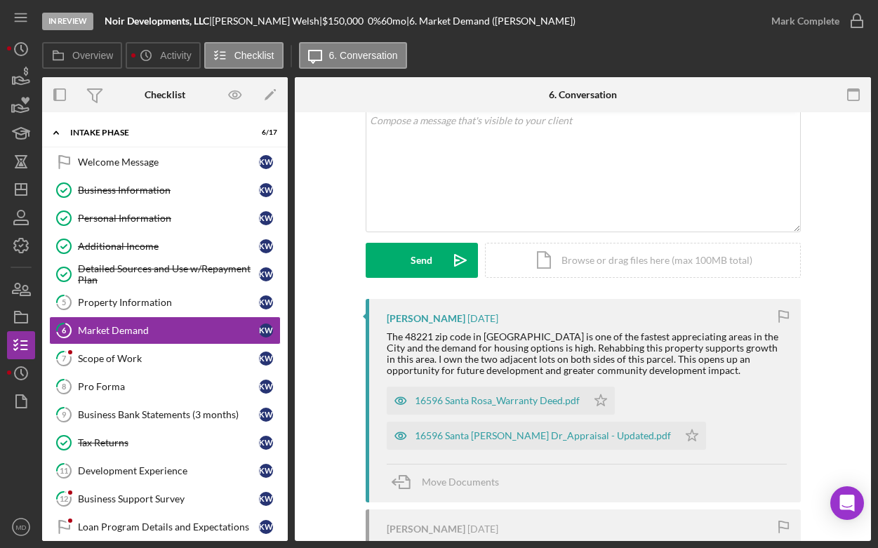
scroll to position [94, 0]
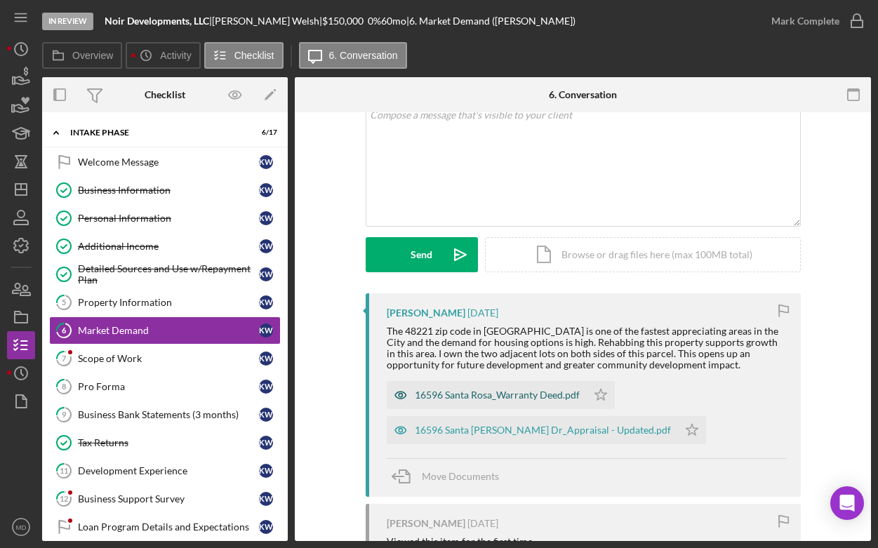
click at [455, 397] on div "16596 Santa Rosa_Warranty Deed.pdf" at bounding box center [497, 394] width 165 height 11
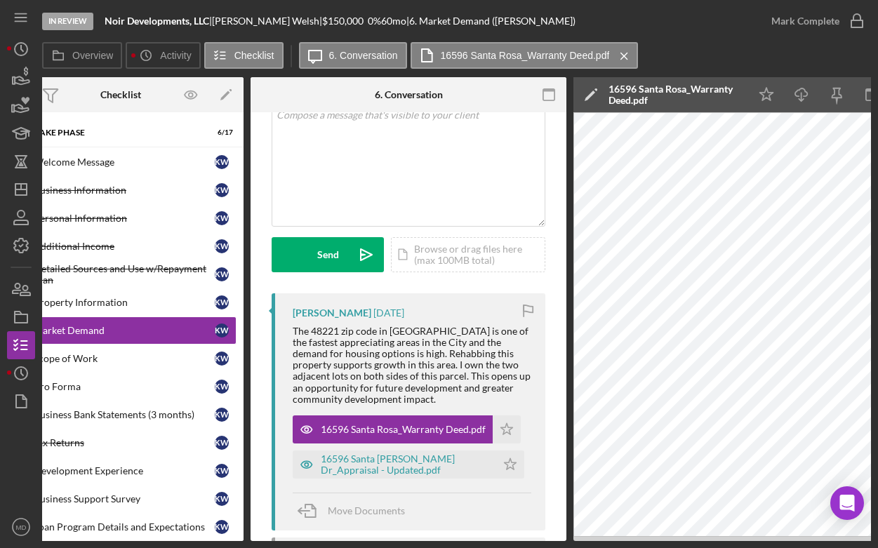
scroll to position [0, 0]
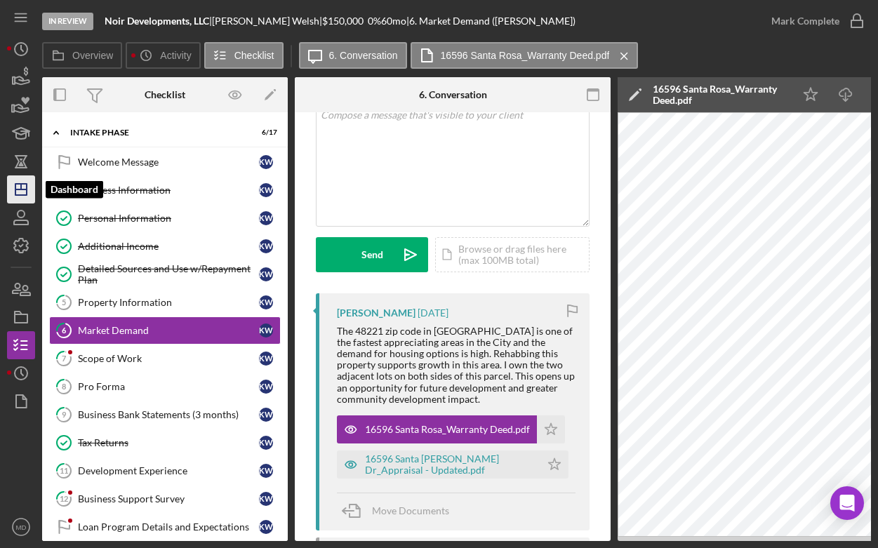
click at [24, 195] on icon "Icon/Dashboard" at bounding box center [21, 189] width 35 height 35
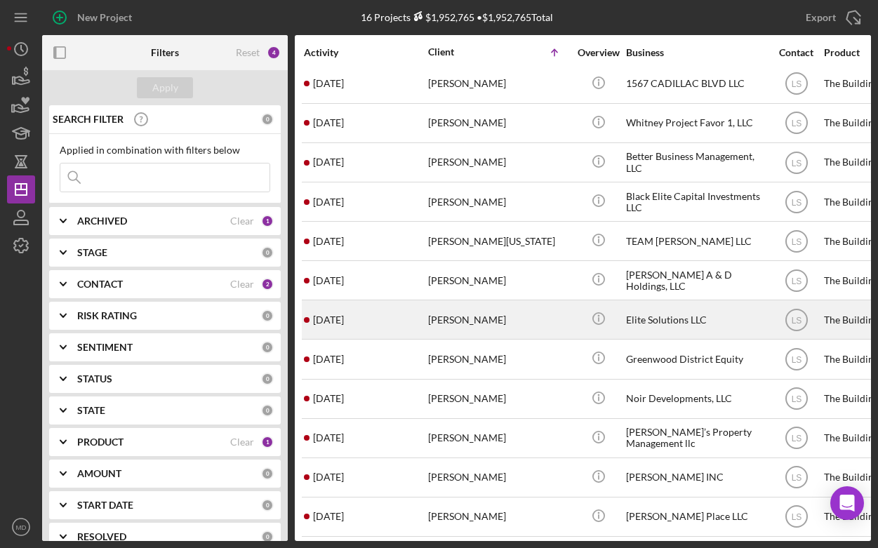
scroll to position [161, 0]
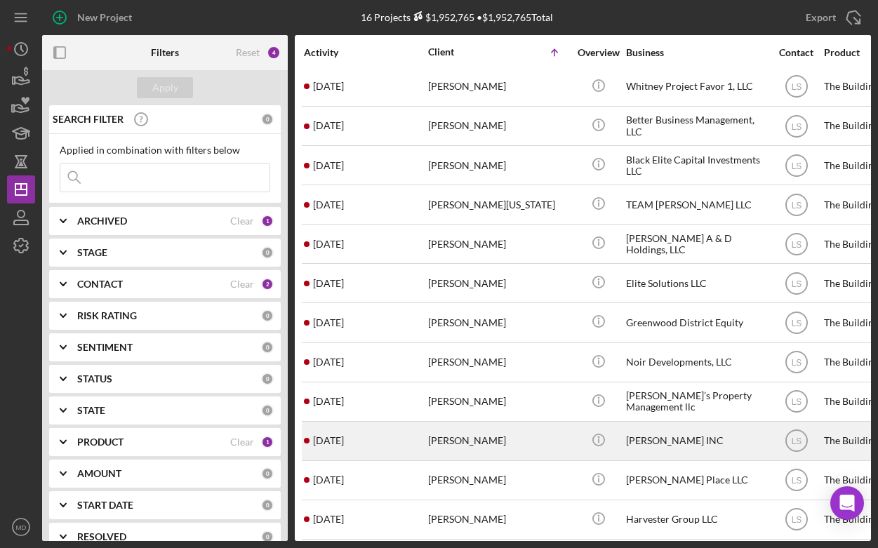
click at [446, 443] on div "Michael Radney" at bounding box center [498, 440] width 140 height 37
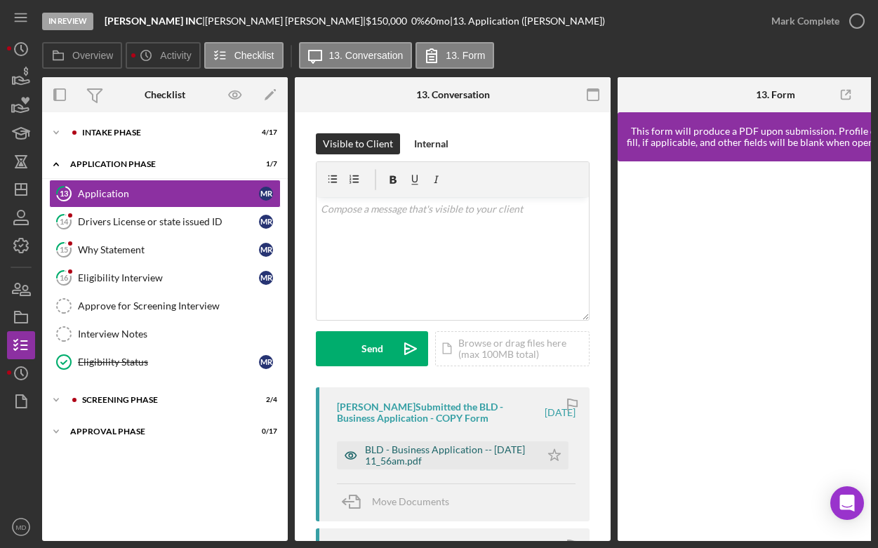
scroll to position [30, 0]
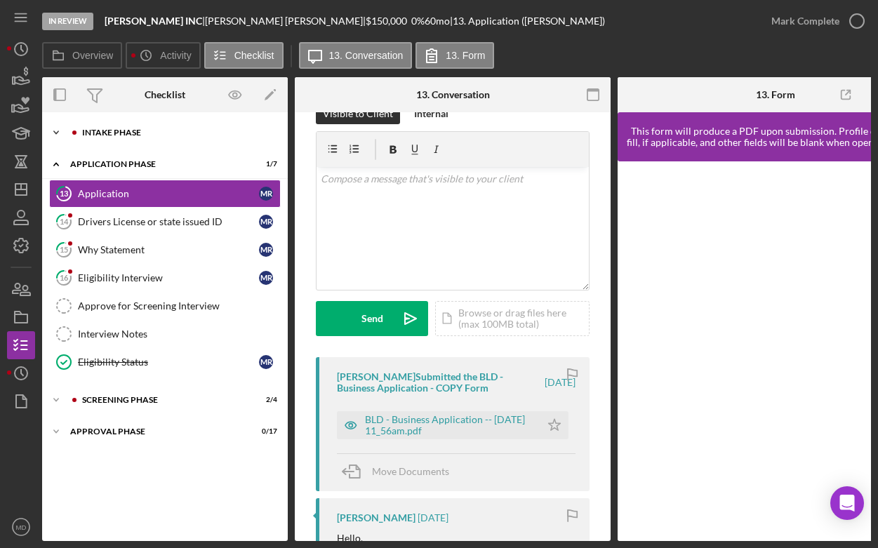
click at [74, 128] on div at bounding box center [74, 132] width 8 height 8
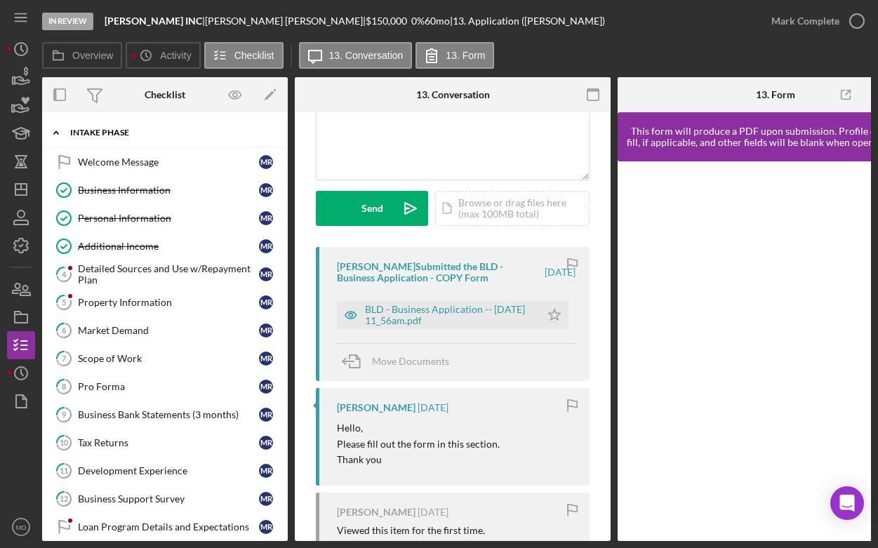
scroll to position [140, 0]
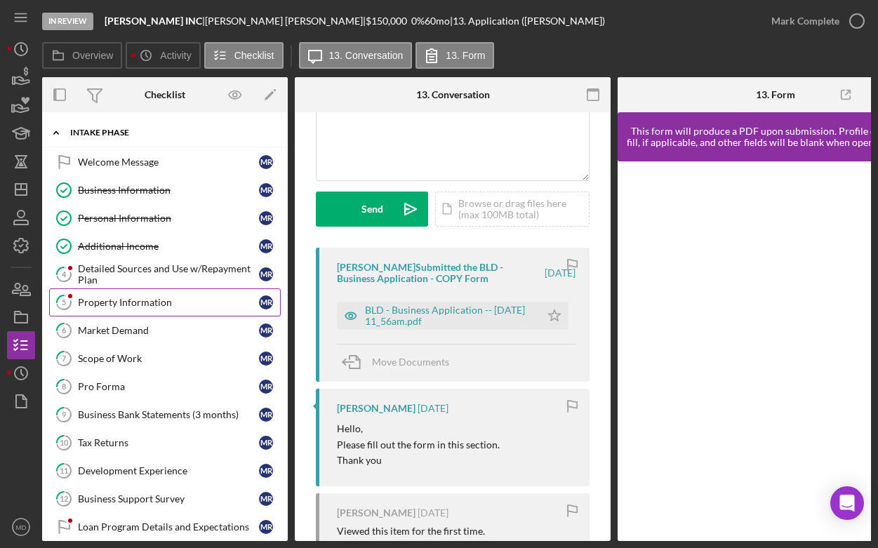
click at [159, 311] on link "5 Property Information M R" at bounding box center [165, 302] width 232 height 28
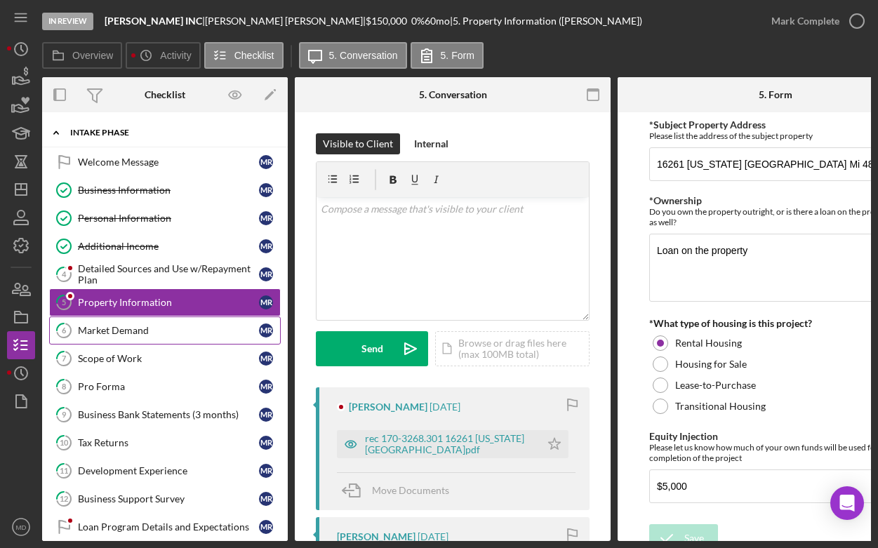
click at [159, 332] on div "Market Demand" at bounding box center [168, 330] width 181 height 11
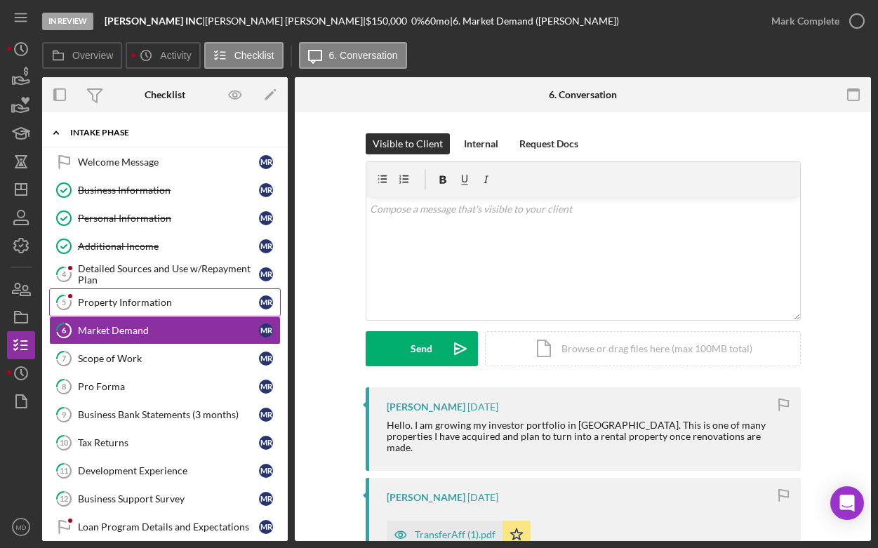
click at [163, 309] on link "5 Property Information M R" at bounding box center [165, 302] width 232 height 28
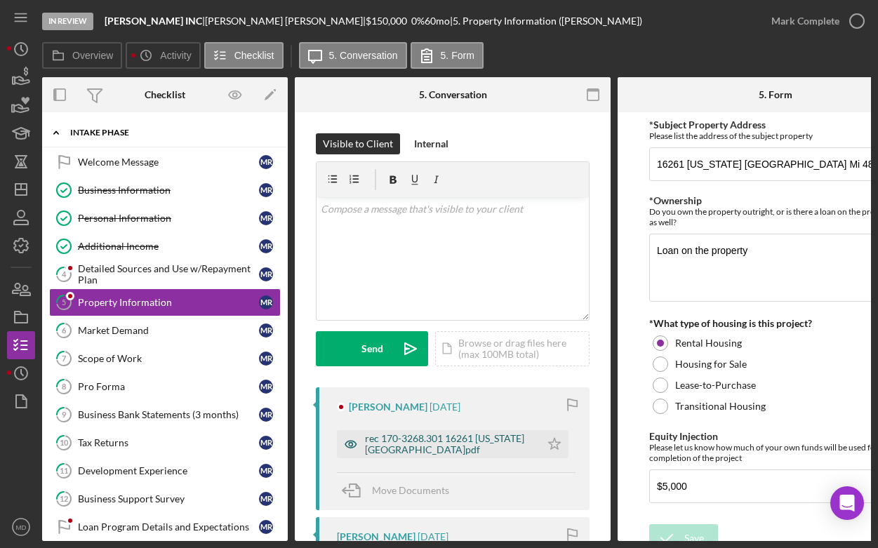
click at [403, 440] on div "rec 170-3268.301 16261 Kentucky.pdf" at bounding box center [449, 444] width 168 height 22
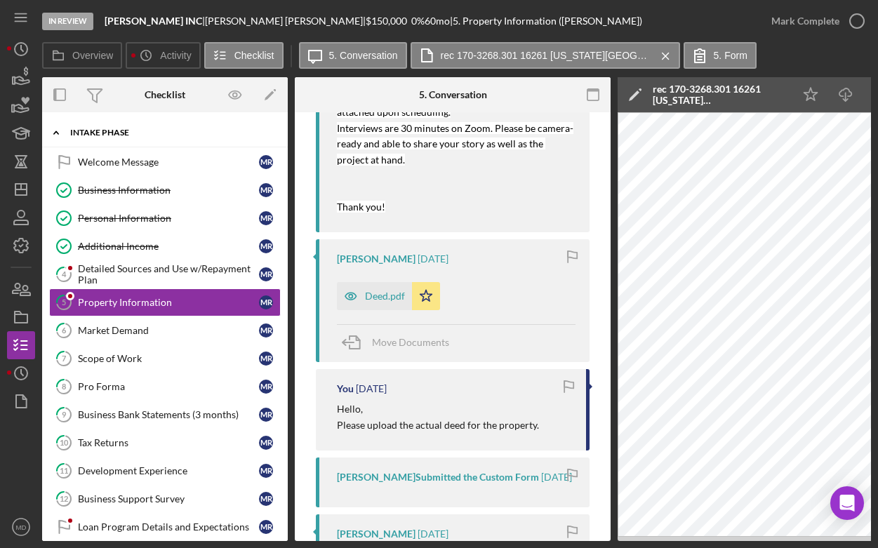
scroll to position [577, 0]
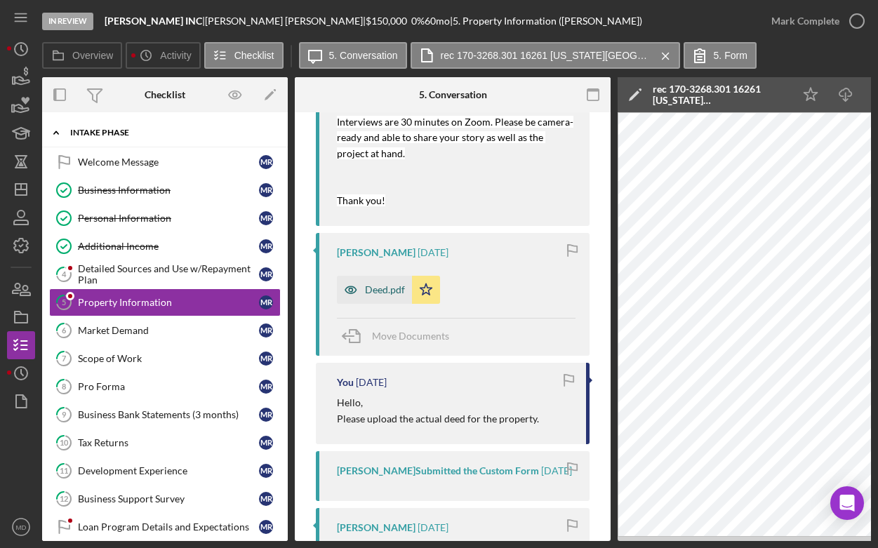
click at [375, 276] on div "Deed.pdf" at bounding box center [374, 290] width 75 height 28
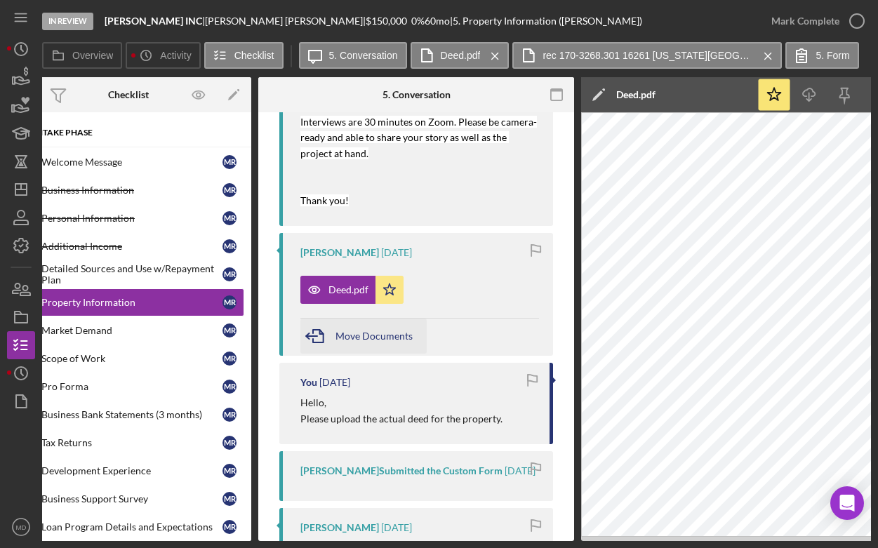
scroll to position [0, 0]
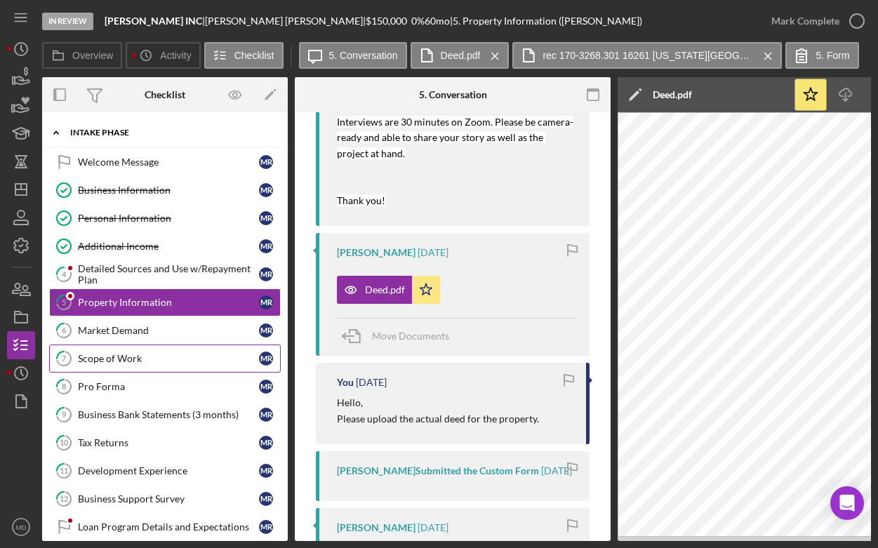
click at [128, 368] on link "7 Scope of Work M R" at bounding box center [165, 358] width 232 height 28
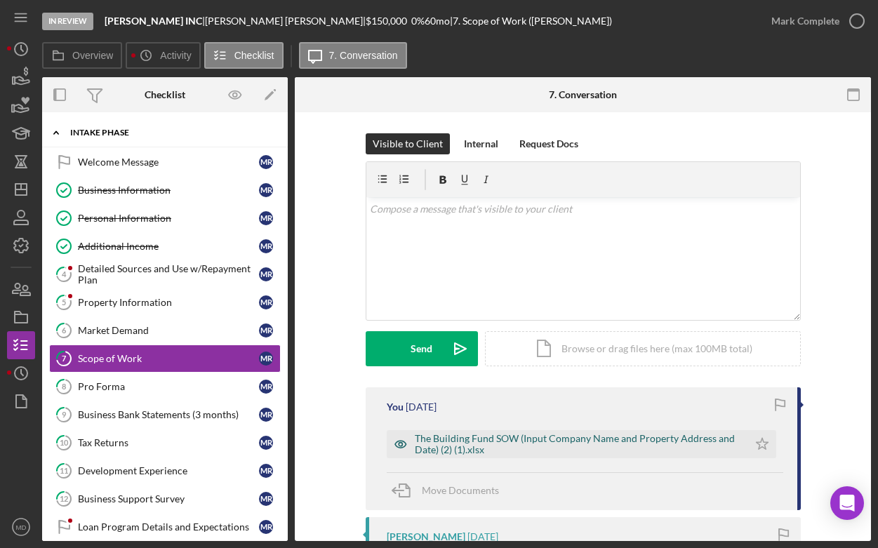
click at [425, 450] on div "The Building Fund SOW (Input Company Name and Property Address and Date) (2) (1…" at bounding box center [578, 444] width 326 height 22
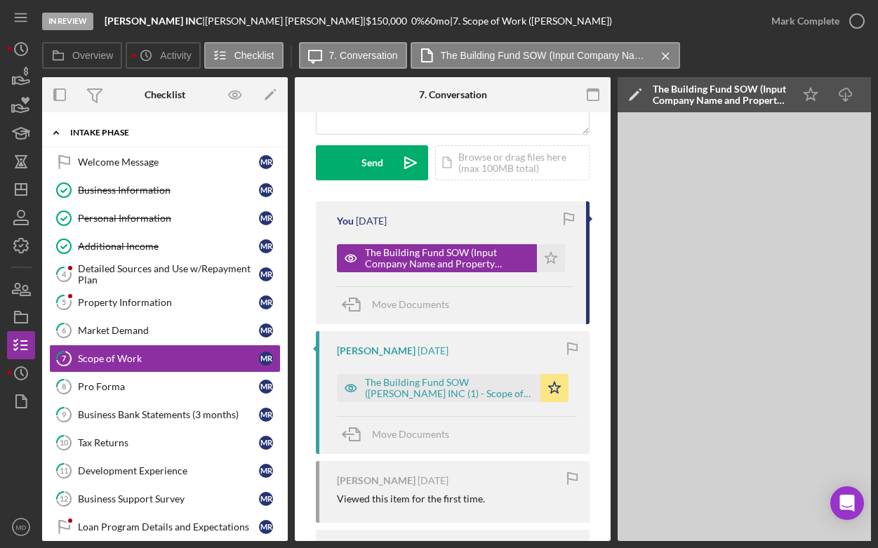
scroll to position [211, 0]
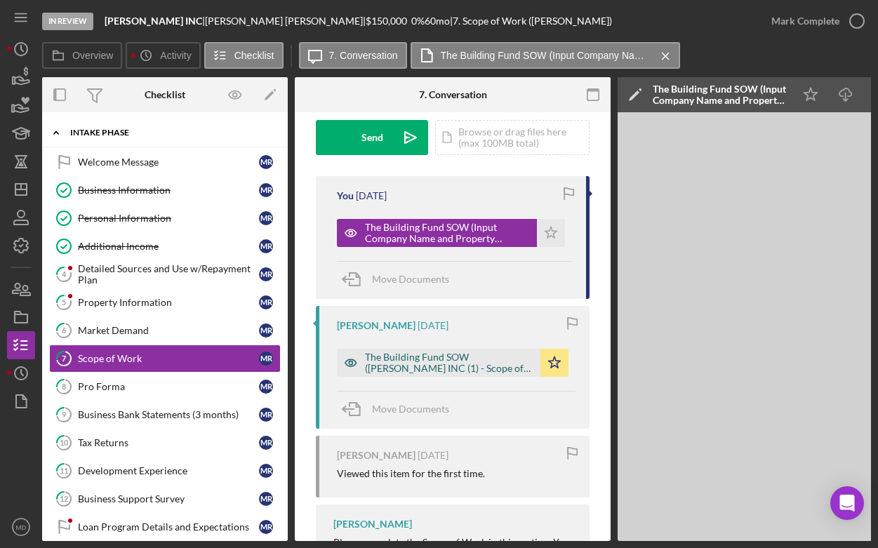
click at [484, 360] on div "The Building Fund SOW (Michael Radney INC (1) - Scope of WorkBudget.pdf" at bounding box center [449, 362] width 168 height 22
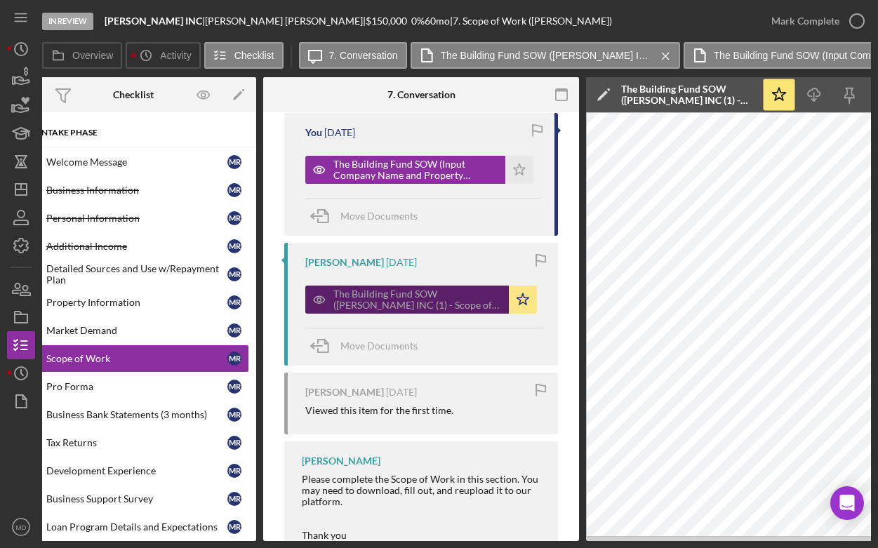
scroll to position [0, 0]
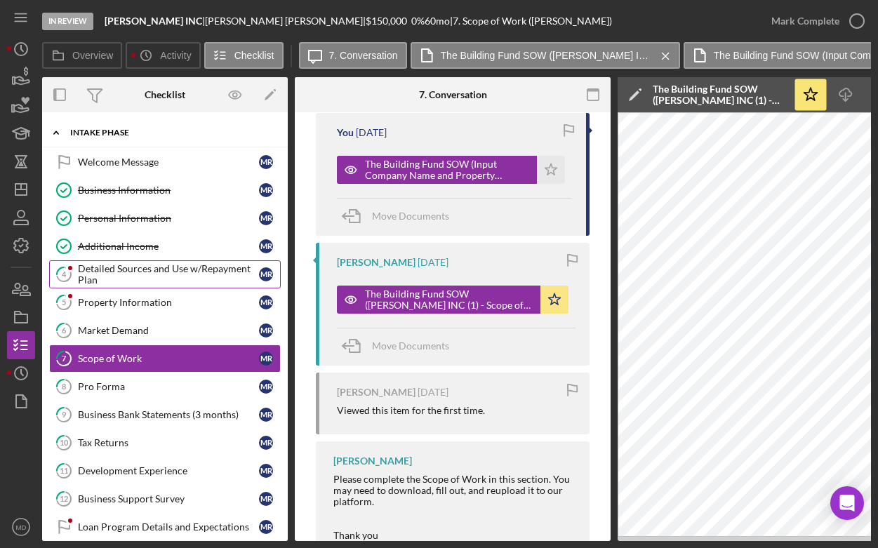
click at [133, 275] on div "Detailed Sources and Use w/Repayment Plan" at bounding box center [168, 274] width 181 height 22
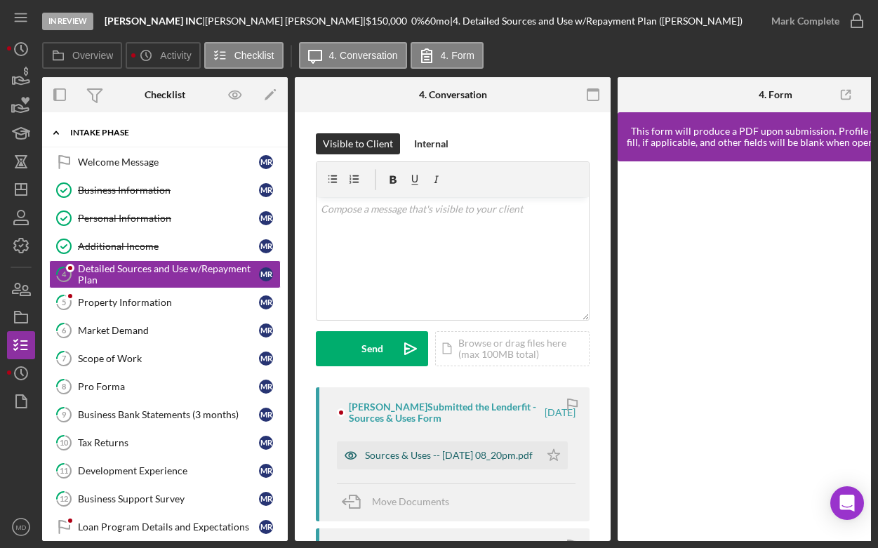
click at [436, 450] on div "Sources & Uses -- 2025-08-15 08_20pm.pdf" at bounding box center [449, 455] width 168 height 11
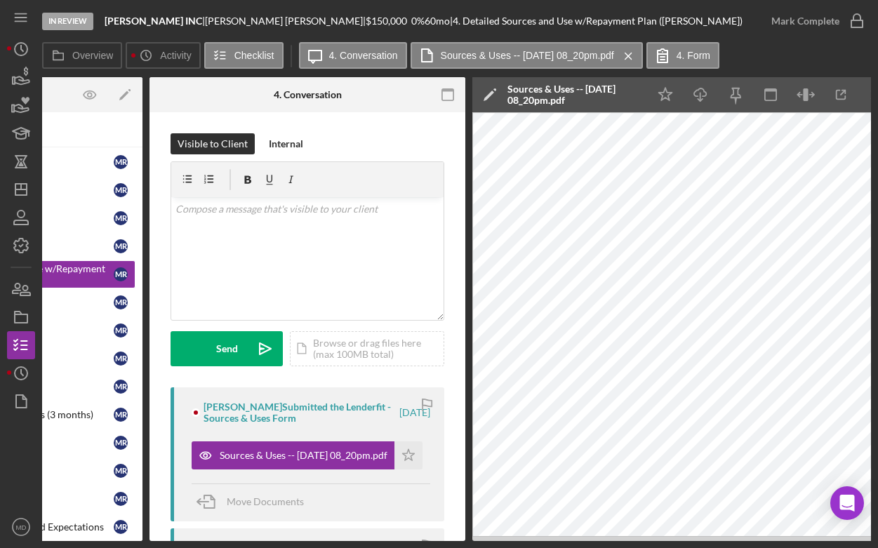
scroll to position [0, 149]
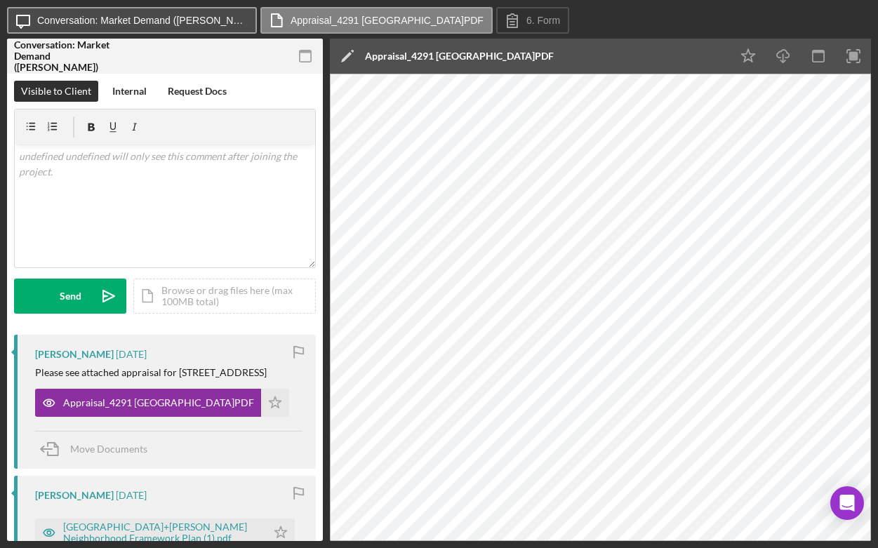
click at [190, 26] on button "Icon/Message Conversation: Market Demand ([PERSON_NAME])" at bounding box center [132, 20] width 250 height 27
